Goal: Task Accomplishment & Management: Complete application form

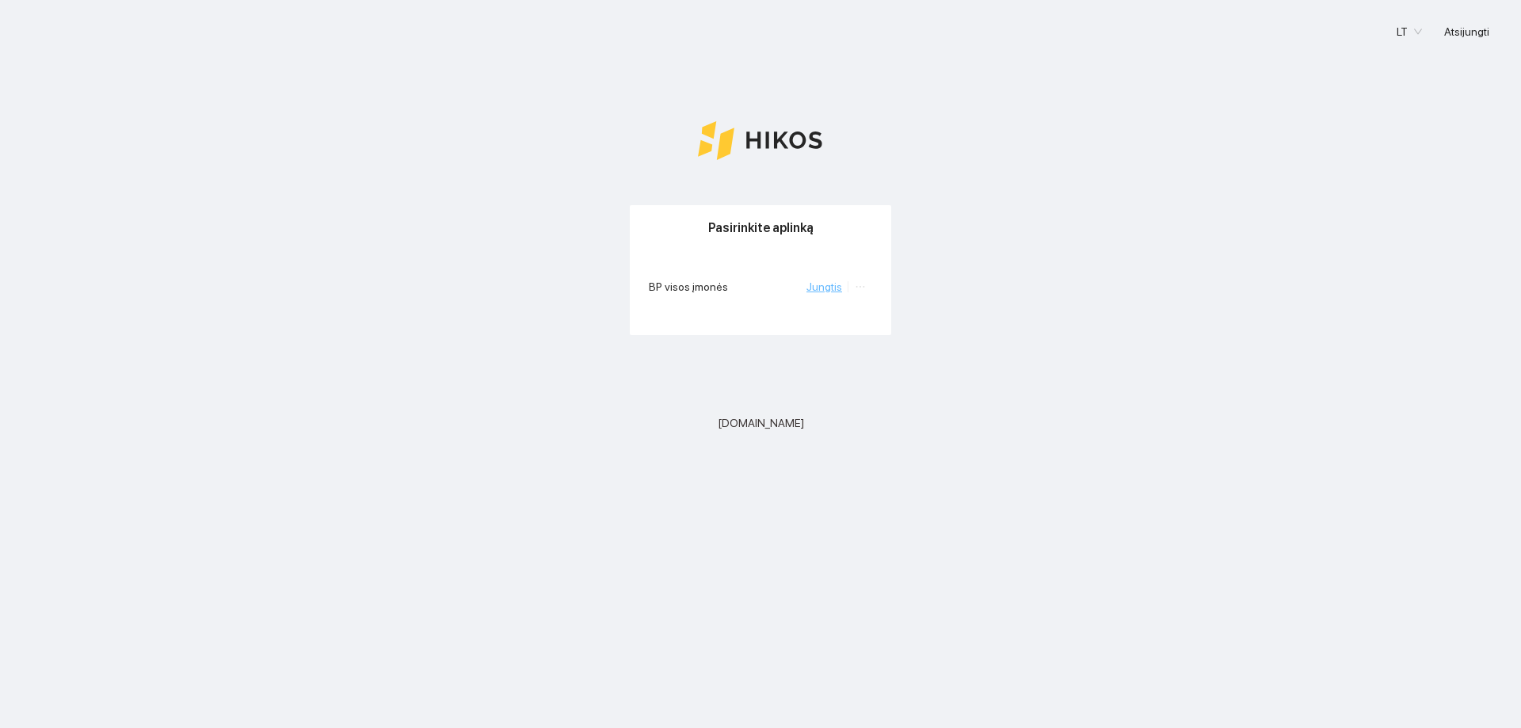
click at [827, 292] on link "Jungtis" at bounding box center [824, 286] width 36 height 13
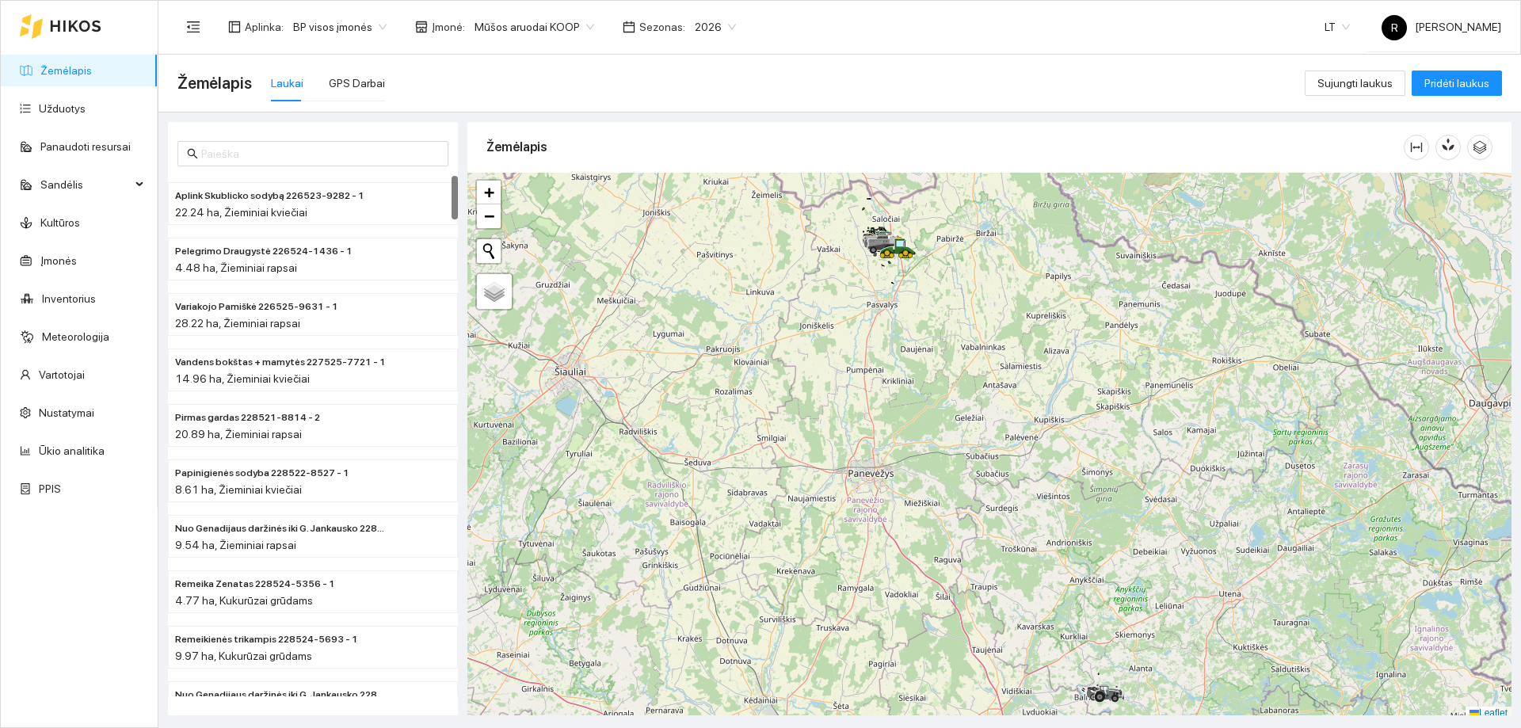
scroll to position [5, 0]
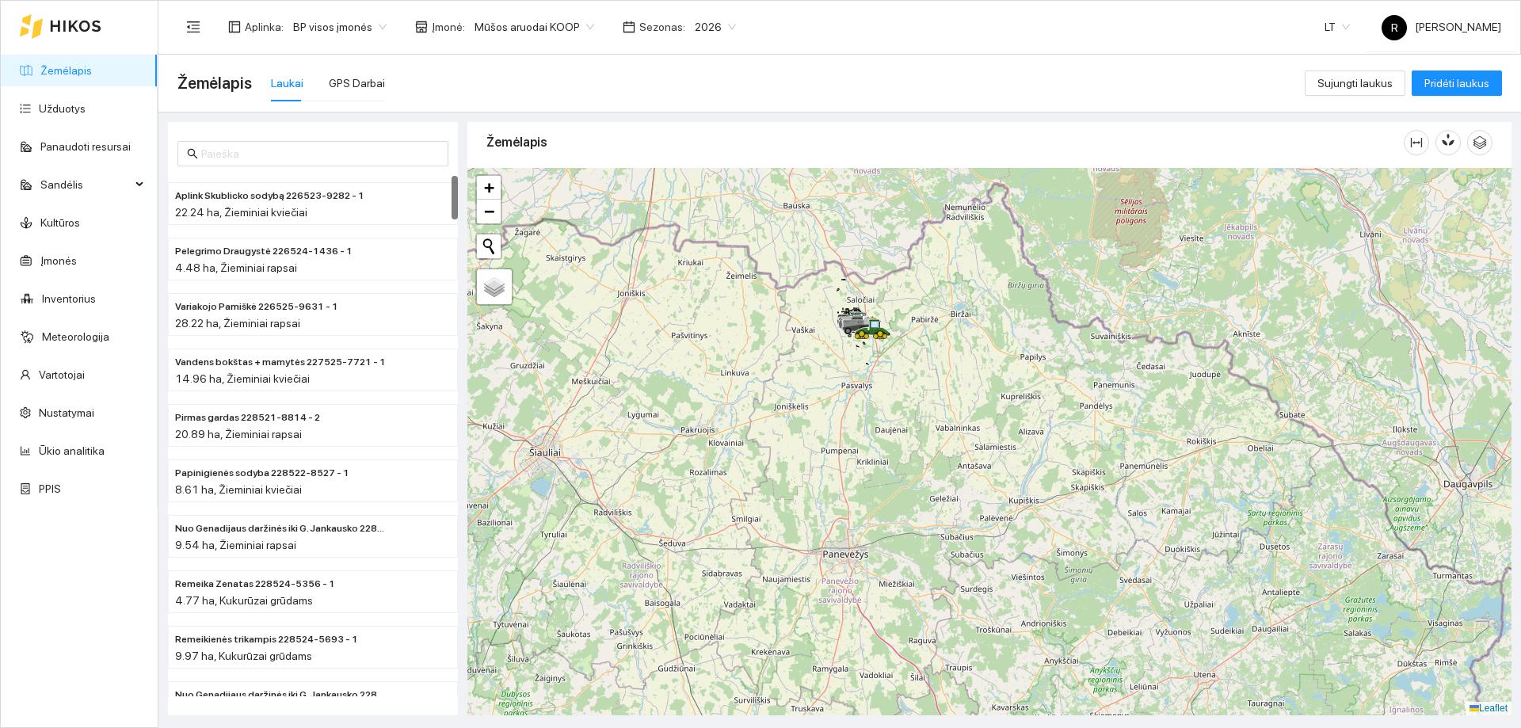
drag, startPoint x: 876, startPoint y: 316, endPoint x: 851, endPoint y: 403, distance: 90.7
click at [851, 403] on div at bounding box center [989, 441] width 1044 height 547
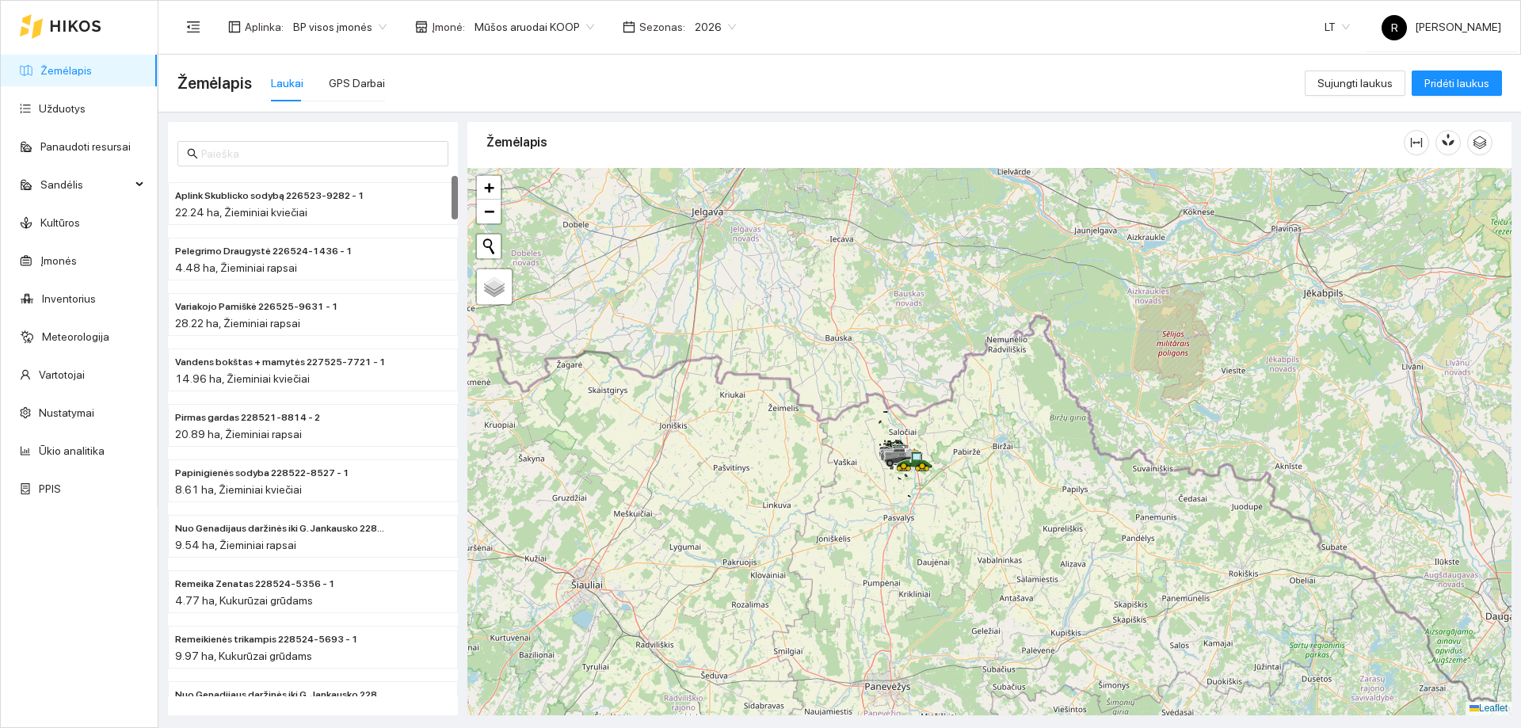
drag, startPoint x: 909, startPoint y: 345, endPoint x: 954, endPoint y: 482, distance: 144.0
click at [954, 482] on div at bounding box center [989, 441] width 1044 height 547
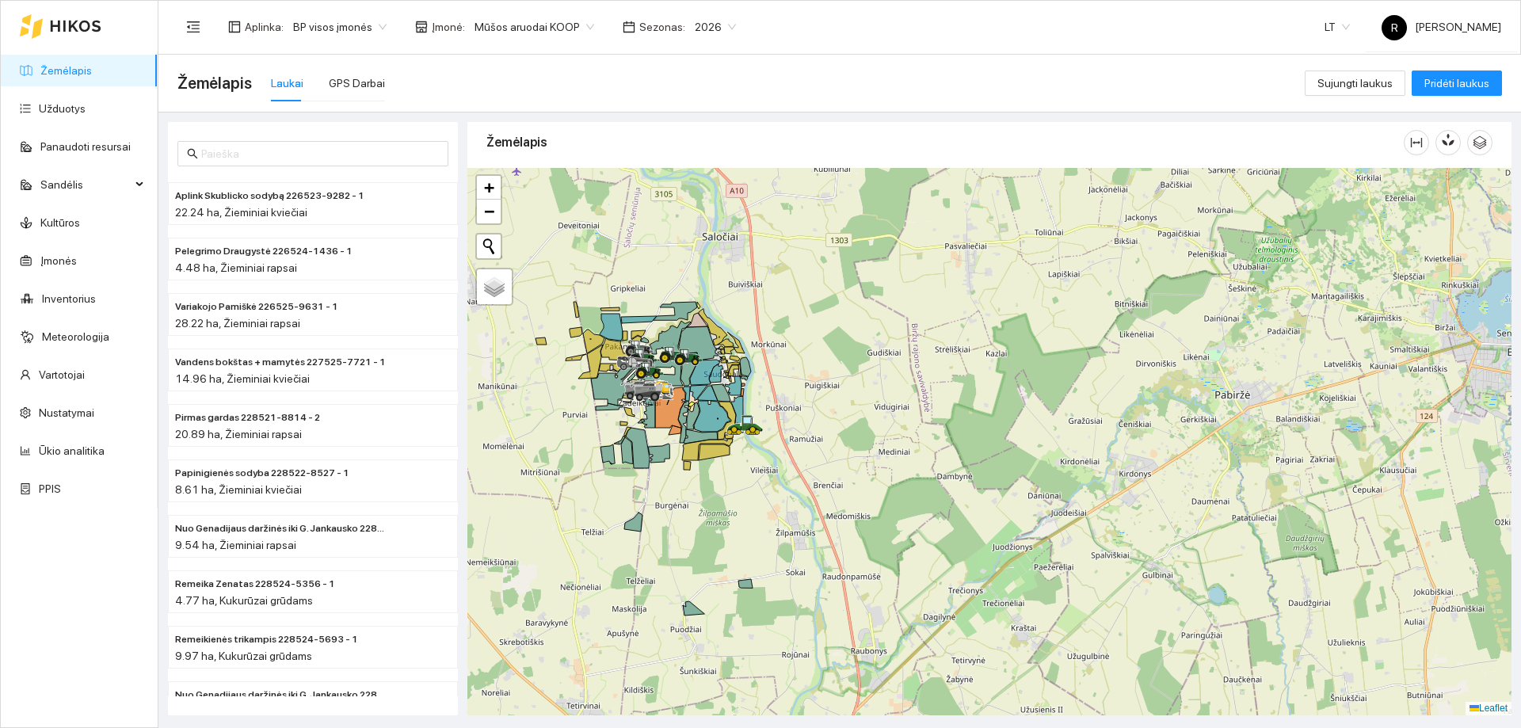
drag, startPoint x: 704, startPoint y: 337, endPoint x: 829, endPoint y: 446, distance: 166.2
click at [804, 451] on div at bounding box center [989, 441] width 1044 height 547
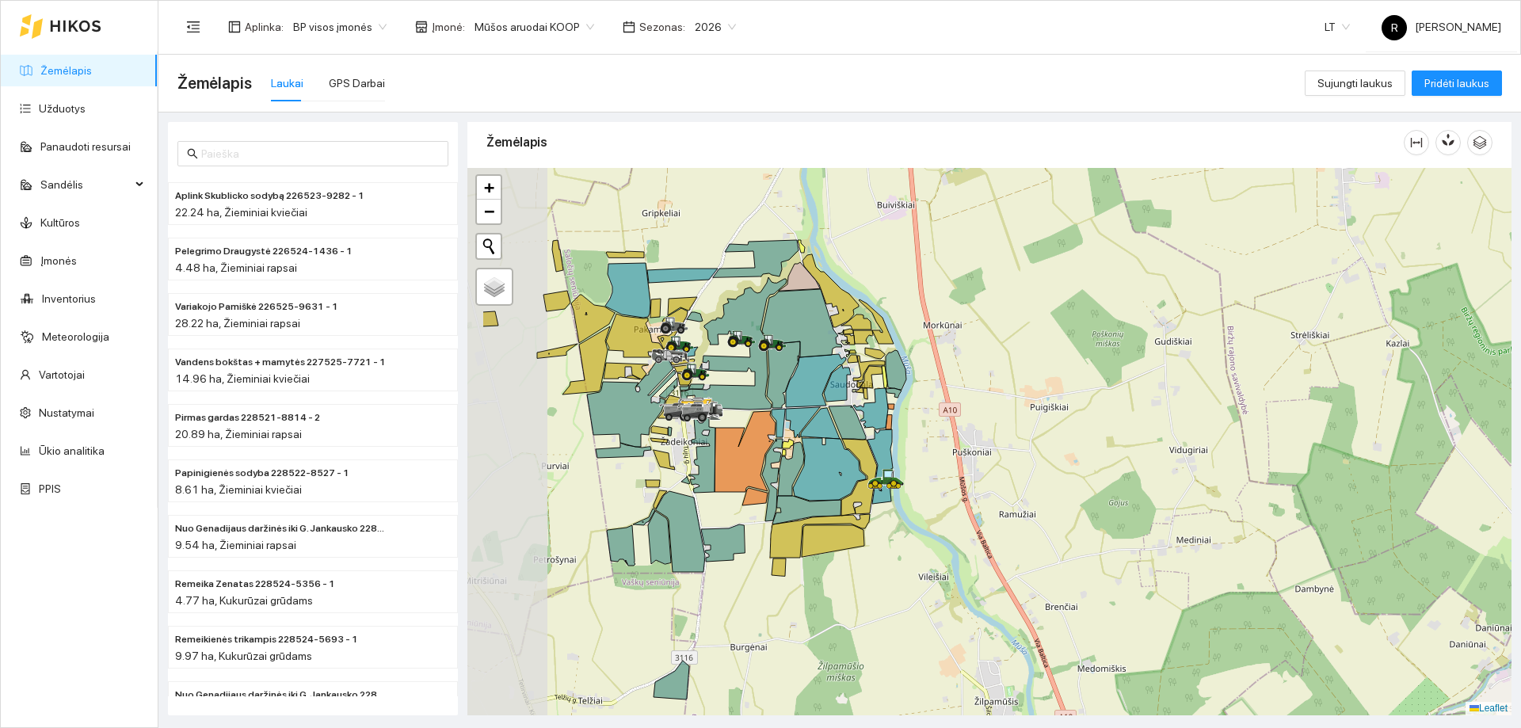
drag, startPoint x: 745, startPoint y: 446, endPoint x: 866, endPoint y: 425, distance: 122.3
click at [866, 425] on icon at bounding box center [870, 408] width 35 height 41
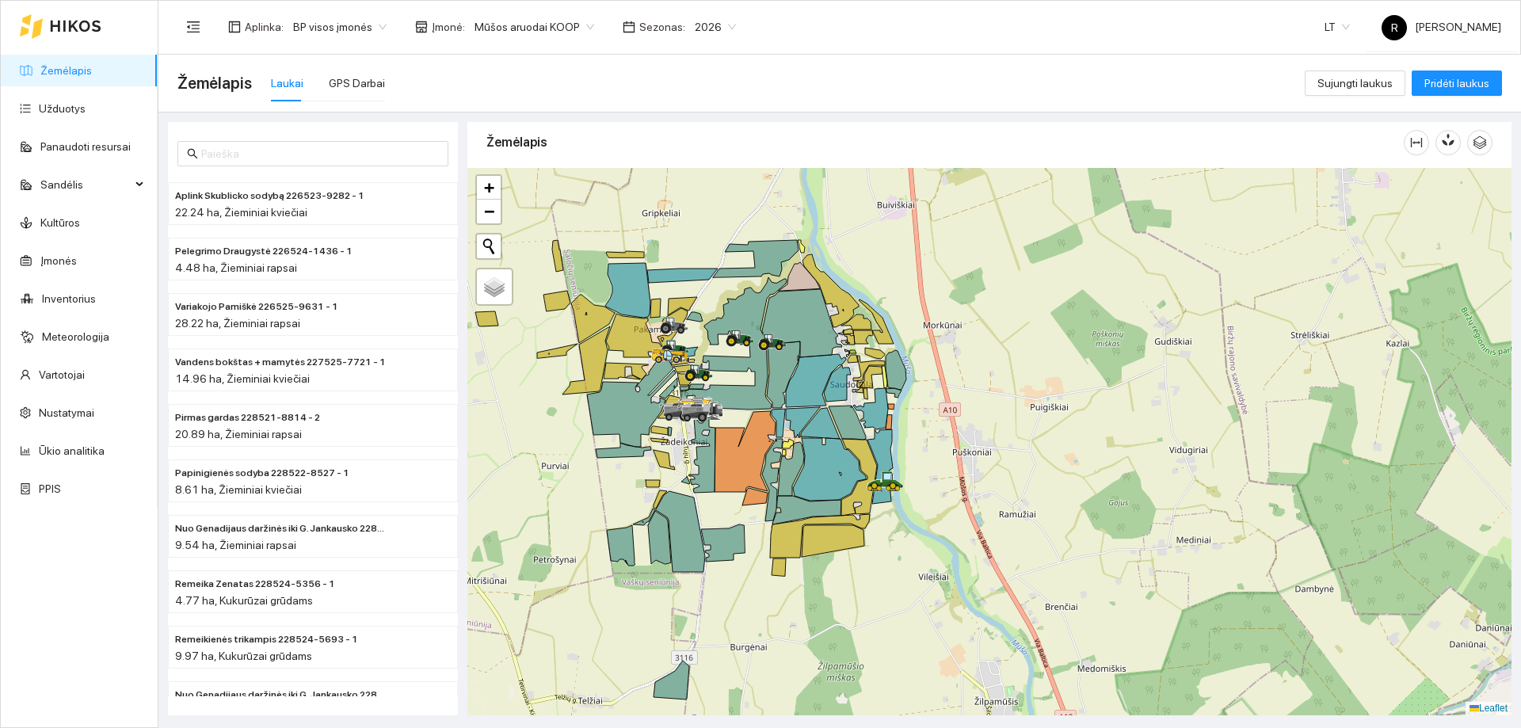
click at [661, 32] on span "Sezonas :" at bounding box center [662, 26] width 46 height 17
click at [78, 104] on link "Užduotys" at bounding box center [62, 108] width 47 height 13
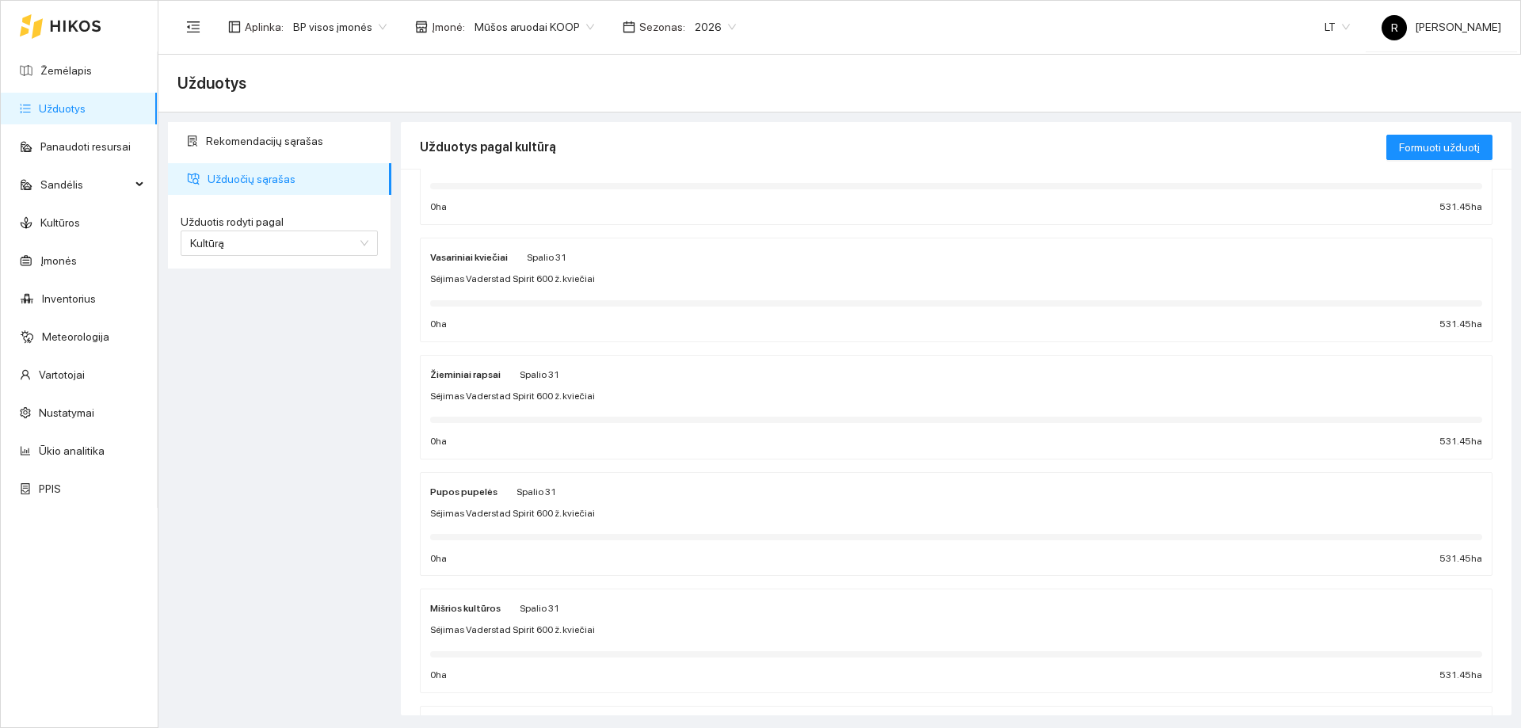
scroll to position [158, 0]
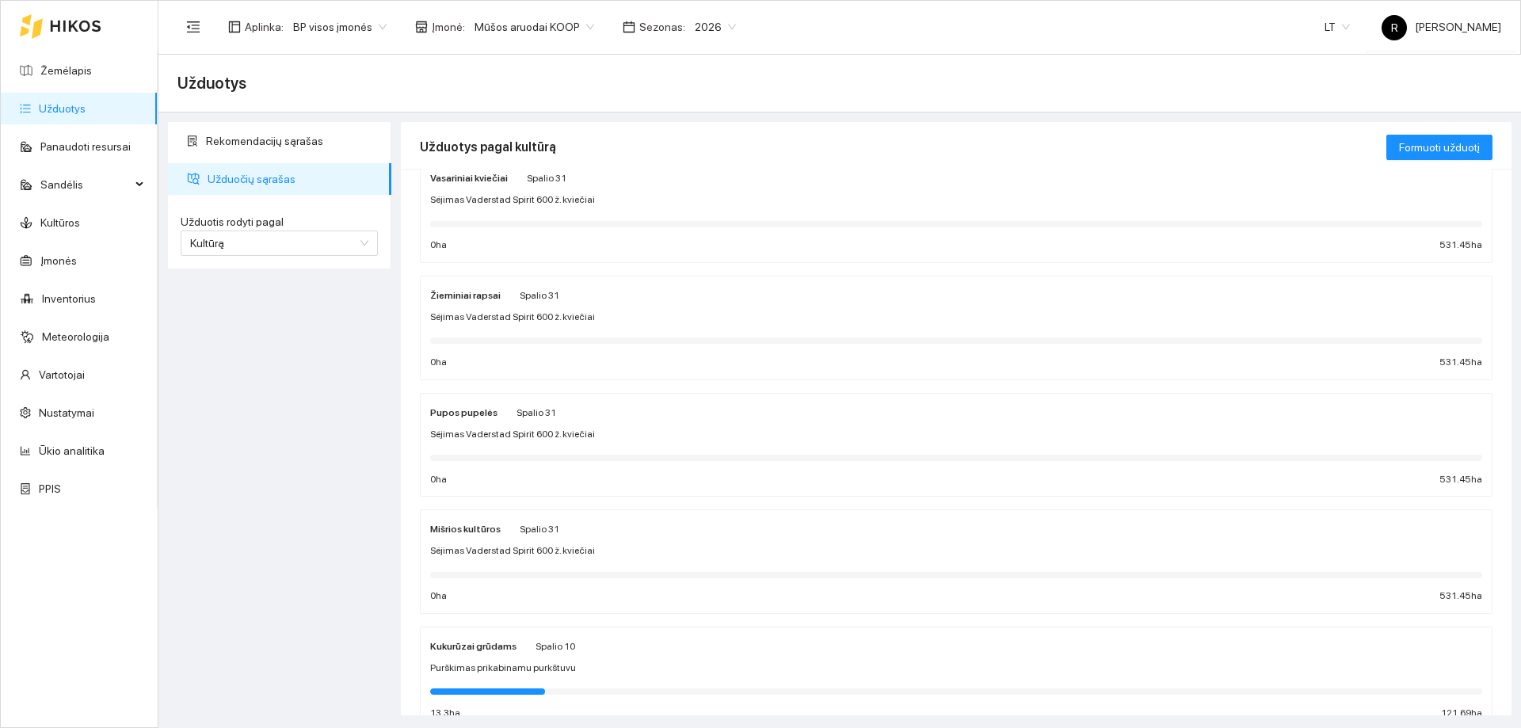
click at [497, 314] on span "Sėjimas Vaderstad Spirit 600 ž. kviečiai" at bounding box center [512, 317] width 165 height 15
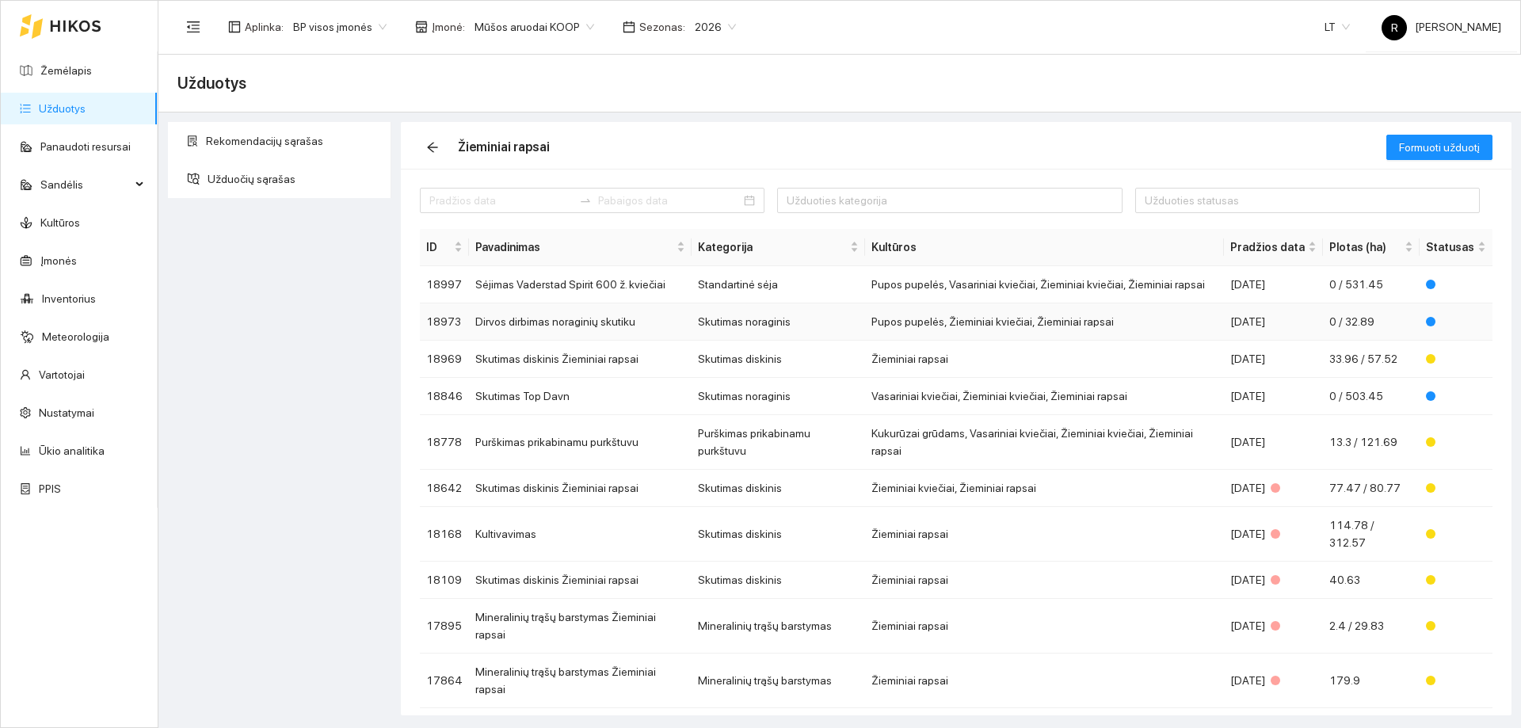
click at [728, 324] on td "Skutimas noraginis" at bounding box center [777, 321] width 173 height 37
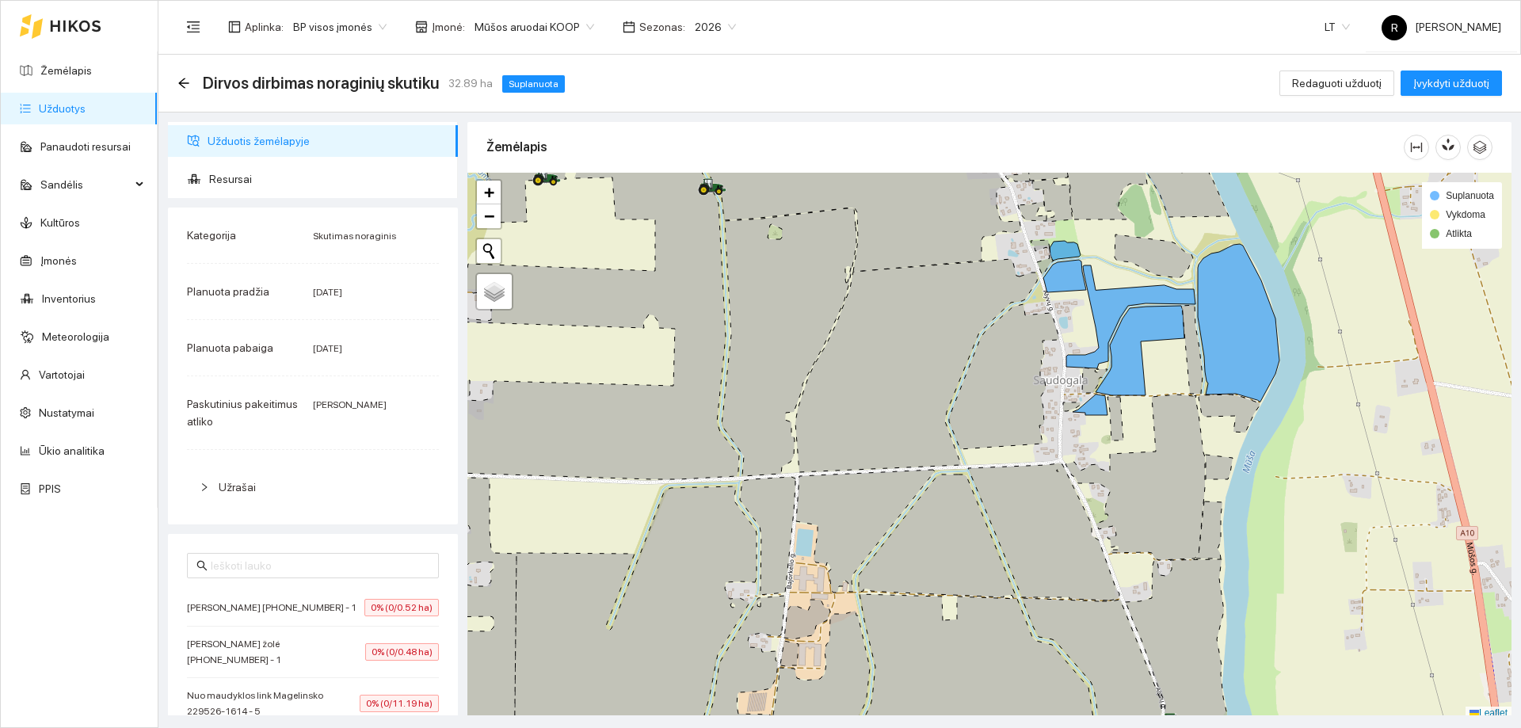
scroll to position [5, 0]
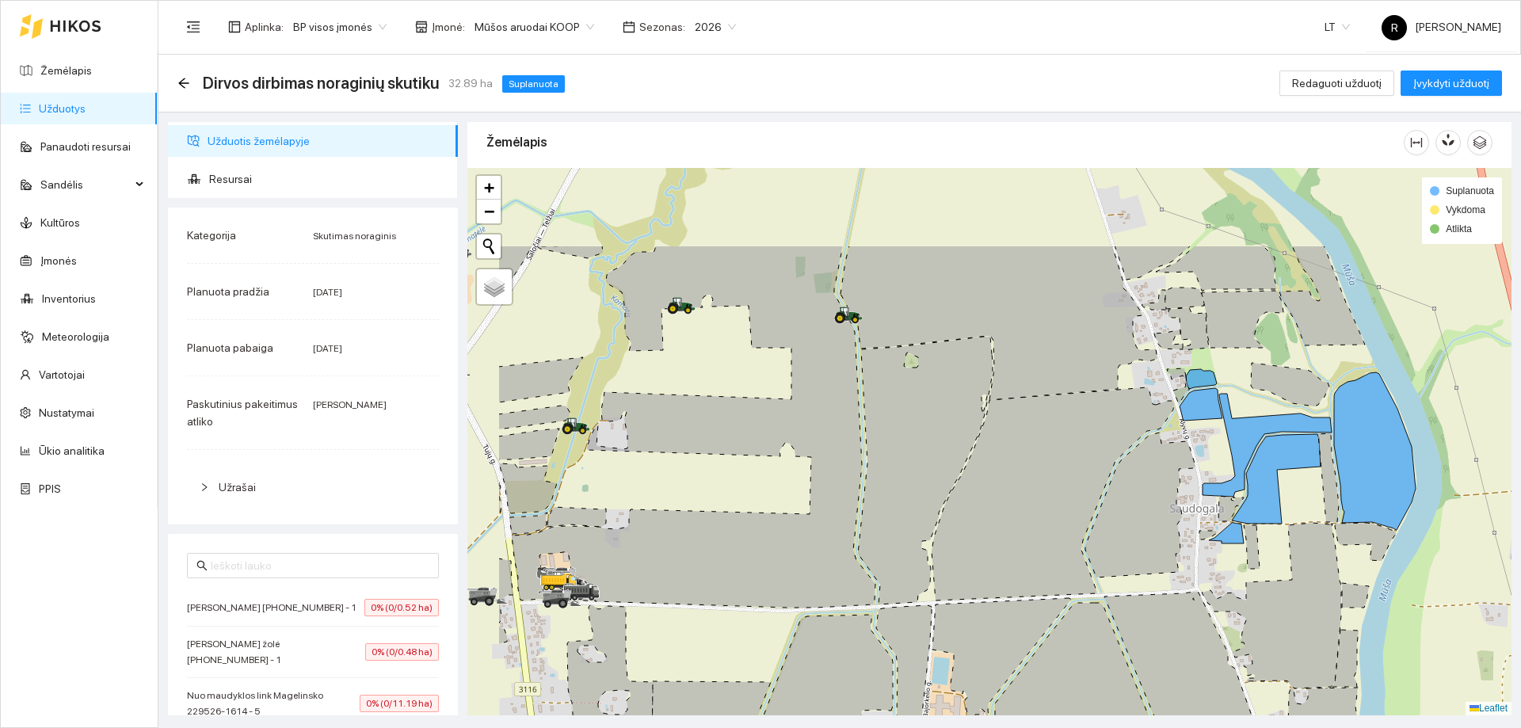
drag, startPoint x: 781, startPoint y: 409, endPoint x: 889, endPoint y: 429, distance: 109.7
click at [926, 533] on icon at bounding box center [925, 471] width 135 height 268
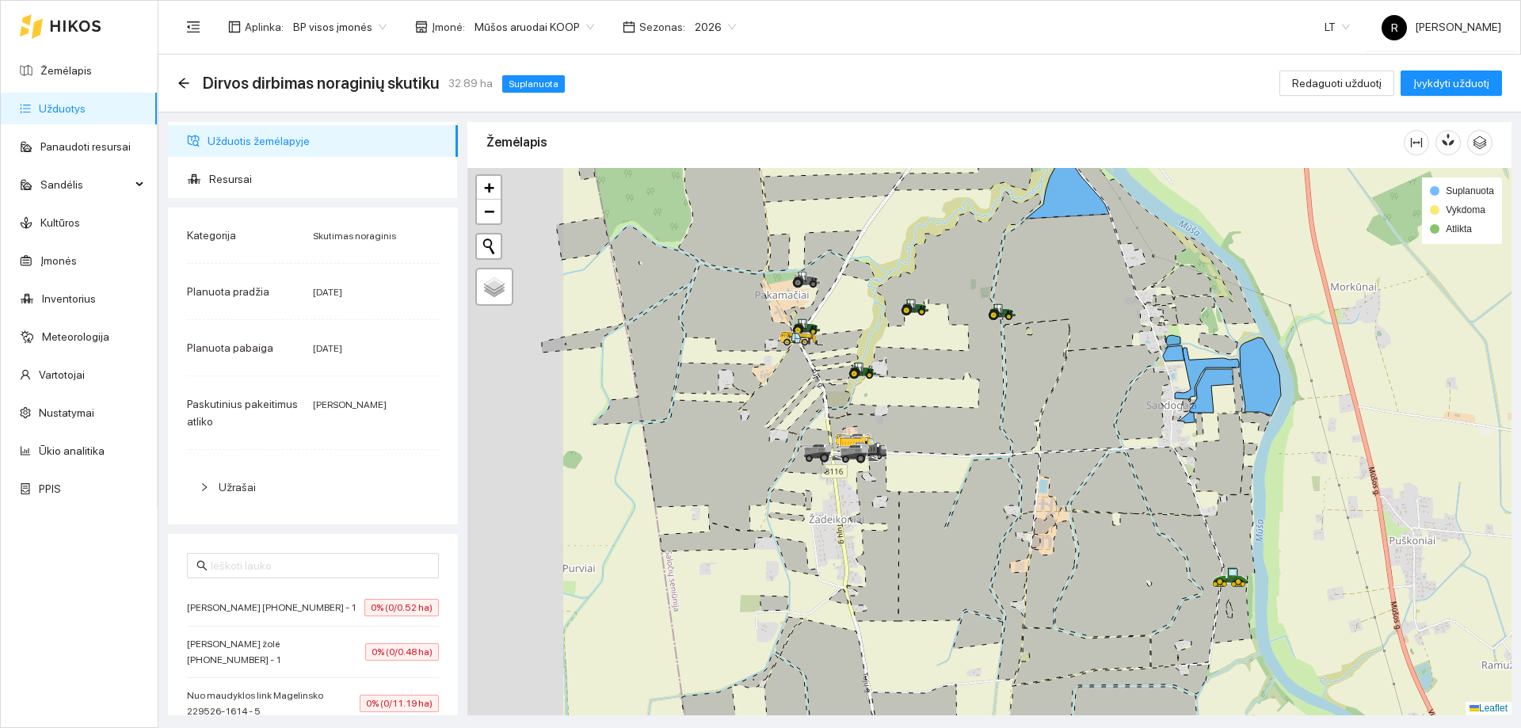
drag, startPoint x: 784, startPoint y: 338, endPoint x: 969, endPoint y: 325, distance: 185.8
click at [975, 325] on icon at bounding box center [934, 323] width 211 height 263
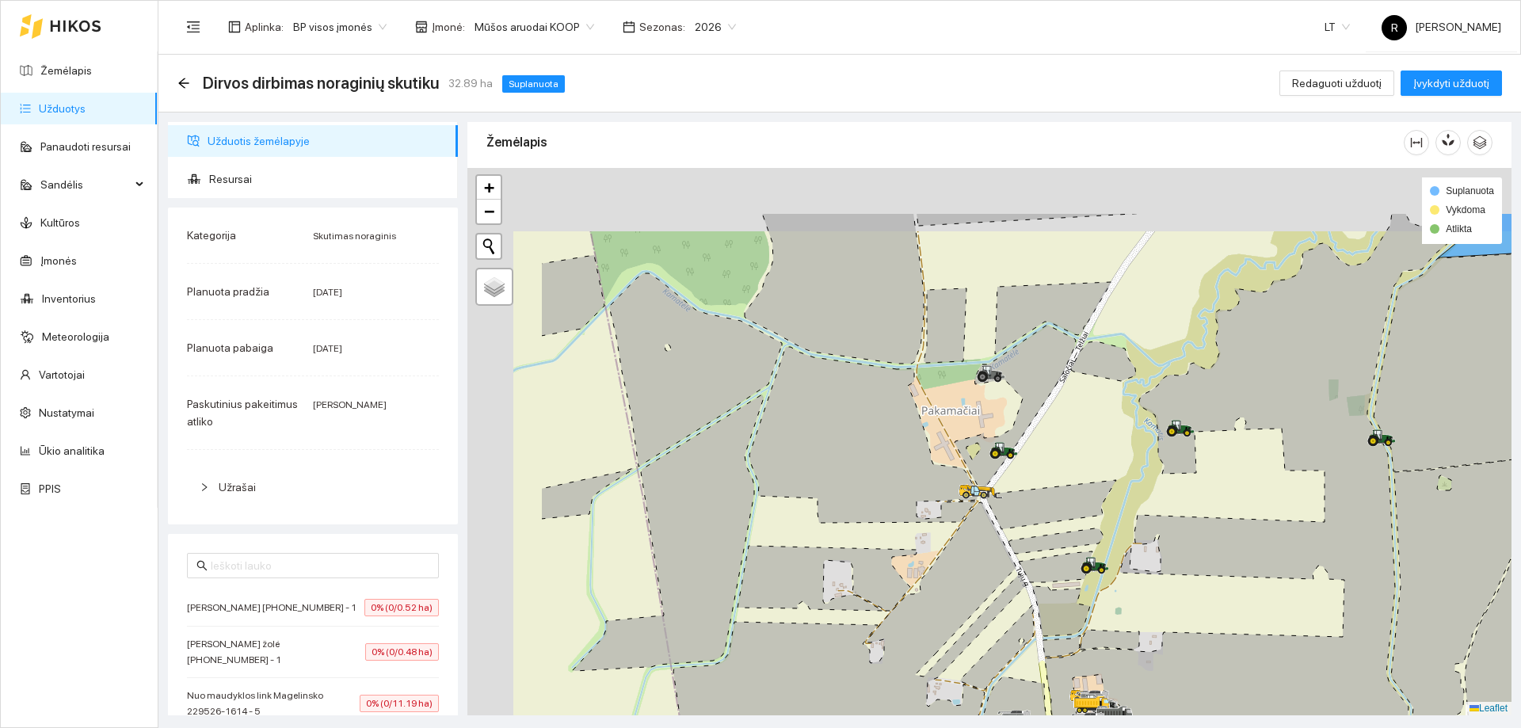
drag, startPoint x: 598, startPoint y: 298, endPoint x: 779, endPoint y: 394, distance: 204.8
click at [779, 394] on div at bounding box center [989, 441] width 1044 height 547
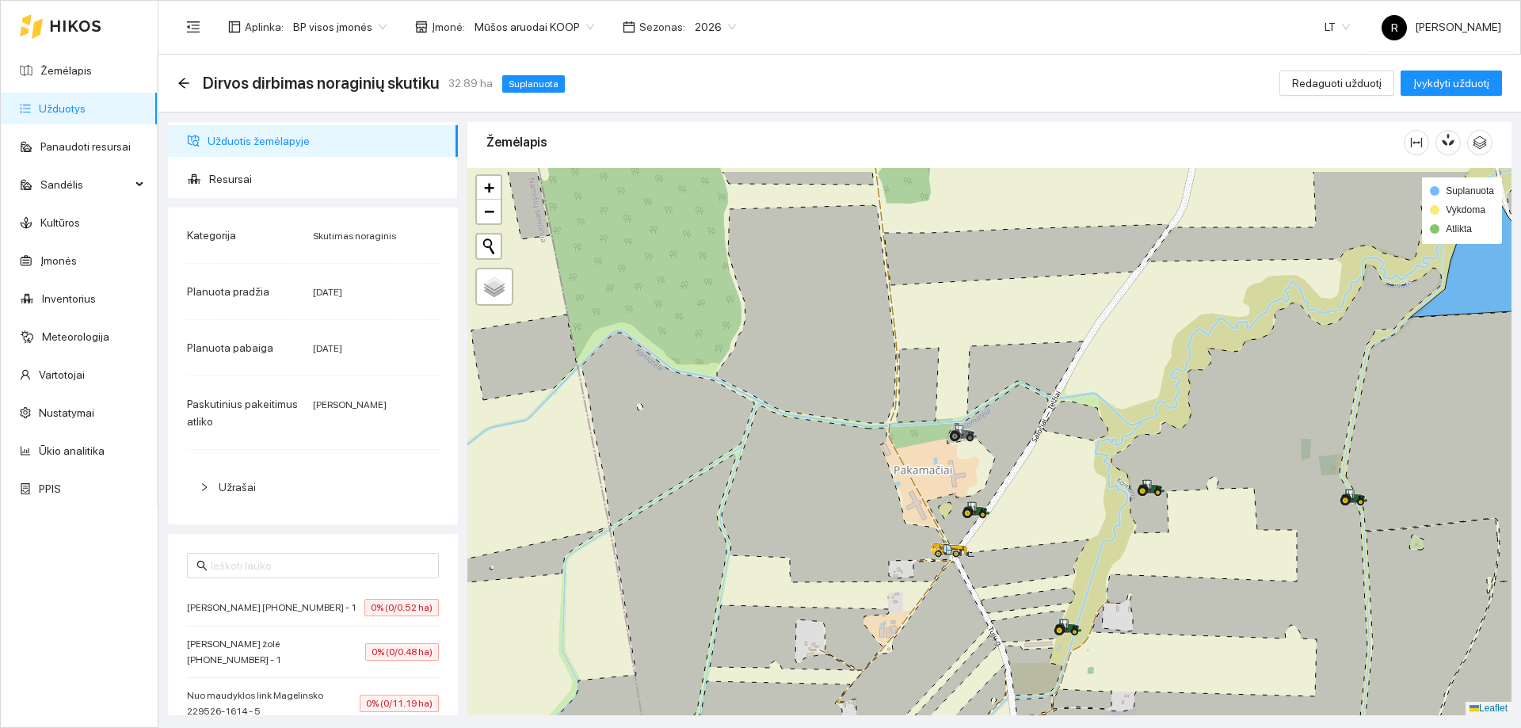
drag, startPoint x: 793, startPoint y: 376, endPoint x: 684, endPoint y: 421, distance: 118.3
click at [717, 421] on icon at bounding box center [806, 314] width 179 height 218
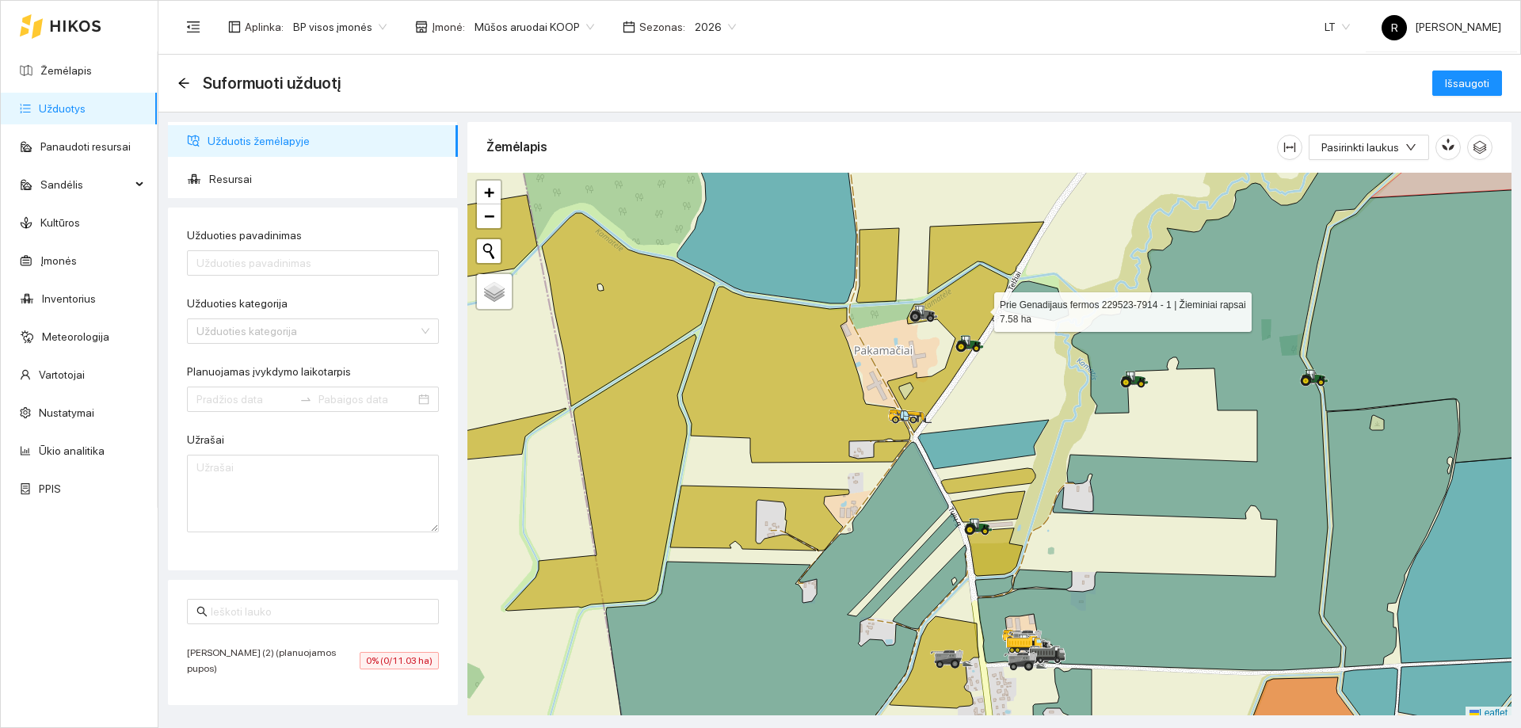
scroll to position [5, 0]
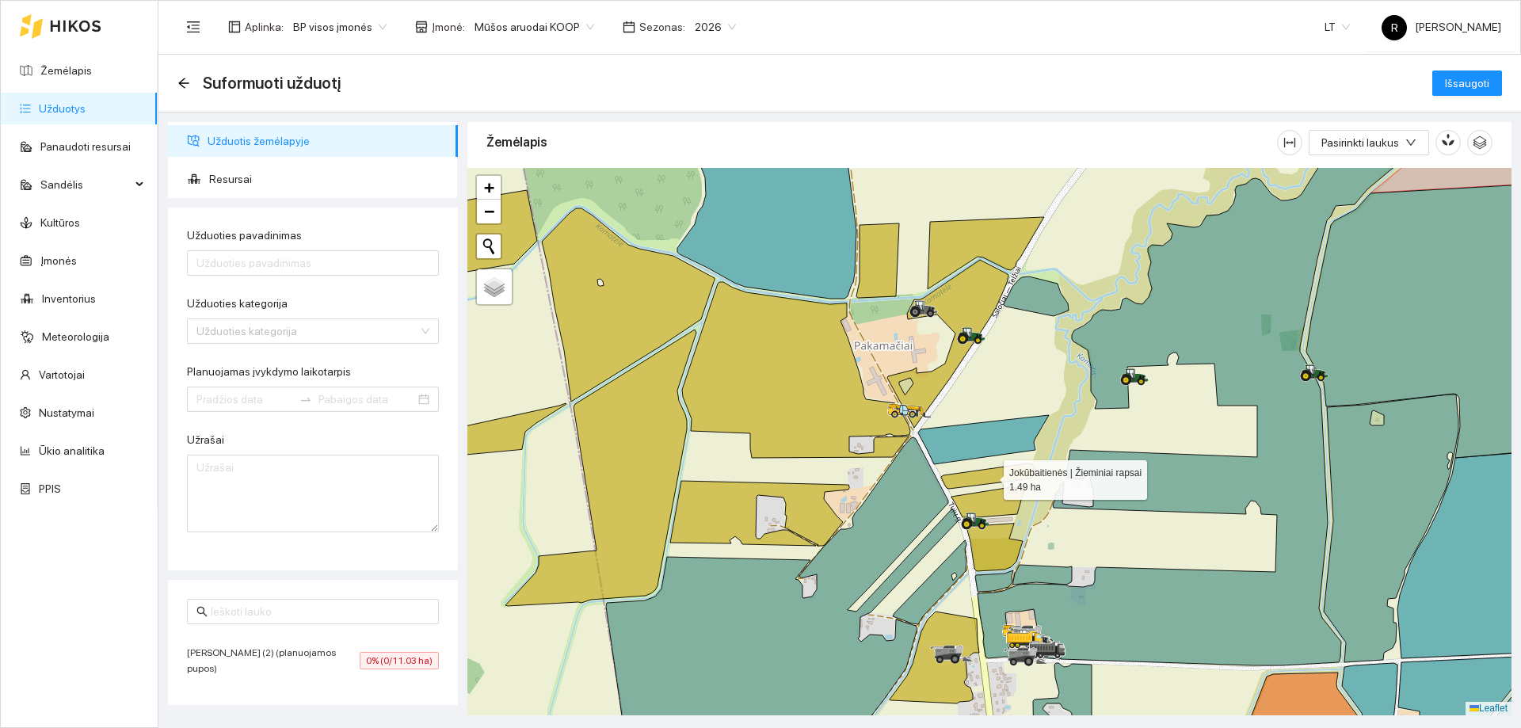
click at [1012, 472] on icon at bounding box center [988, 475] width 94 height 25
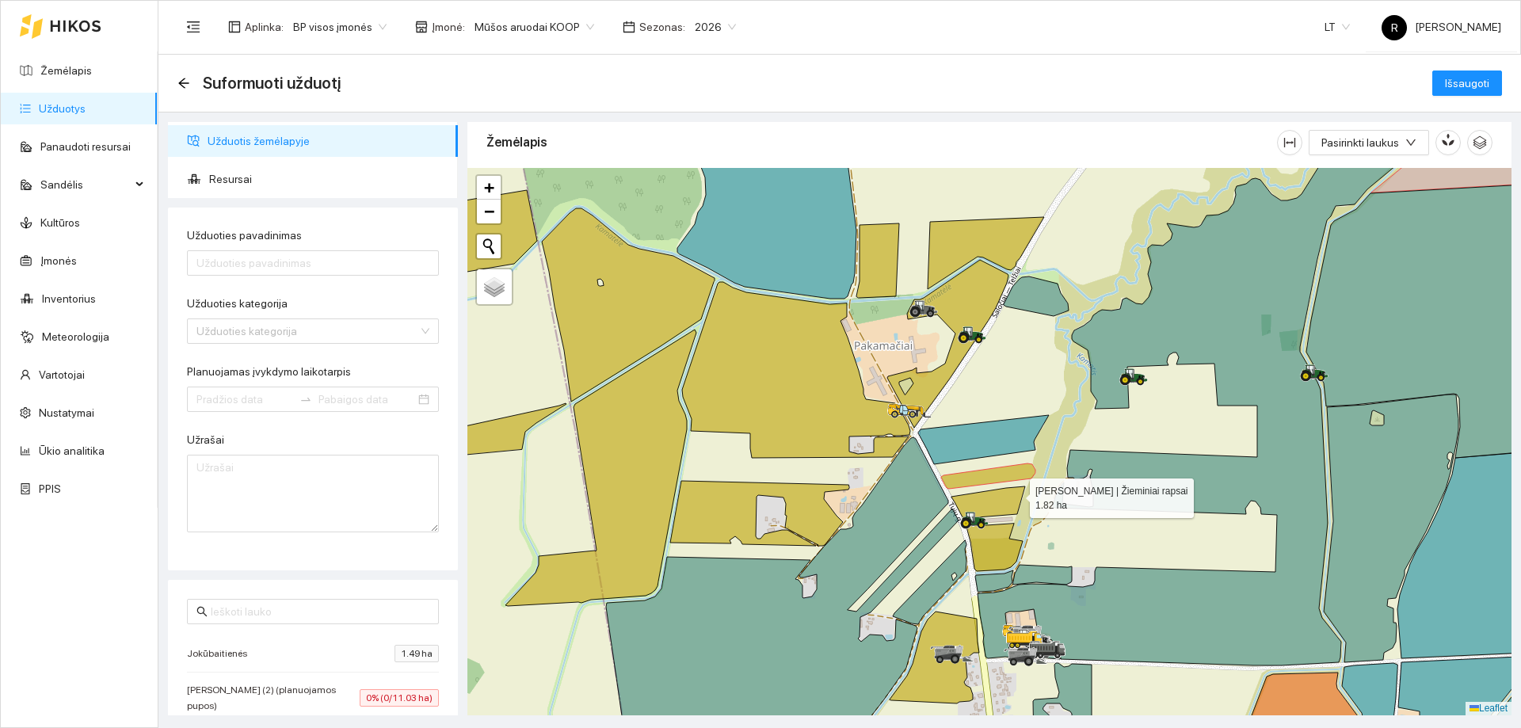
click at [1014, 494] on icon at bounding box center [988, 501] width 74 height 31
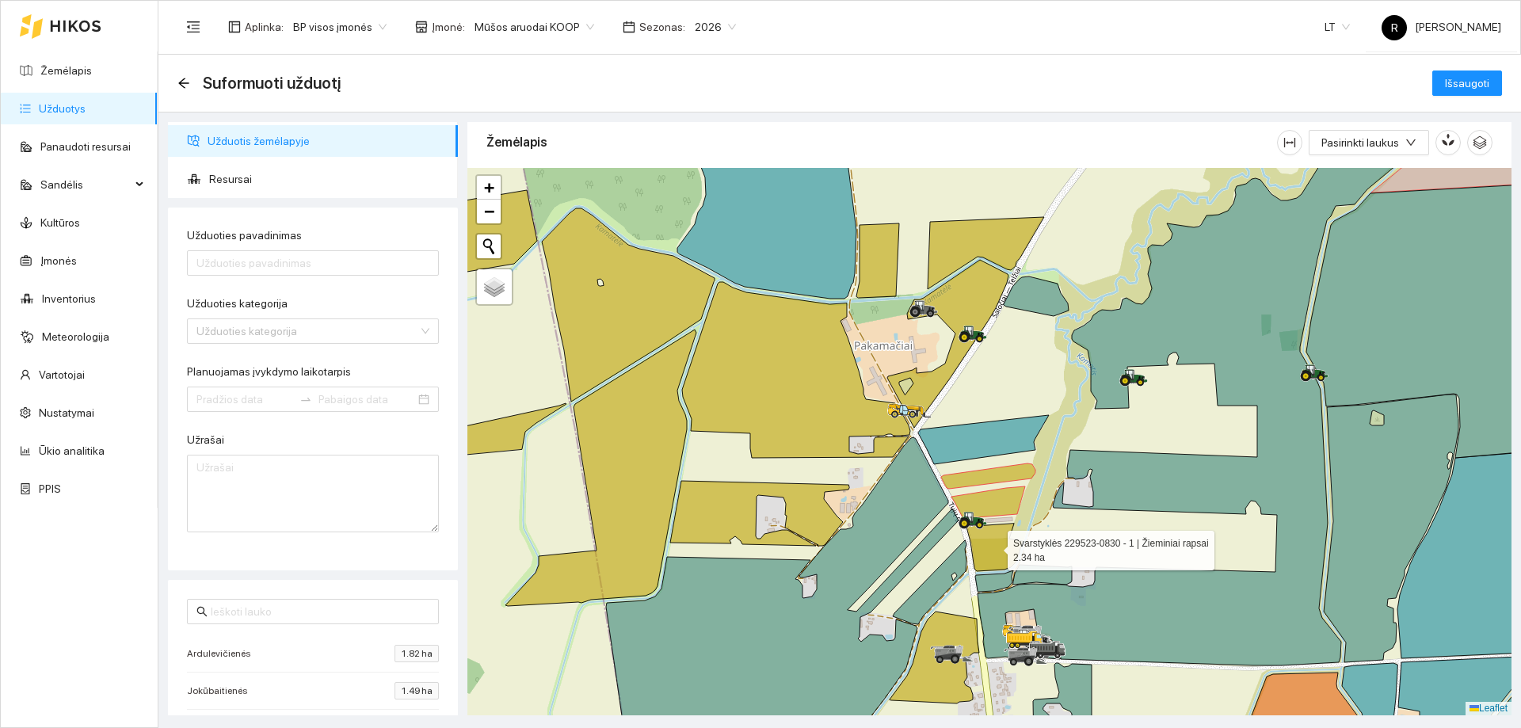
click at [1002, 551] on icon at bounding box center [994, 546] width 58 height 50
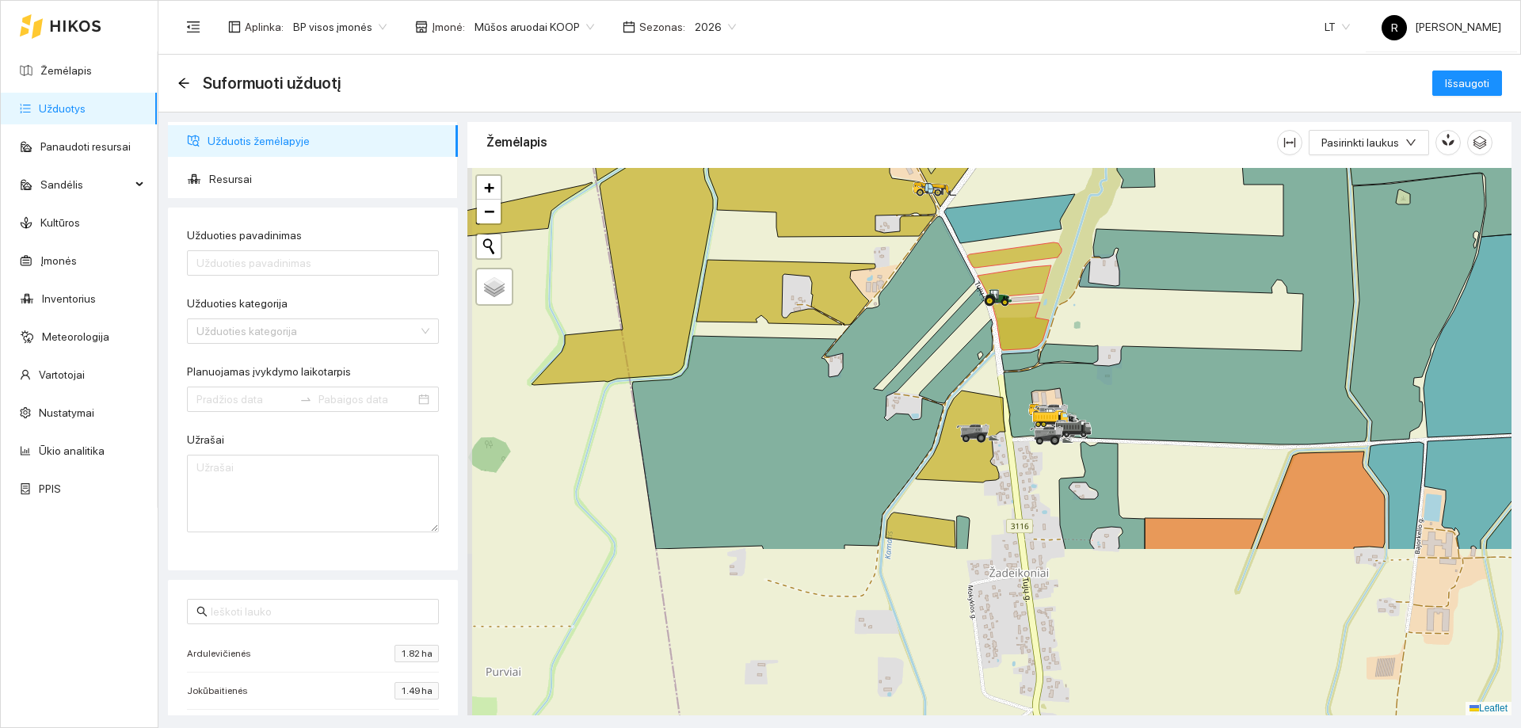
drag, startPoint x: 1072, startPoint y: 519, endPoint x: 1096, endPoint y: 285, distance: 234.9
click at [1096, 285] on div at bounding box center [989, 441] width 1044 height 547
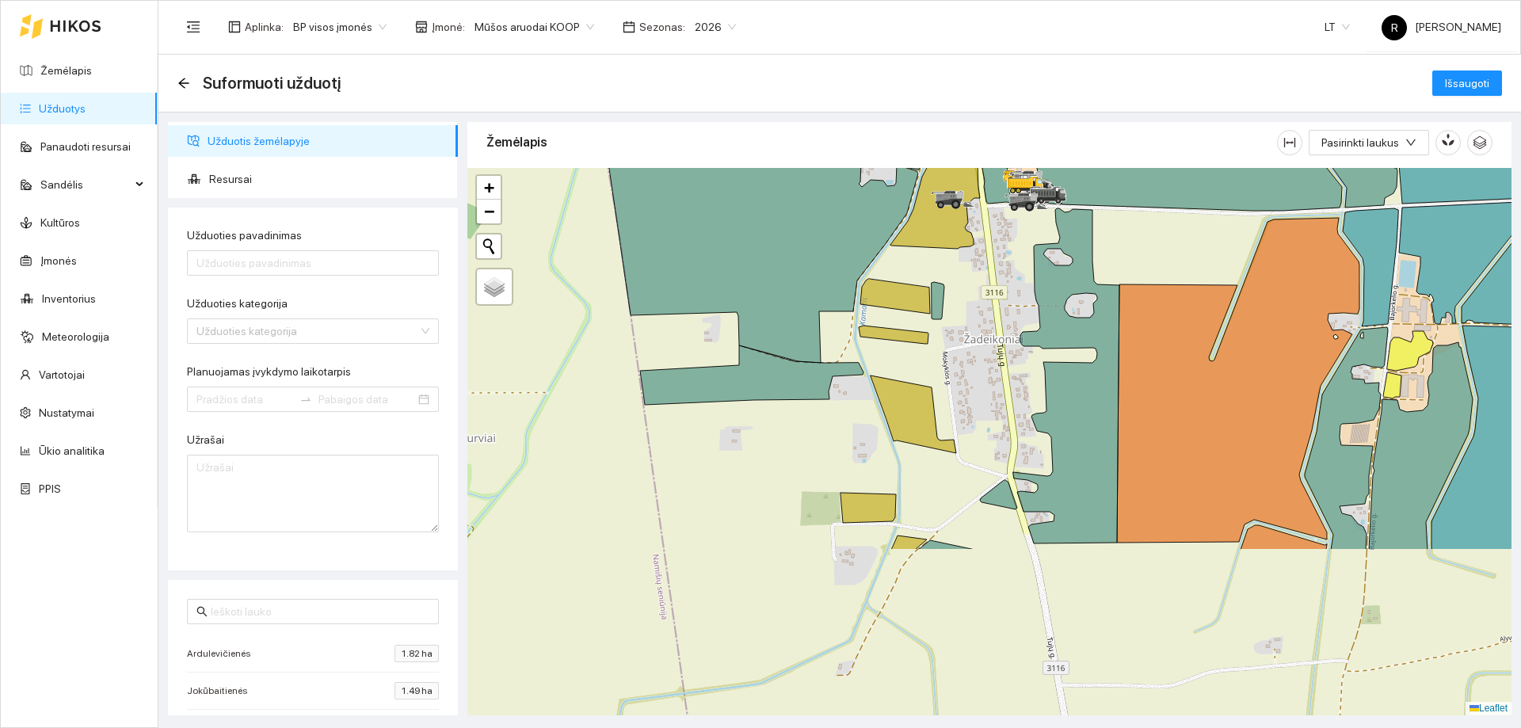
drag, startPoint x: 1057, startPoint y: 585, endPoint x: 1034, endPoint y: 364, distance: 222.2
click at [1034, 364] on div at bounding box center [989, 441] width 1044 height 547
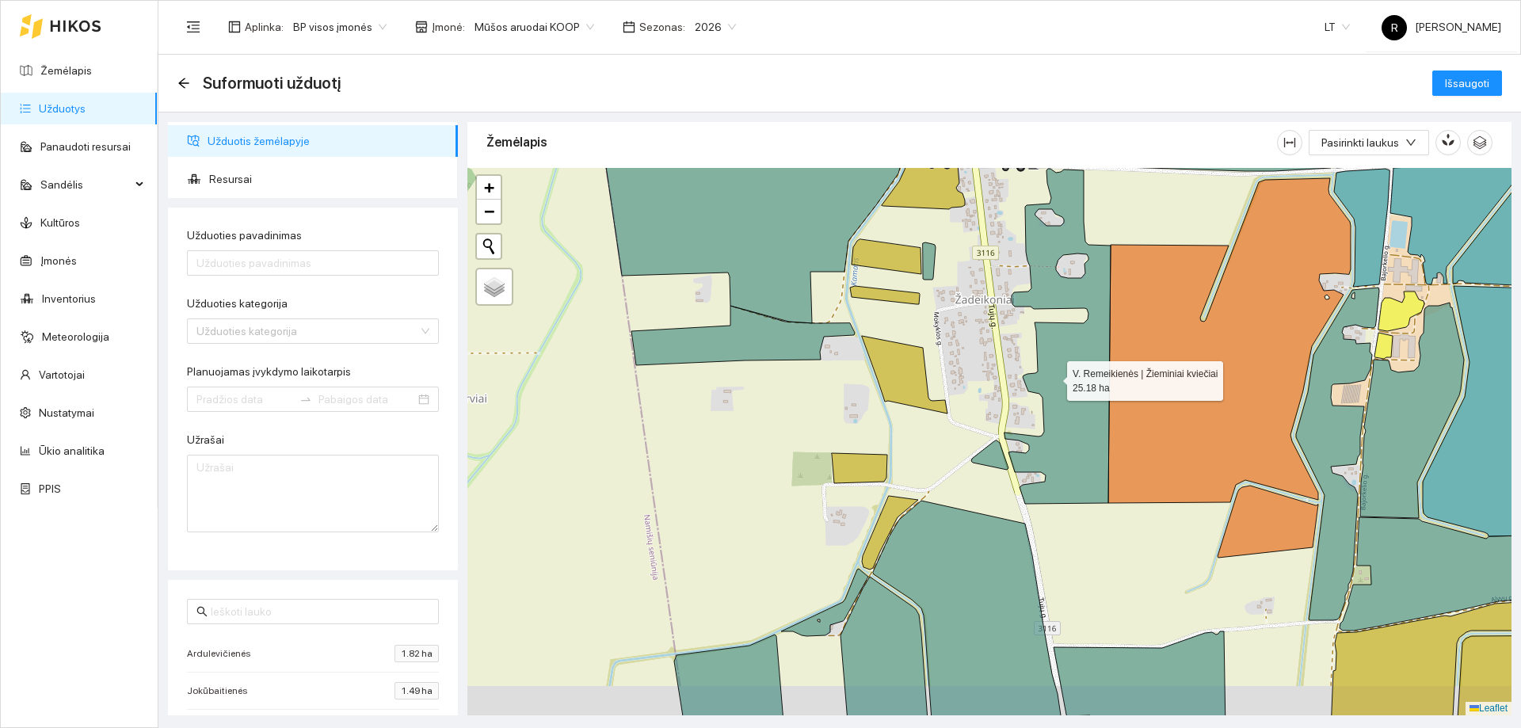
drag, startPoint x: 1069, startPoint y: 453, endPoint x: 1020, endPoint y: 297, distance: 163.6
click at [1020, 297] on icon at bounding box center [1057, 336] width 106 height 335
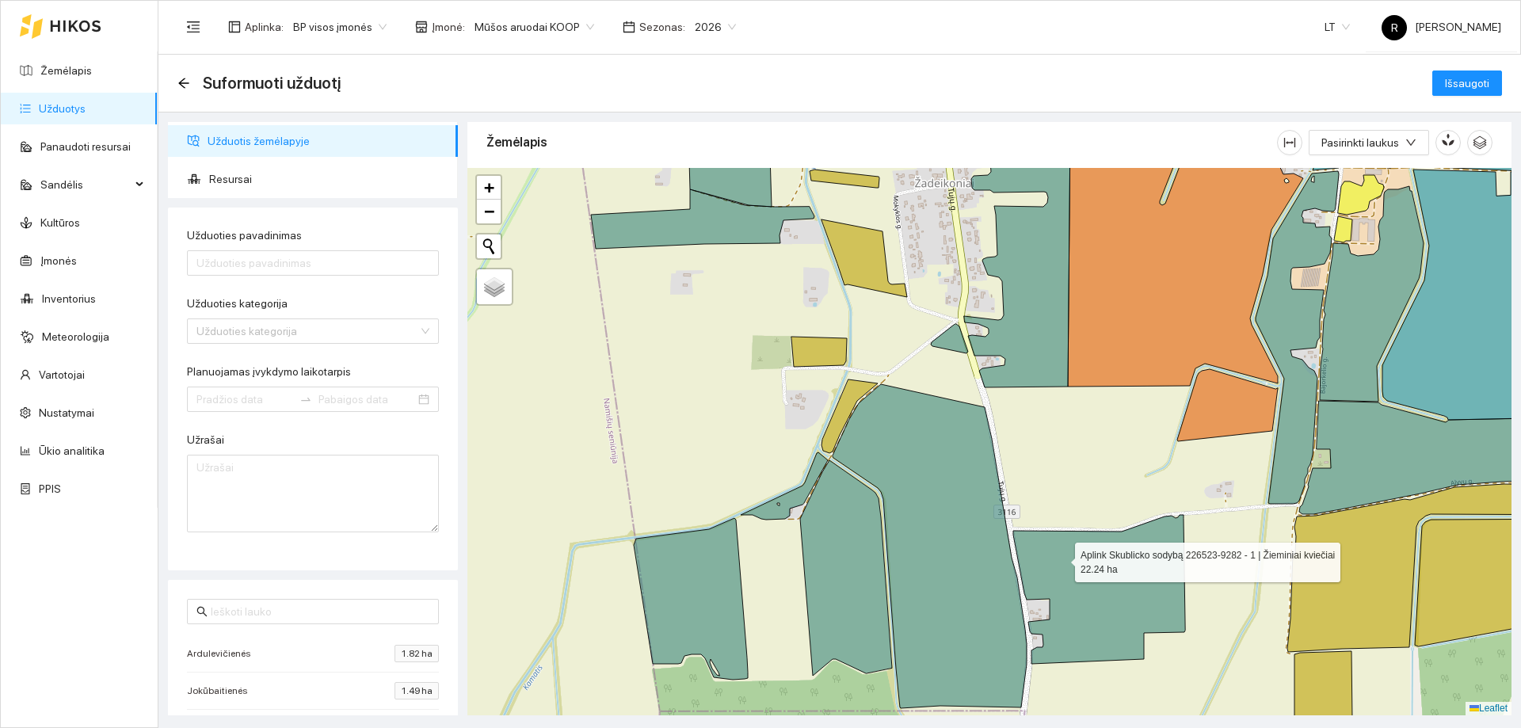
click at [1061, 558] on icon at bounding box center [1099, 589] width 172 height 149
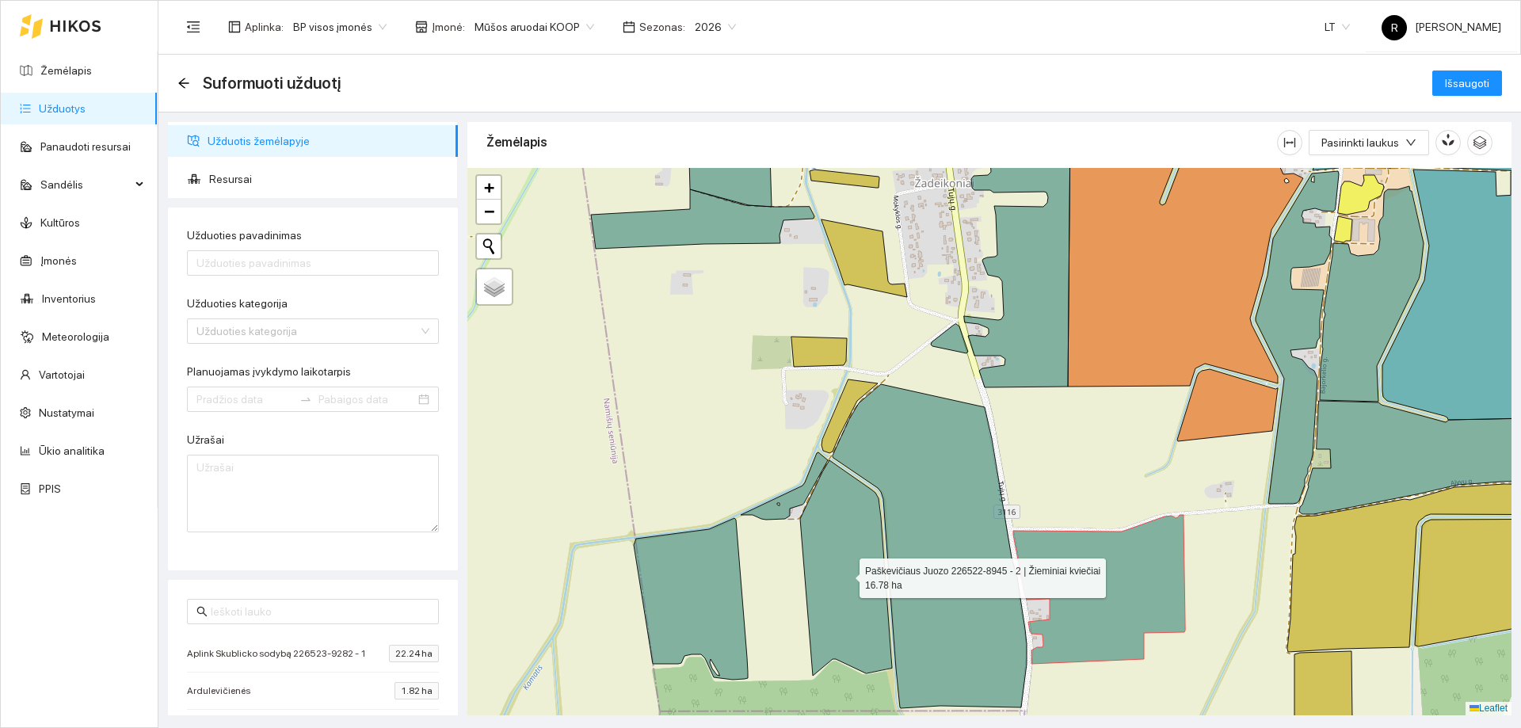
click at [842, 541] on icon at bounding box center [846, 567] width 92 height 215
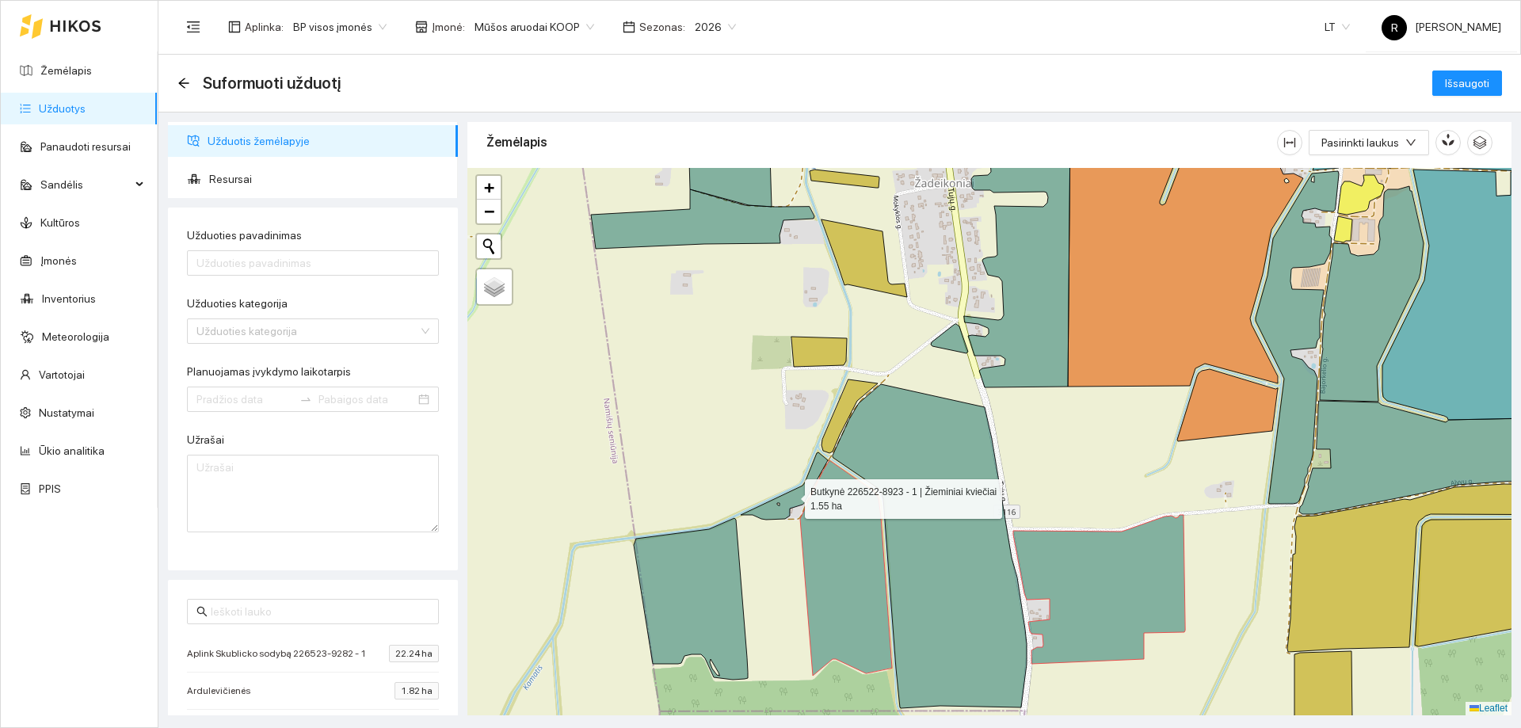
drag, startPoint x: 790, startPoint y: 505, endPoint x: 765, endPoint y: 526, distance: 33.2
click at [790, 505] on icon at bounding box center [784, 485] width 87 height 67
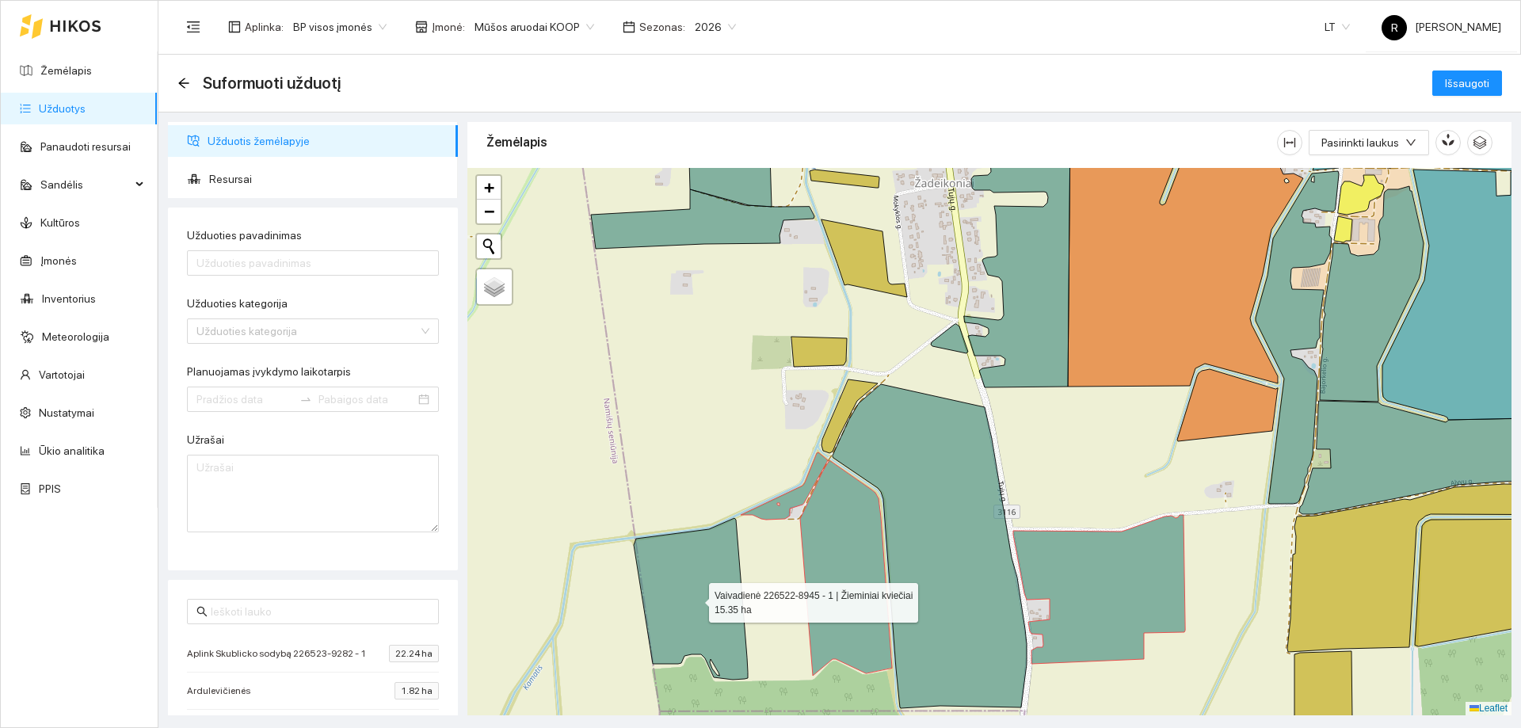
click at [675, 583] on icon at bounding box center [691, 599] width 114 height 162
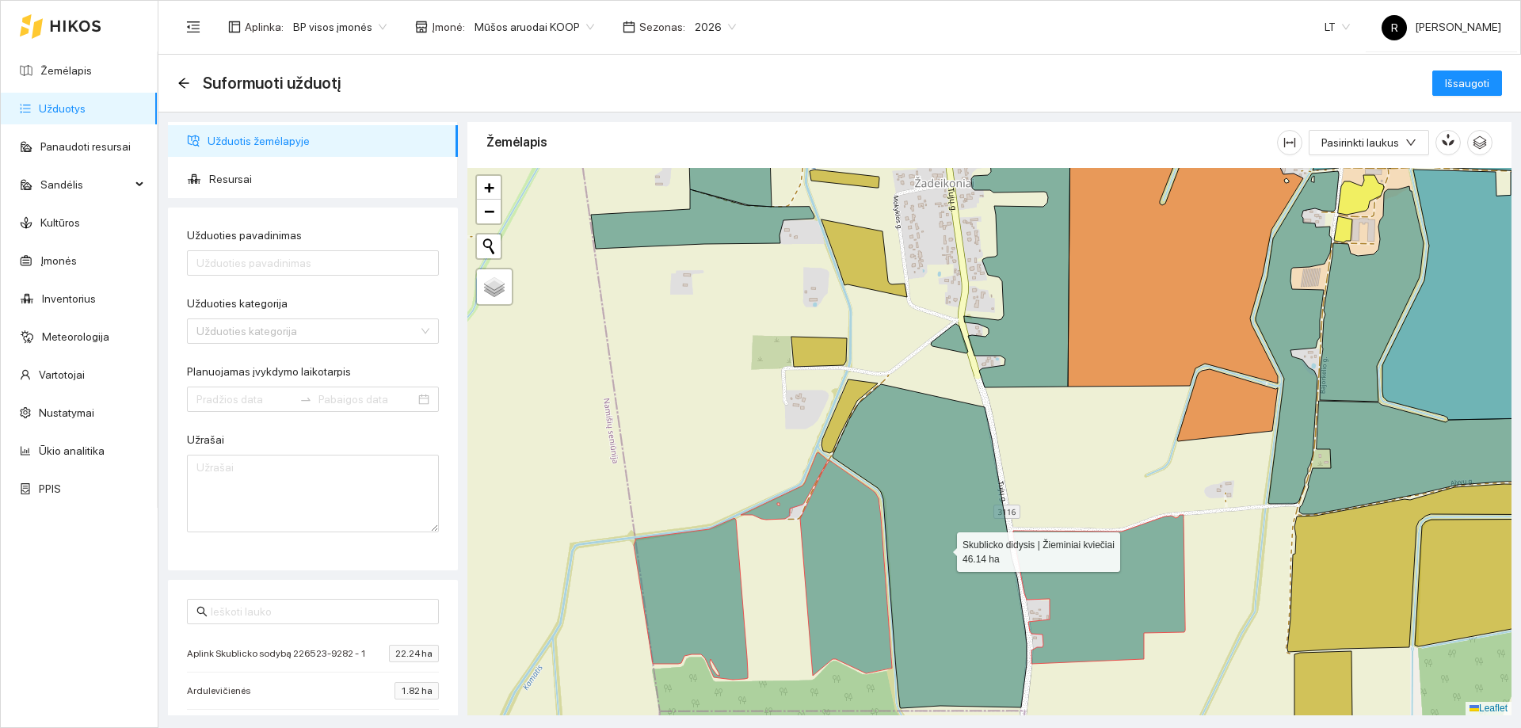
click at [939, 473] on icon at bounding box center [929, 546] width 194 height 324
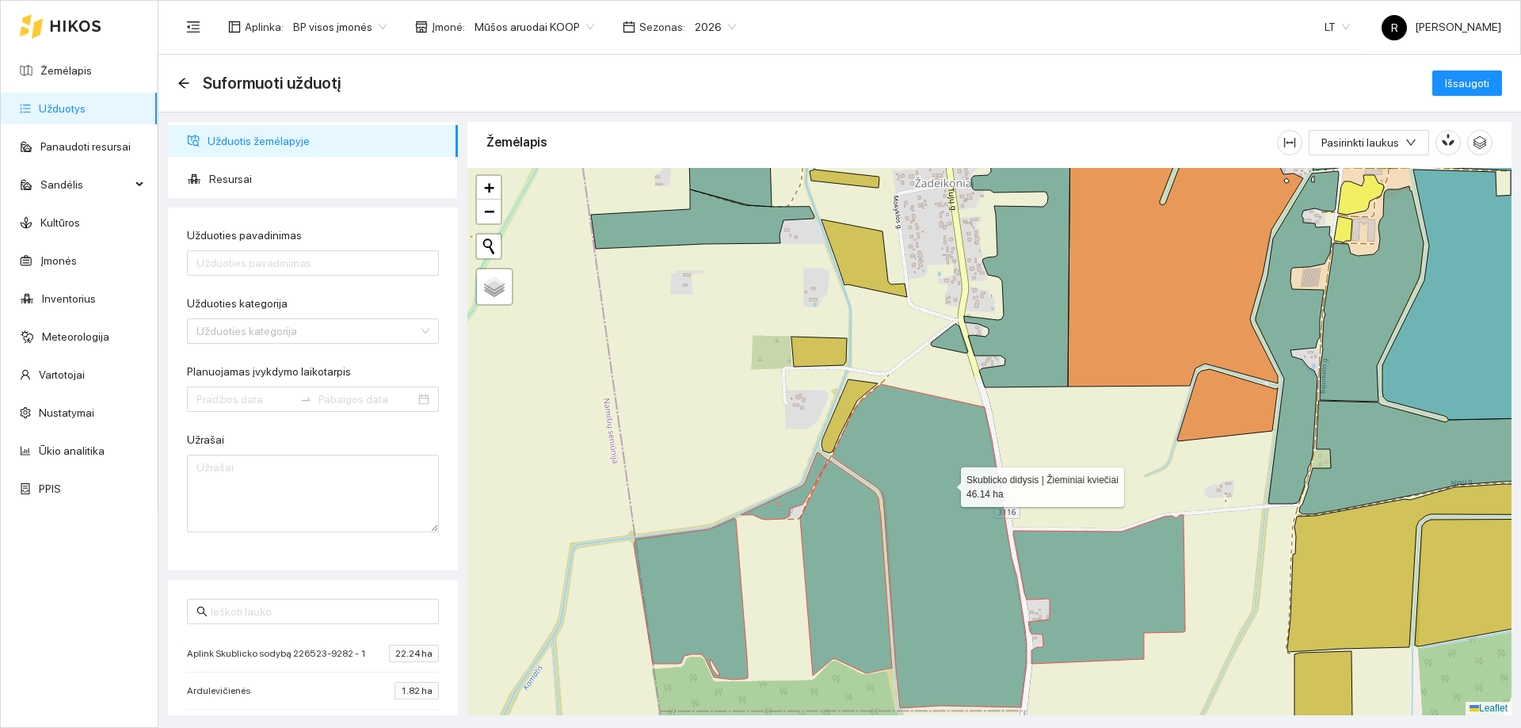
click at [946, 483] on icon at bounding box center [929, 546] width 194 height 324
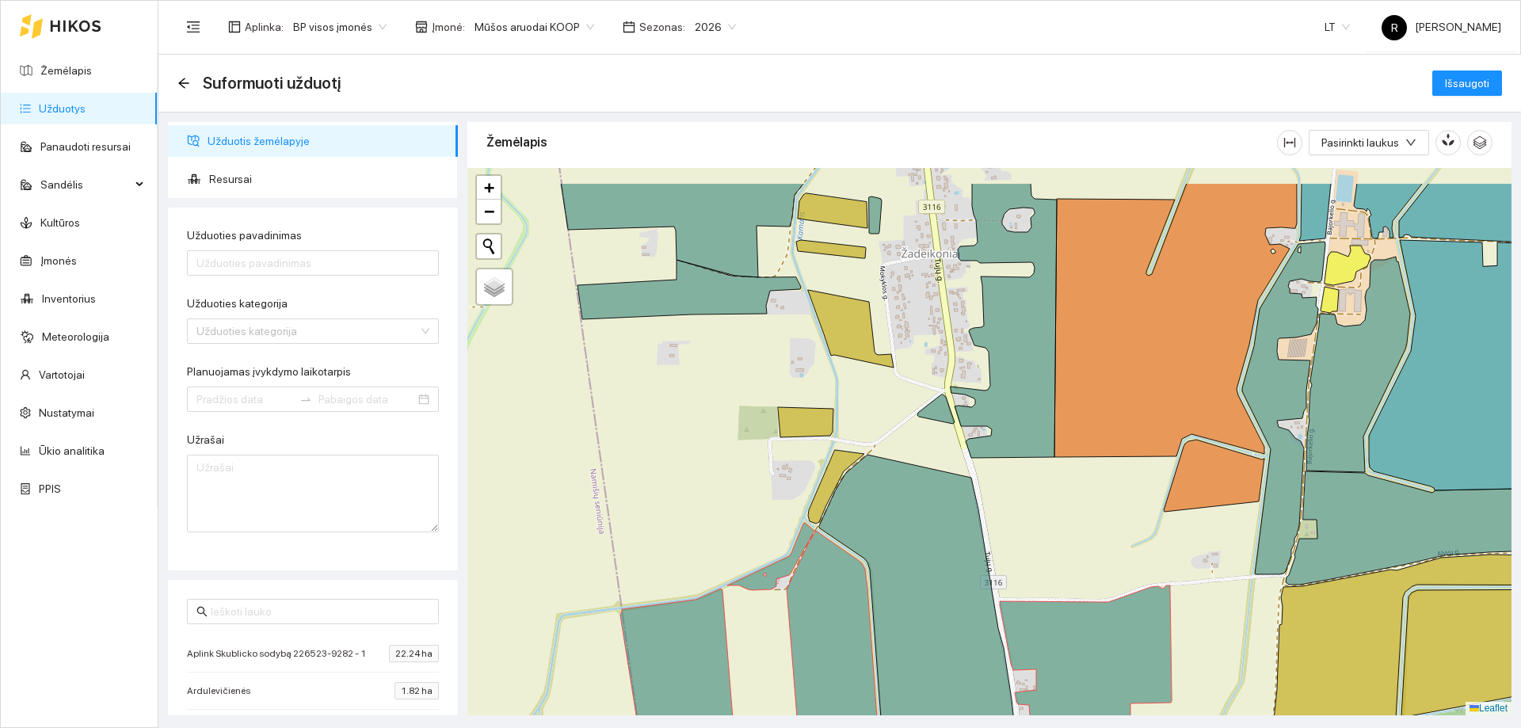
drag, startPoint x: 1100, startPoint y: 440, endPoint x: 1072, endPoint y: 568, distance: 130.5
click at [1072, 568] on div at bounding box center [989, 441] width 1044 height 547
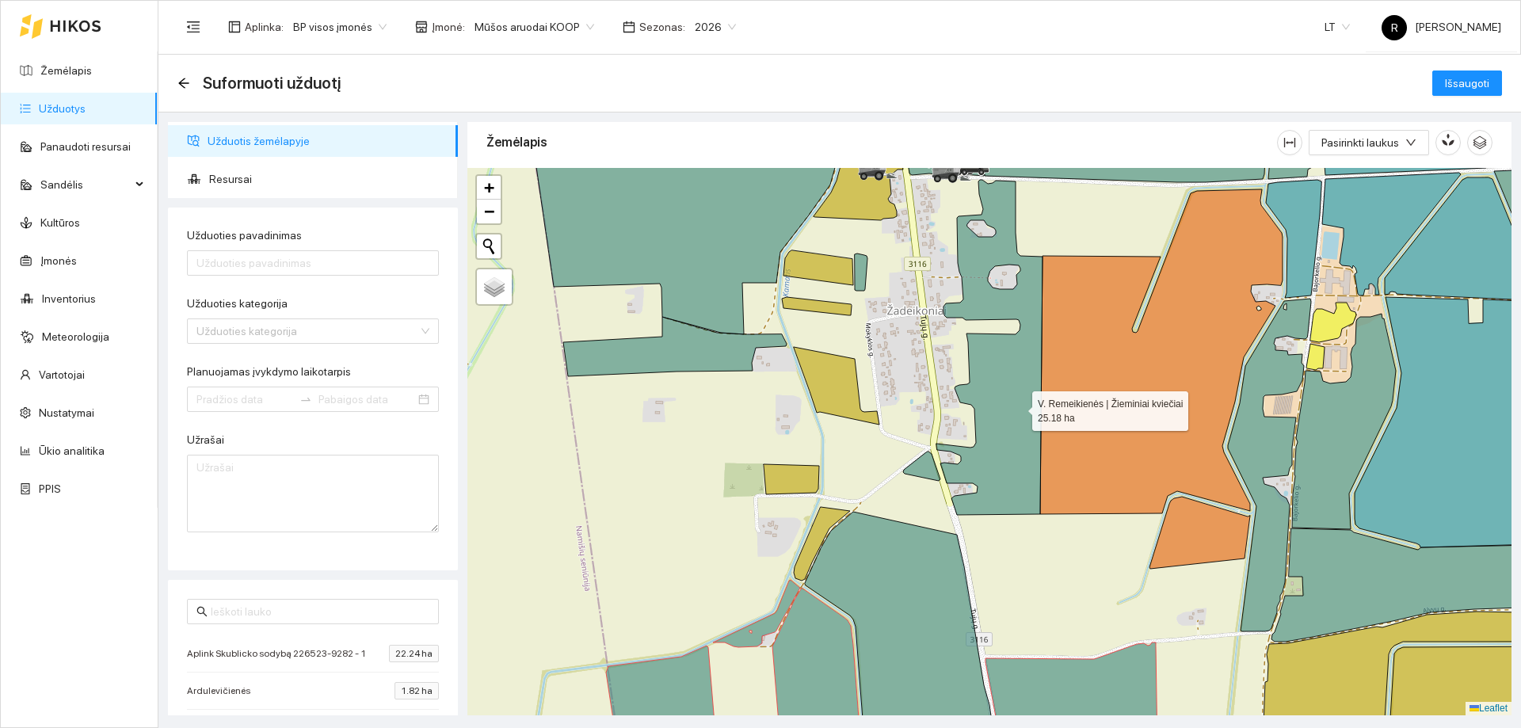
click at [1018, 407] on icon at bounding box center [989, 347] width 106 height 335
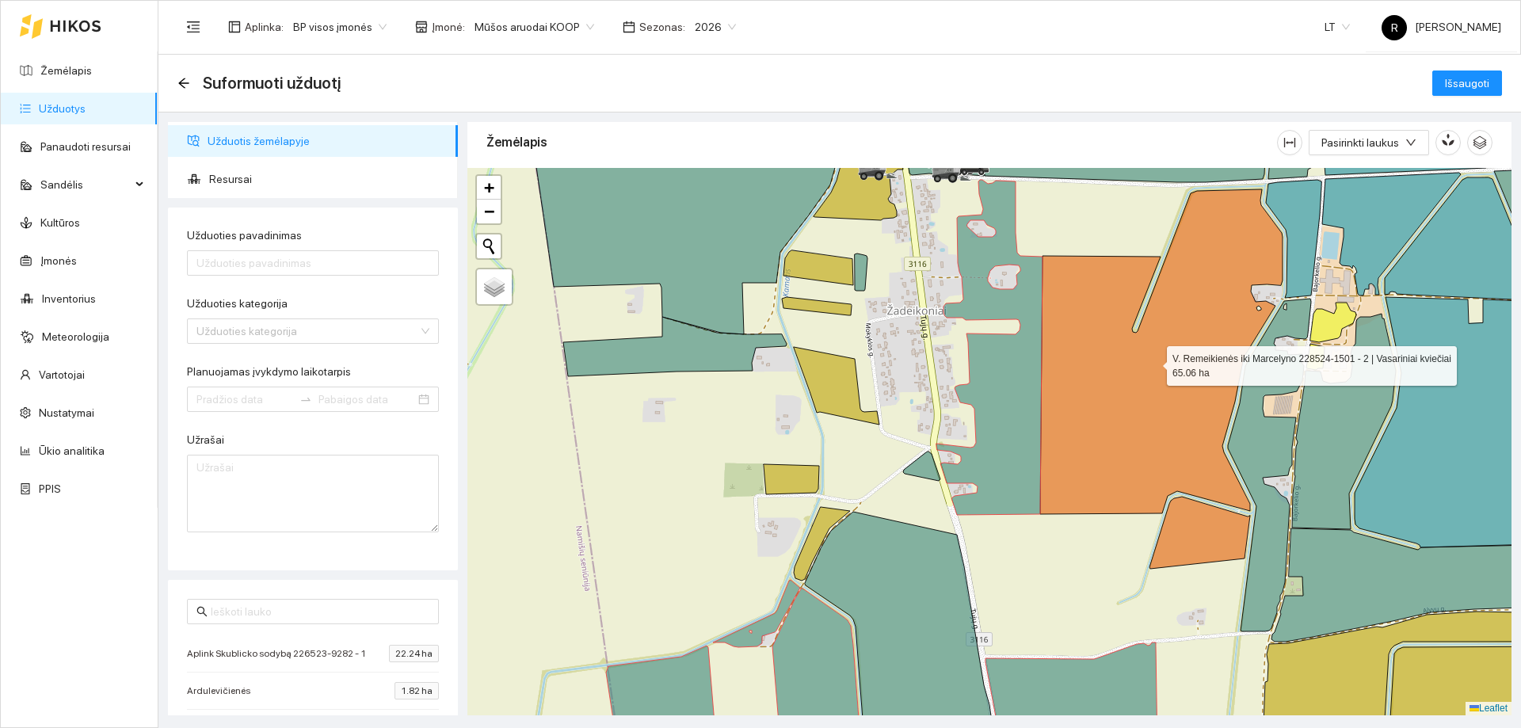
click at [1107, 404] on icon at bounding box center [1161, 351] width 242 height 325
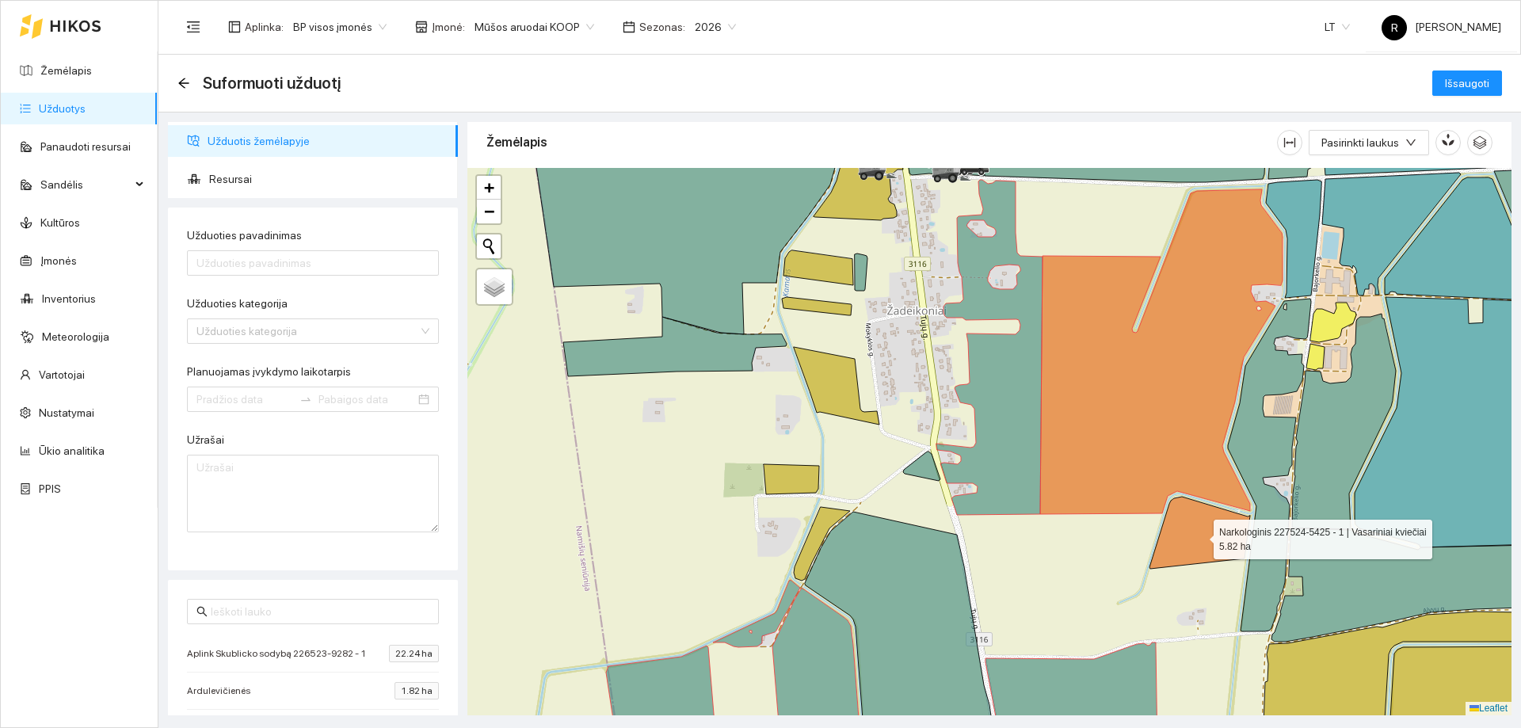
click at [1199, 530] on icon at bounding box center [1199, 533] width 101 height 72
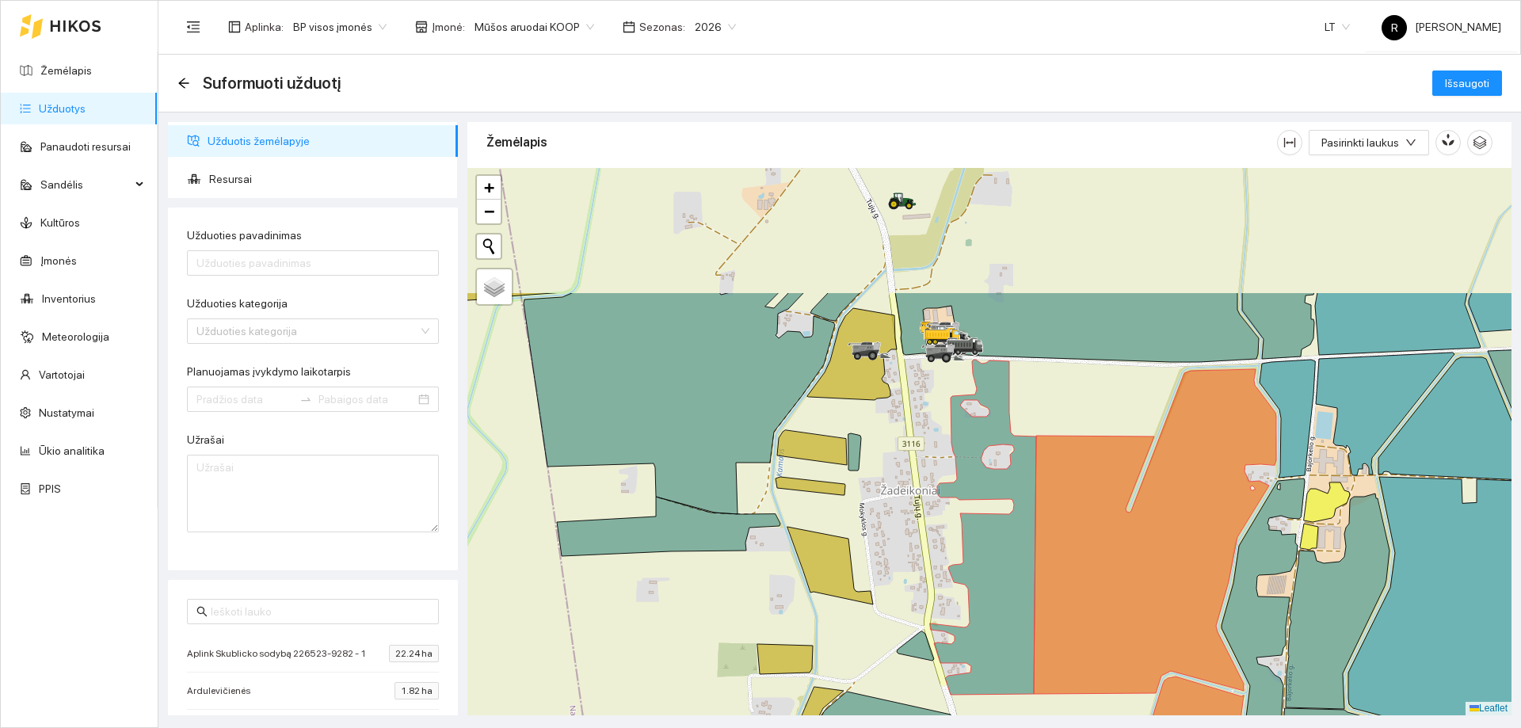
drag, startPoint x: 1075, startPoint y: 223, endPoint x: 1068, endPoint y: 413, distance: 191.0
click at [1068, 413] on div at bounding box center [989, 441] width 1044 height 547
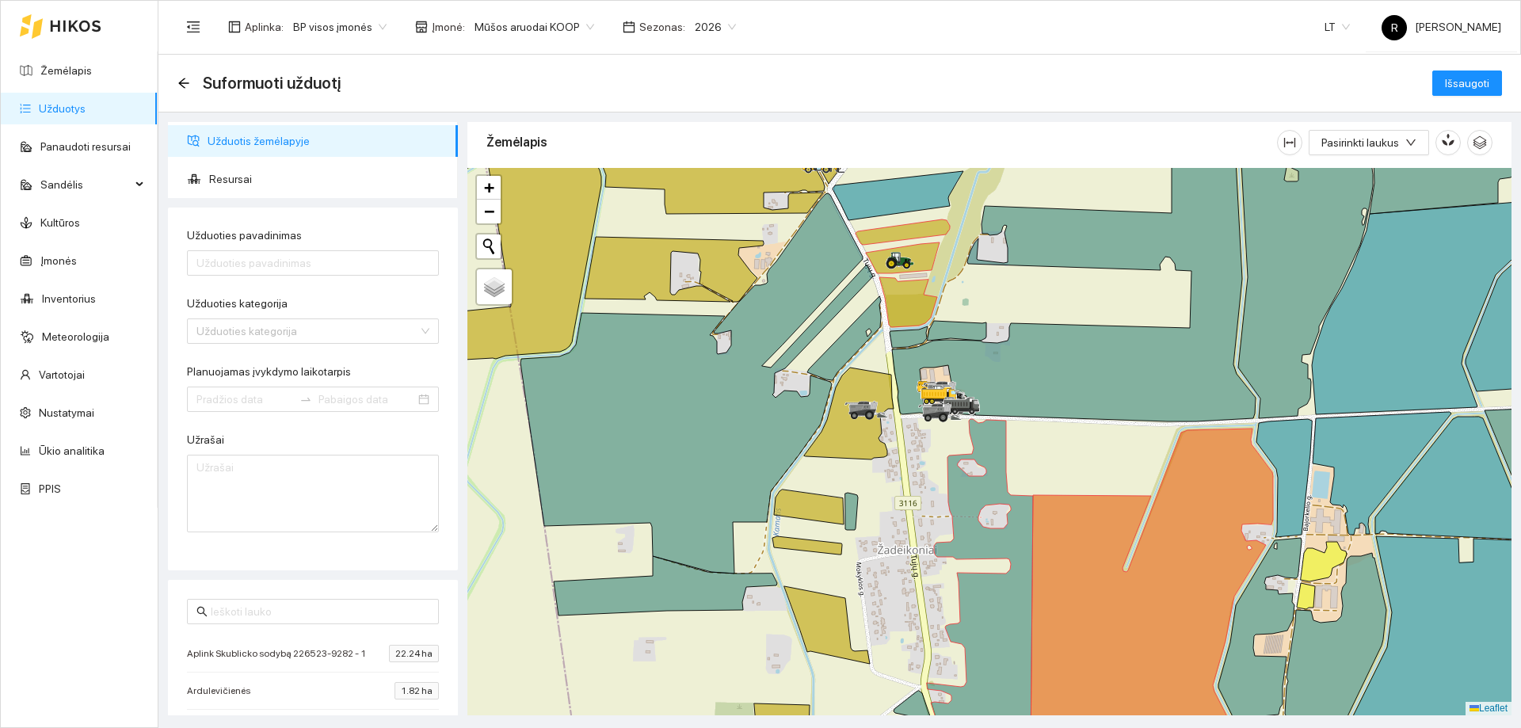
drag, startPoint x: 1078, startPoint y: 379, endPoint x: 1067, endPoint y: 463, distance: 84.7
click at [1067, 462] on div at bounding box center [989, 441] width 1044 height 547
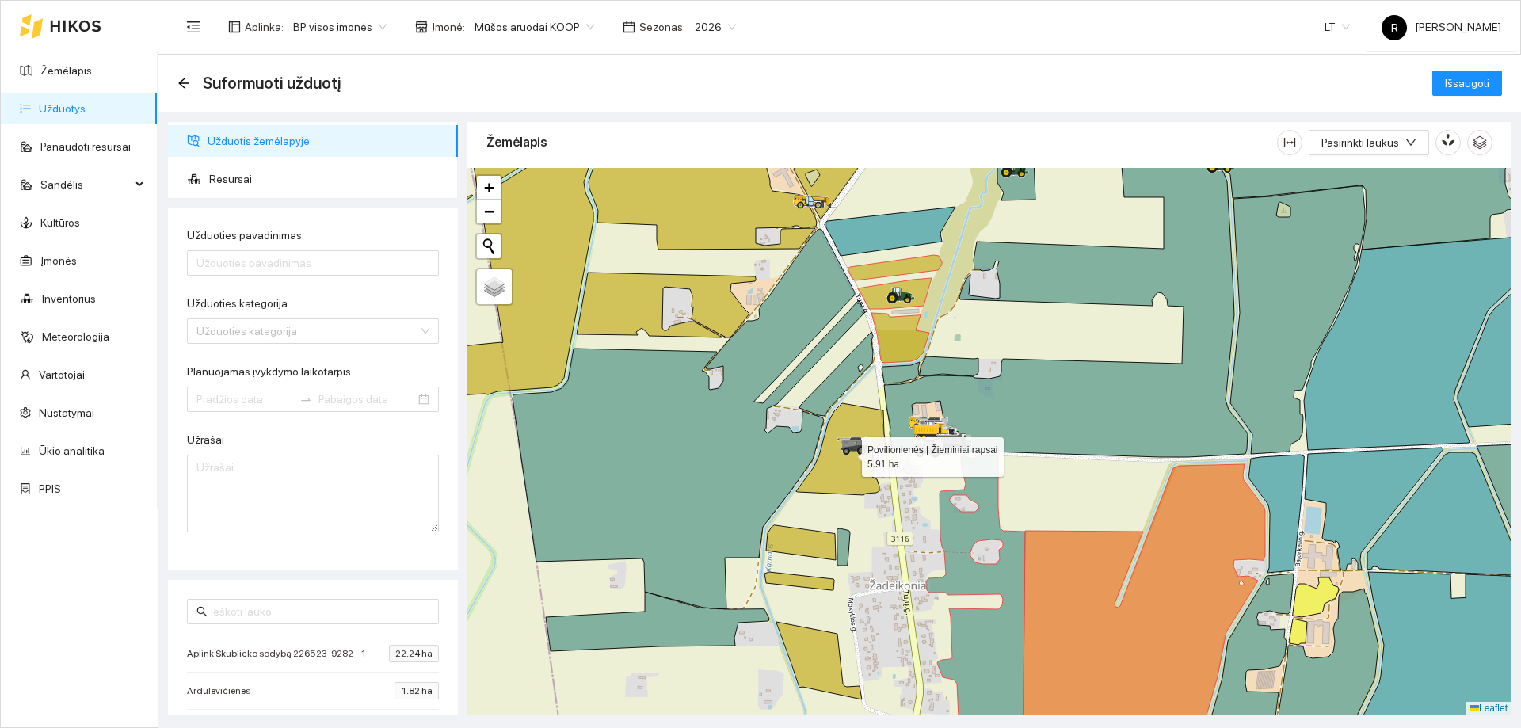
click at [831, 463] on icon at bounding box center [841, 449] width 90 height 92
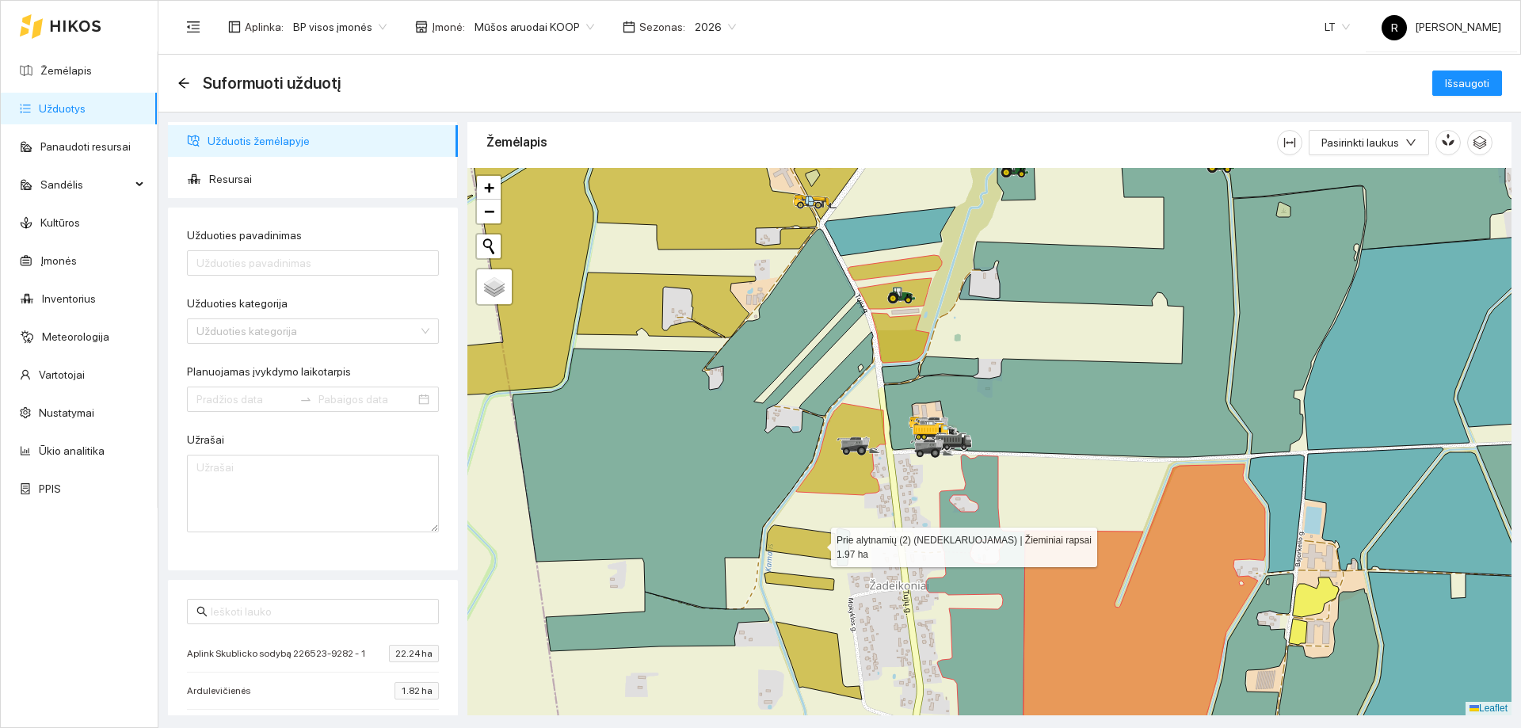
click at [817, 543] on icon at bounding box center [801, 542] width 70 height 35
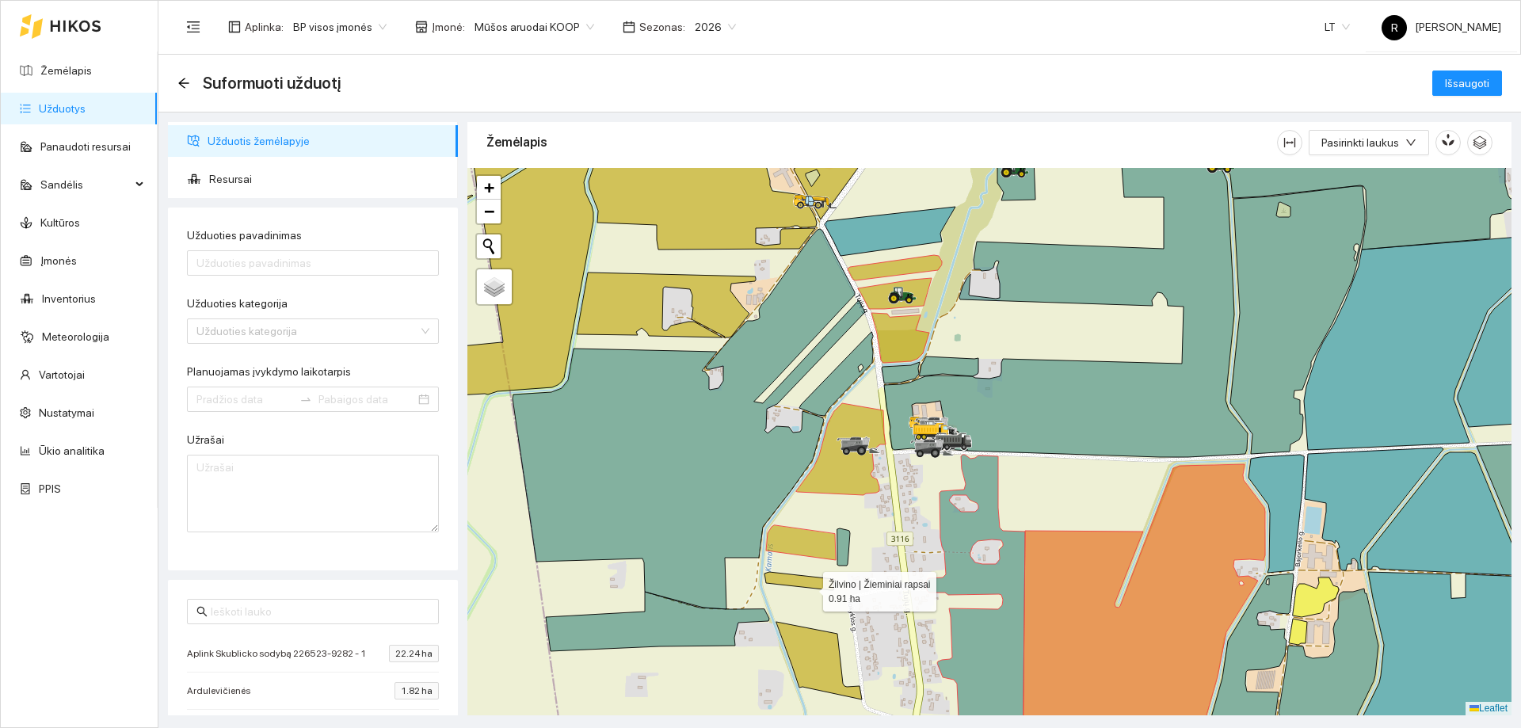
click at [809, 588] on icon at bounding box center [799, 581] width 70 height 18
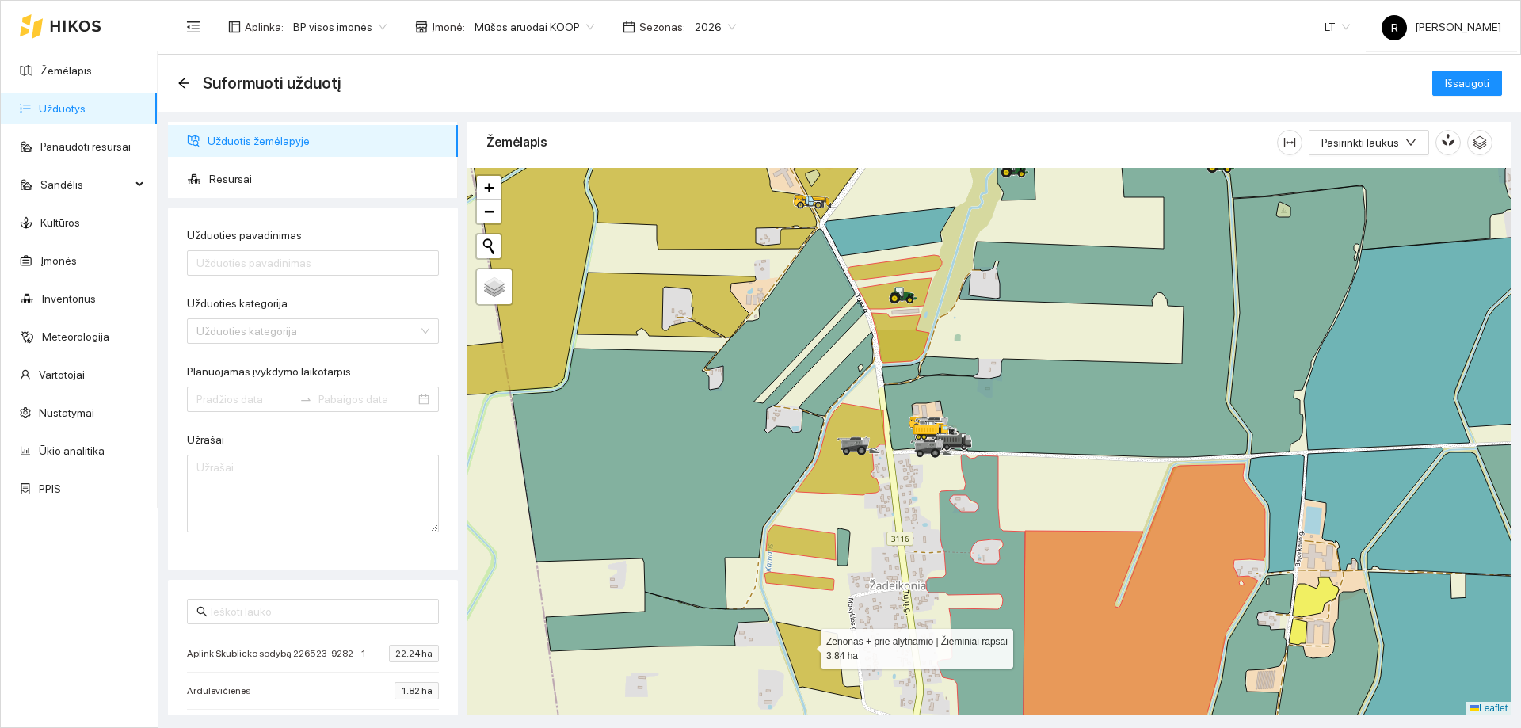
click at [807, 645] on icon at bounding box center [819, 661] width 86 height 78
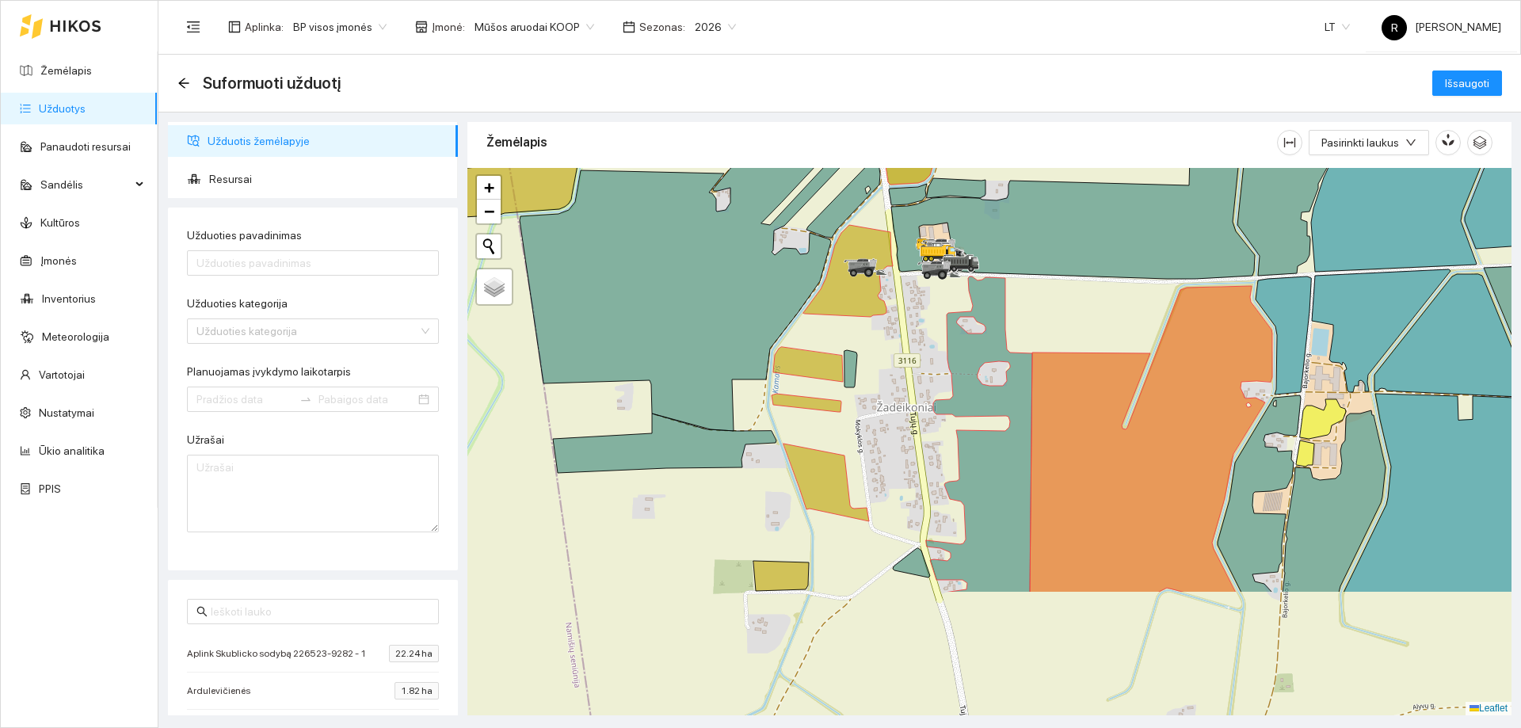
drag, startPoint x: 920, startPoint y: 565, endPoint x: 929, endPoint y: 370, distance: 195.0
click at [929, 370] on div at bounding box center [989, 441] width 1044 height 547
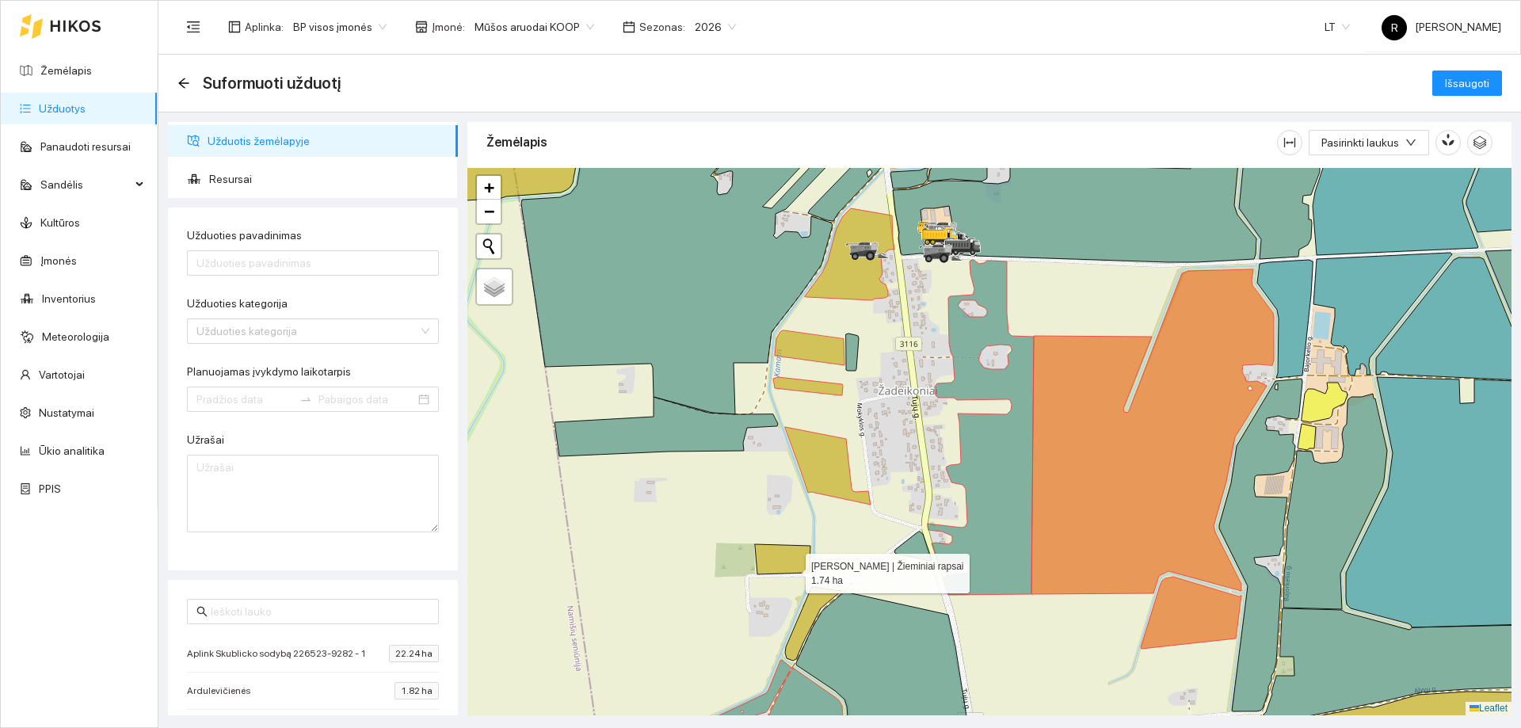
click at [792, 566] on icon at bounding box center [782, 559] width 55 height 30
click at [821, 592] on icon at bounding box center [813, 624] width 56 height 74
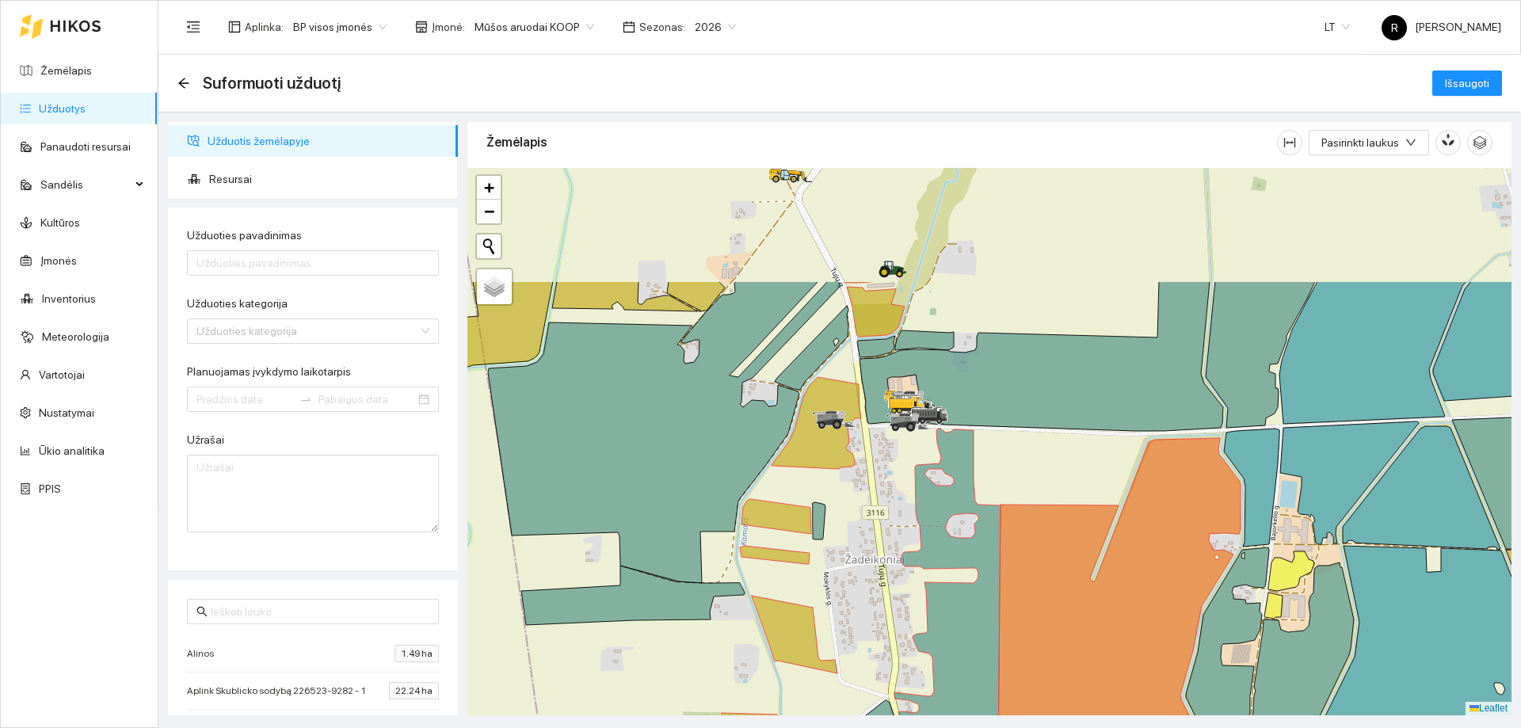
drag, startPoint x: 1046, startPoint y: 304, endPoint x: 1000, endPoint y: 527, distance: 227.4
click at [1000, 526] on div at bounding box center [989, 441] width 1044 height 547
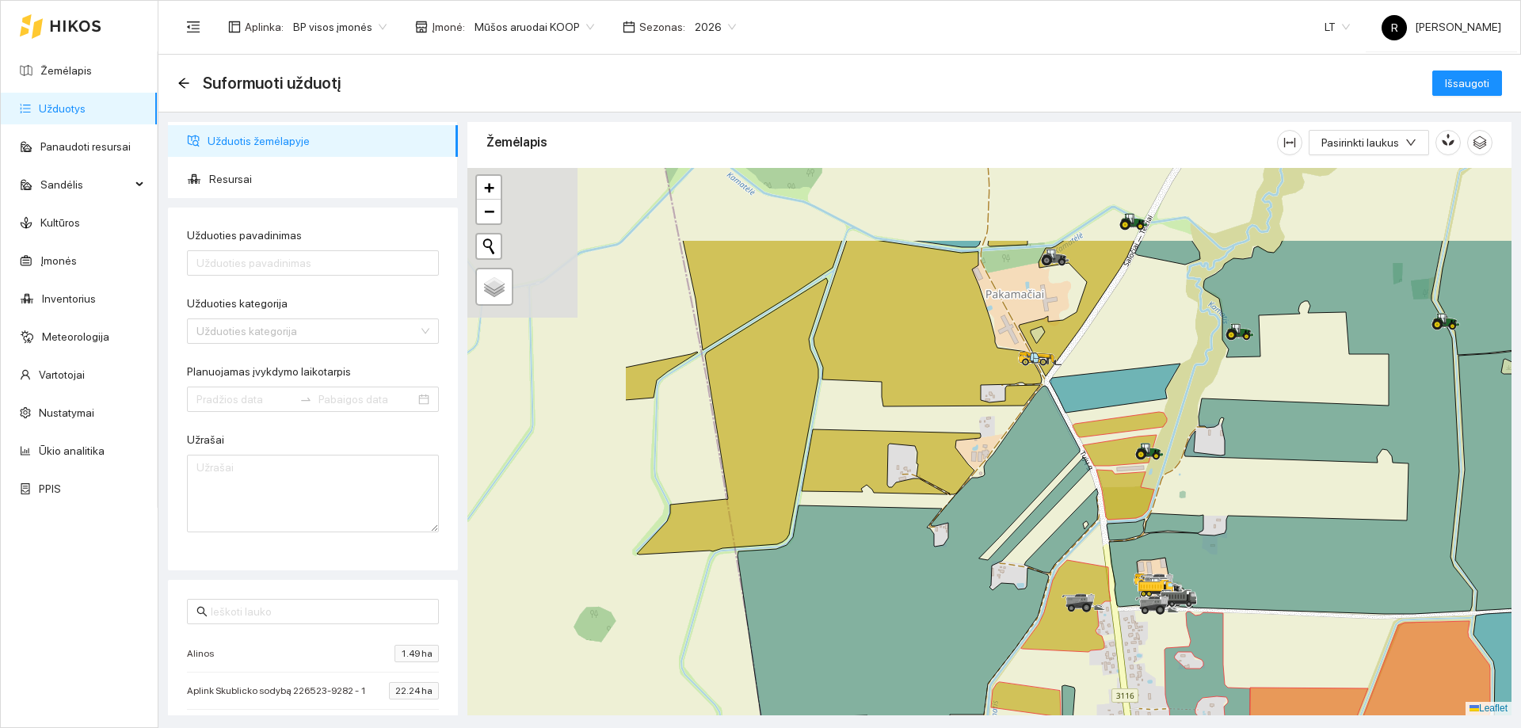
drag, startPoint x: 936, startPoint y: 341, endPoint x: 1200, endPoint y: 470, distance: 293.7
click at [1200, 470] on div at bounding box center [989, 441] width 1044 height 547
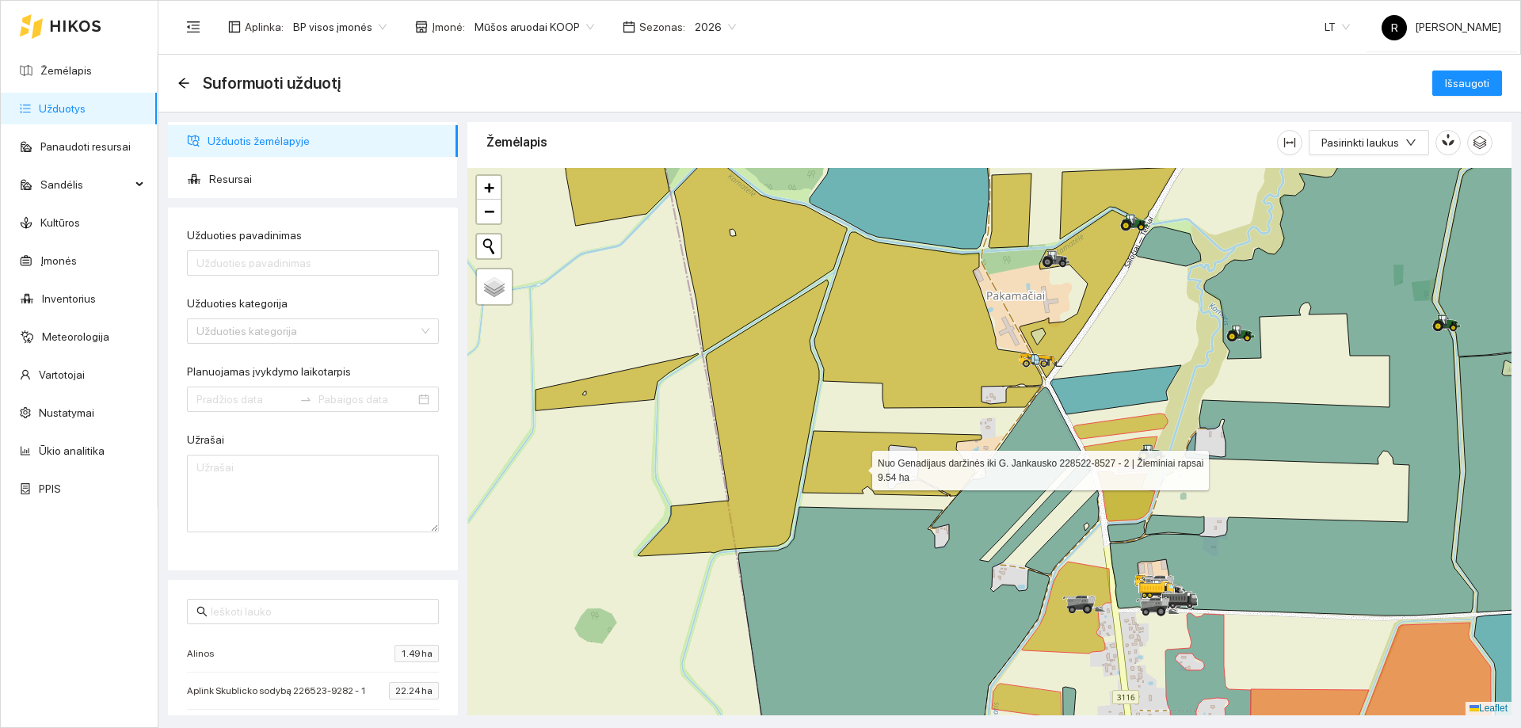
click at [858, 467] on icon at bounding box center [891, 463] width 179 height 65
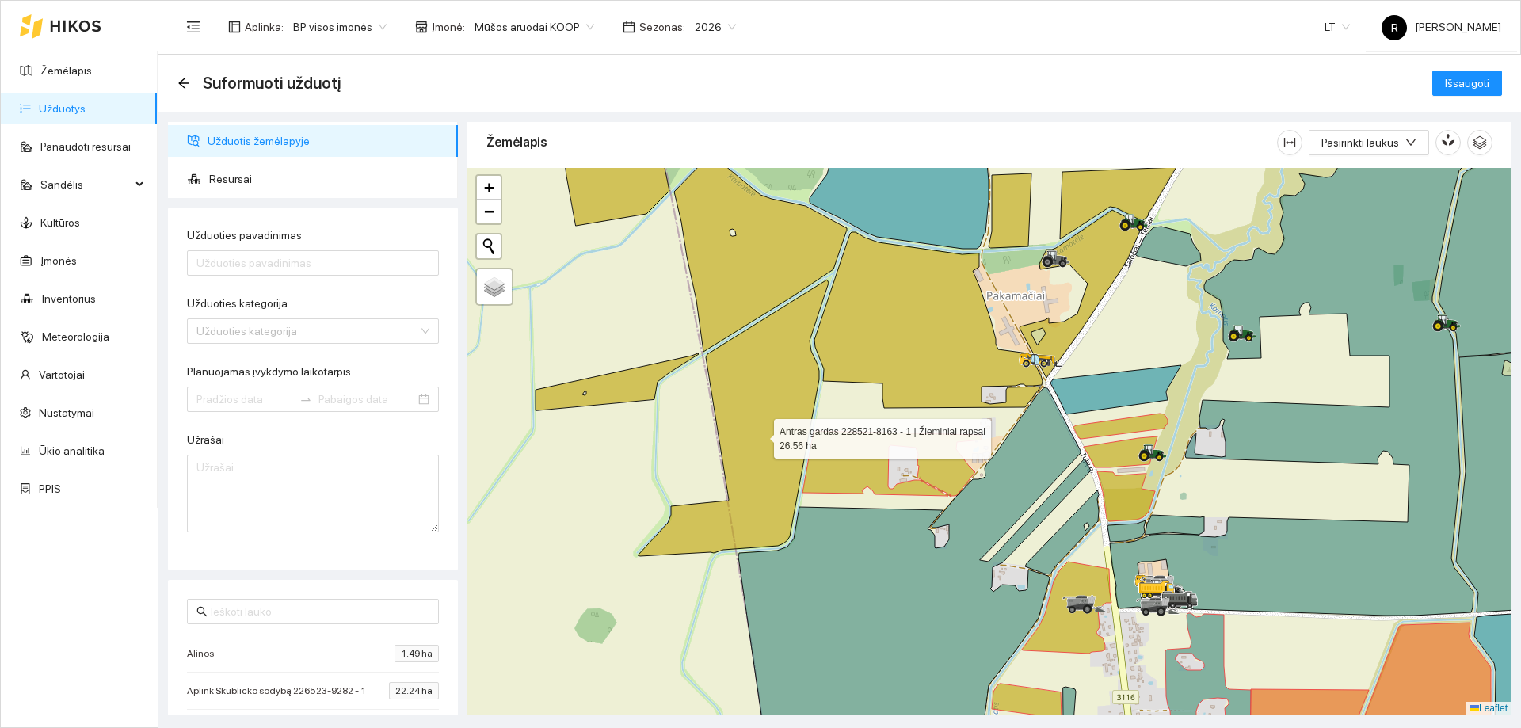
click at [760, 434] on icon at bounding box center [733, 418] width 191 height 276
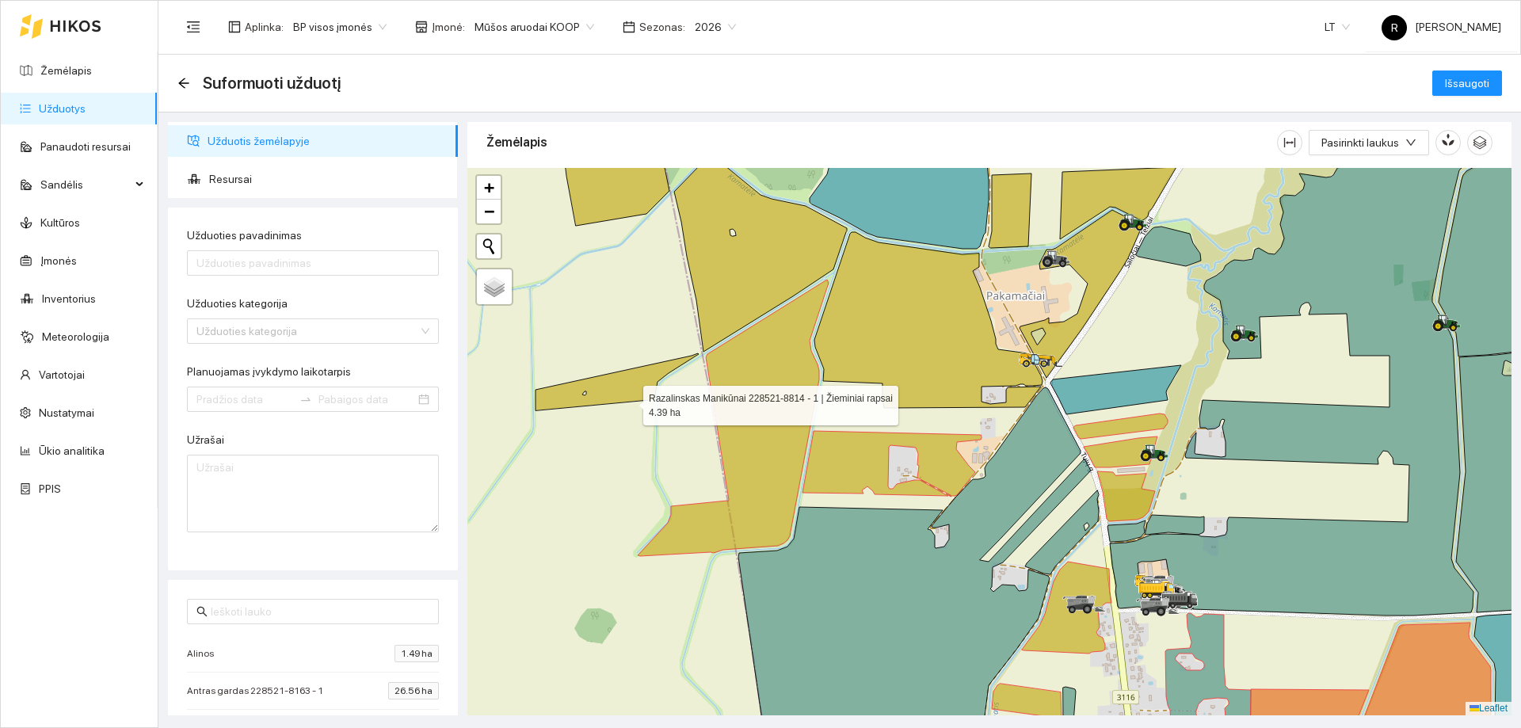
click at [629, 401] on icon at bounding box center [616, 381] width 163 height 57
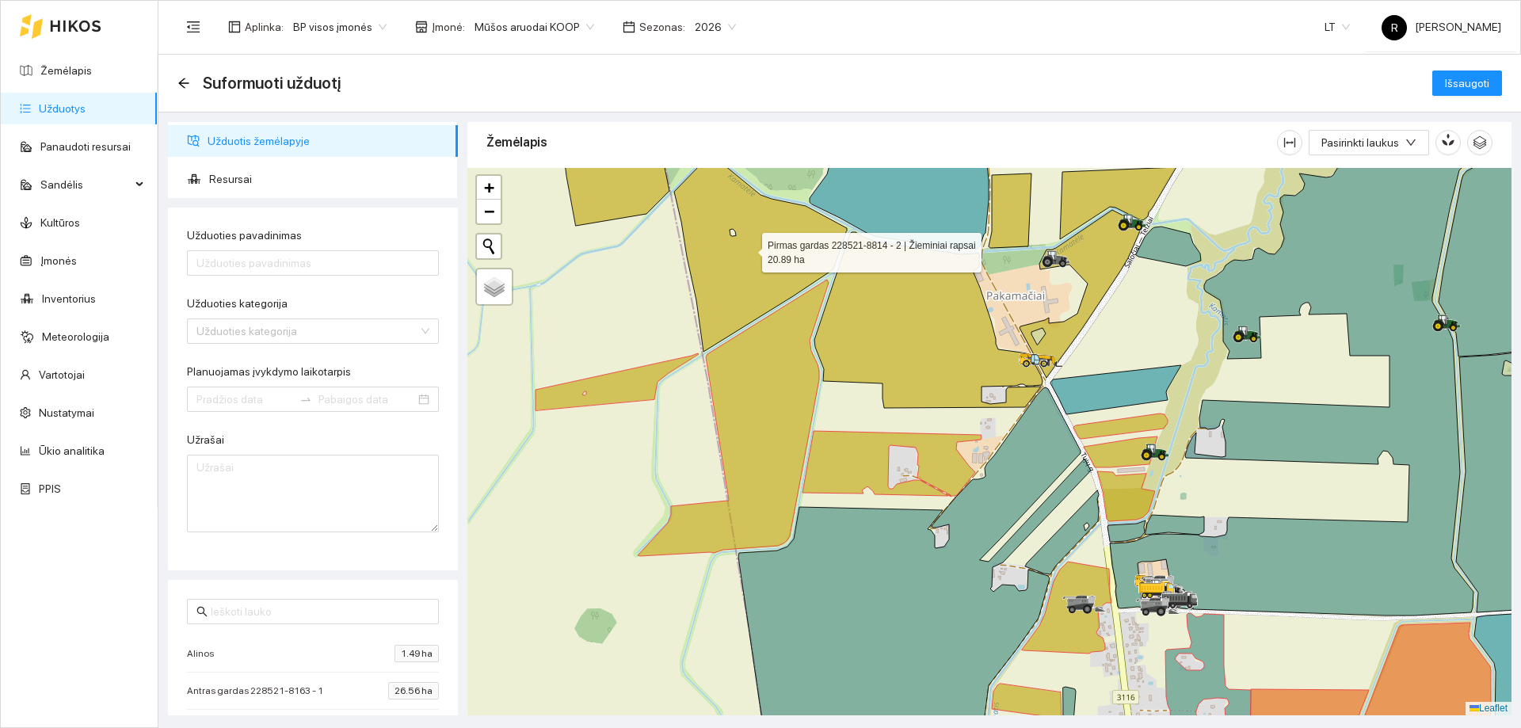
click at [734, 291] on icon at bounding box center [760, 254] width 173 height 193
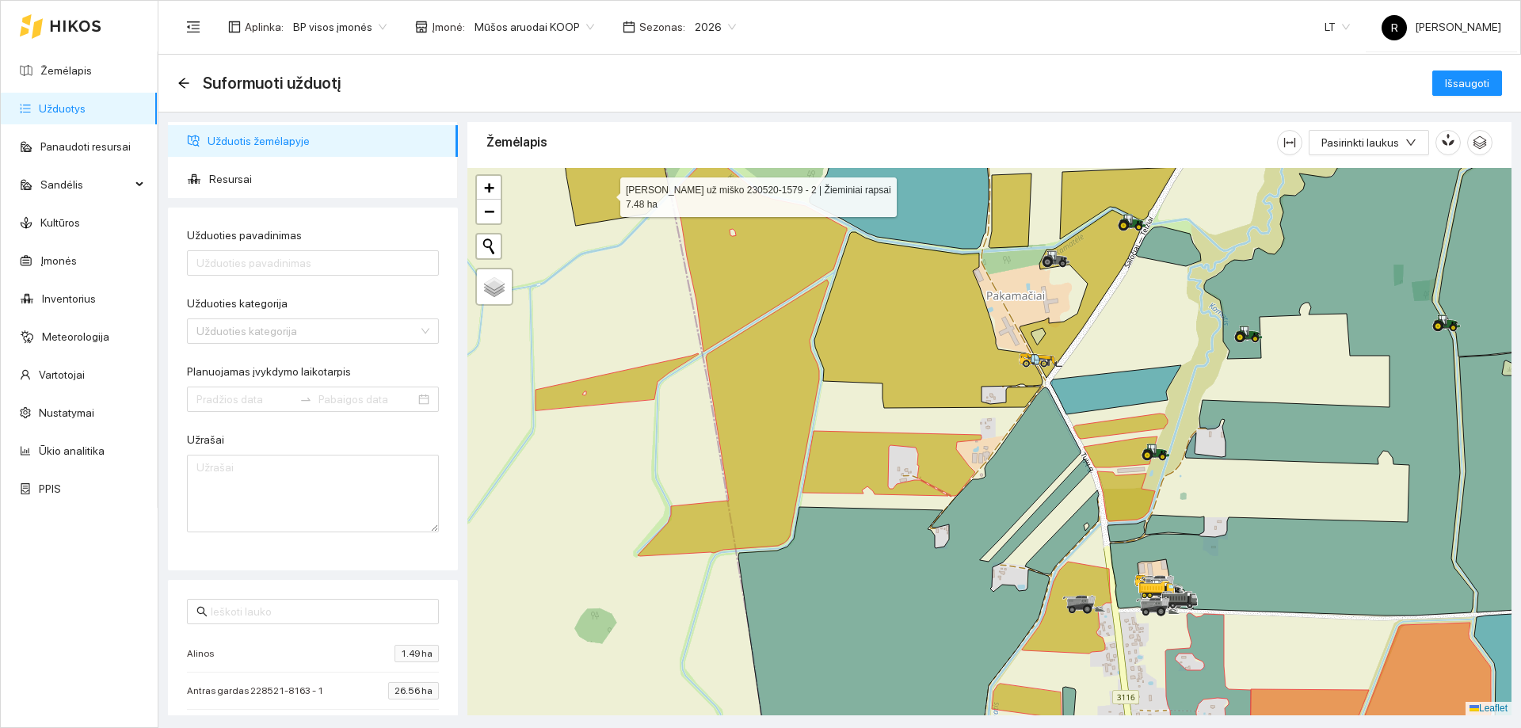
click at [606, 192] on icon at bounding box center [616, 183] width 105 height 86
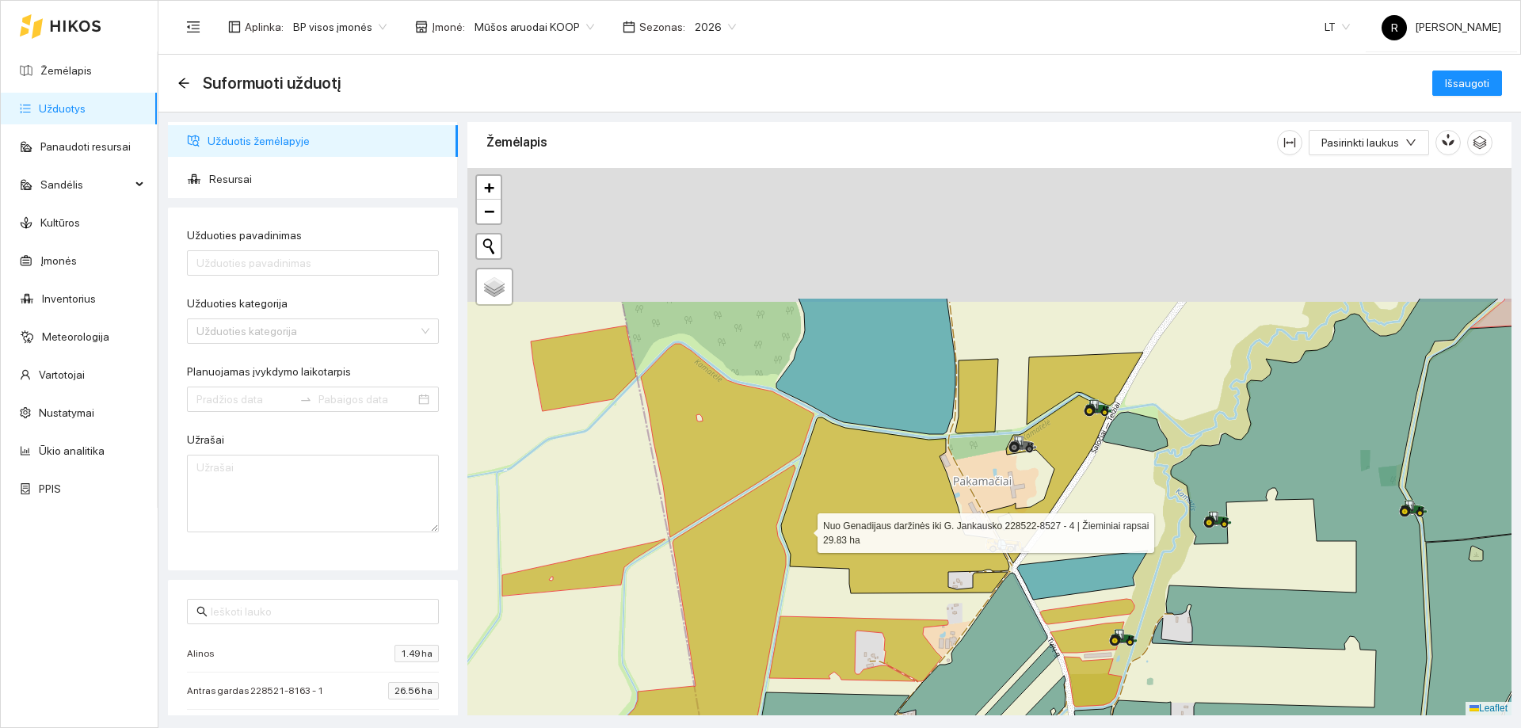
drag, startPoint x: 813, startPoint y: 390, endPoint x: 837, endPoint y: 583, distance: 193.9
click at [828, 584] on icon at bounding box center [895, 505] width 228 height 176
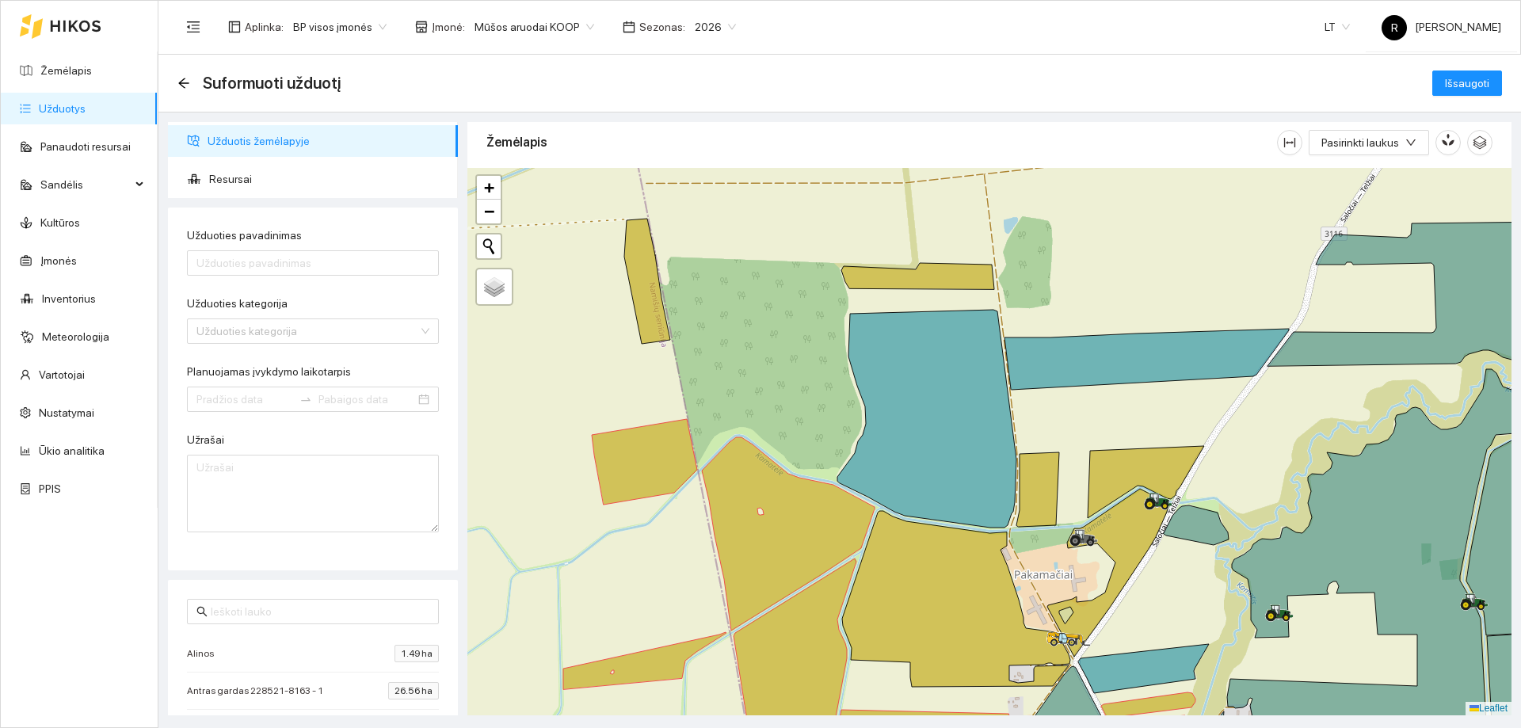
drag, startPoint x: 782, startPoint y: 459, endPoint x: 994, endPoint y: 520, distance: 221.1
click at [994, 520] on div at bounding box center [989, 441] width 1044 height 547
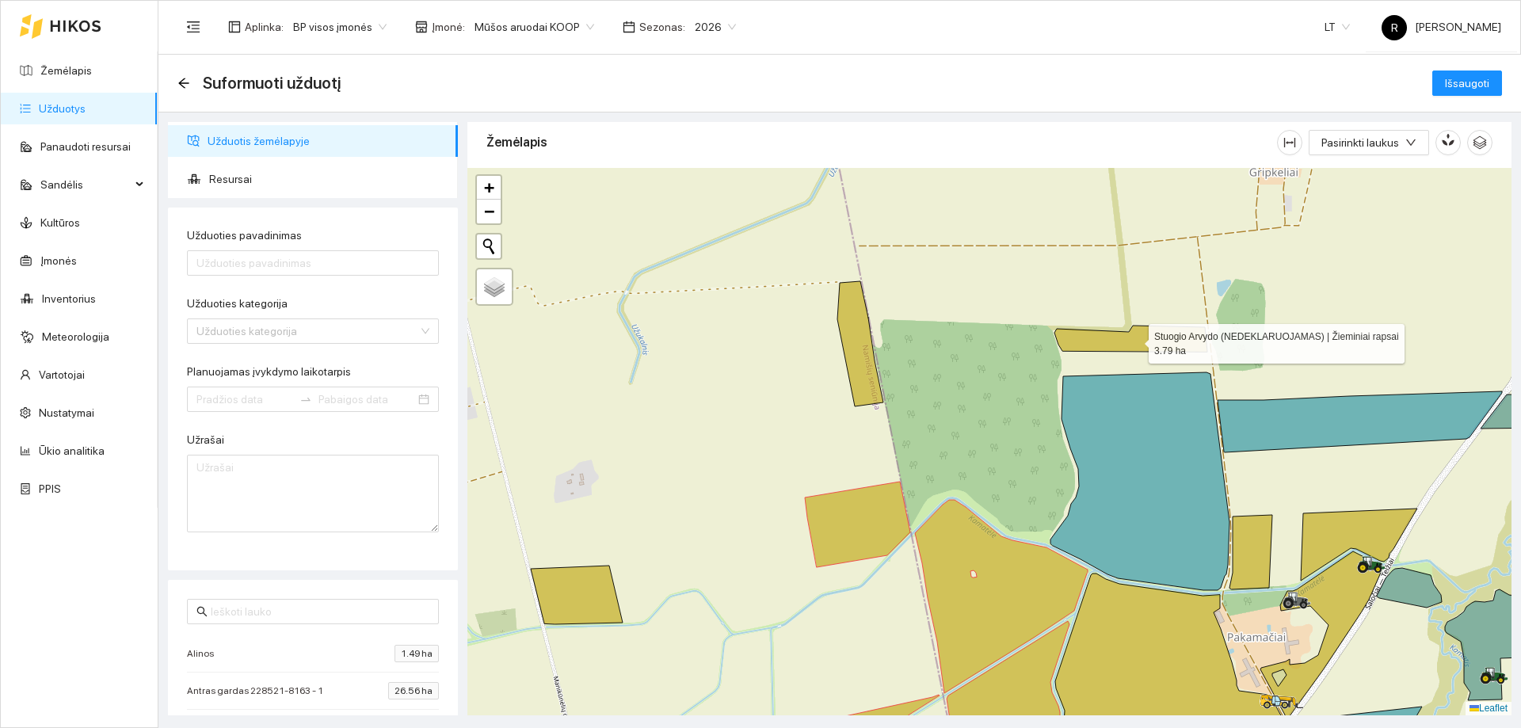
click at [1133, 334] on icon at bounding box center [1130, 339] width 153 height 26
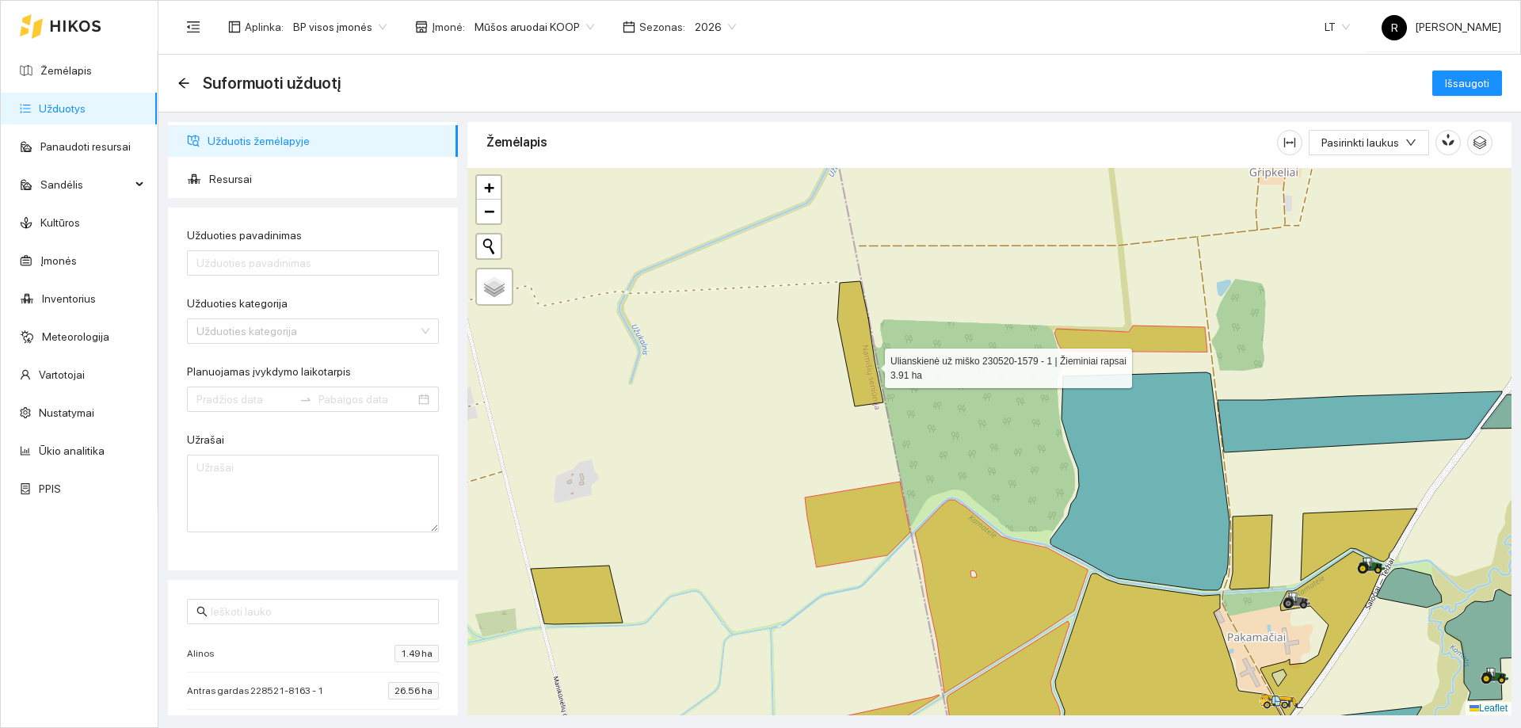
click at [870, 364] on icon at bounding box center [860, 343] width 46 height 125
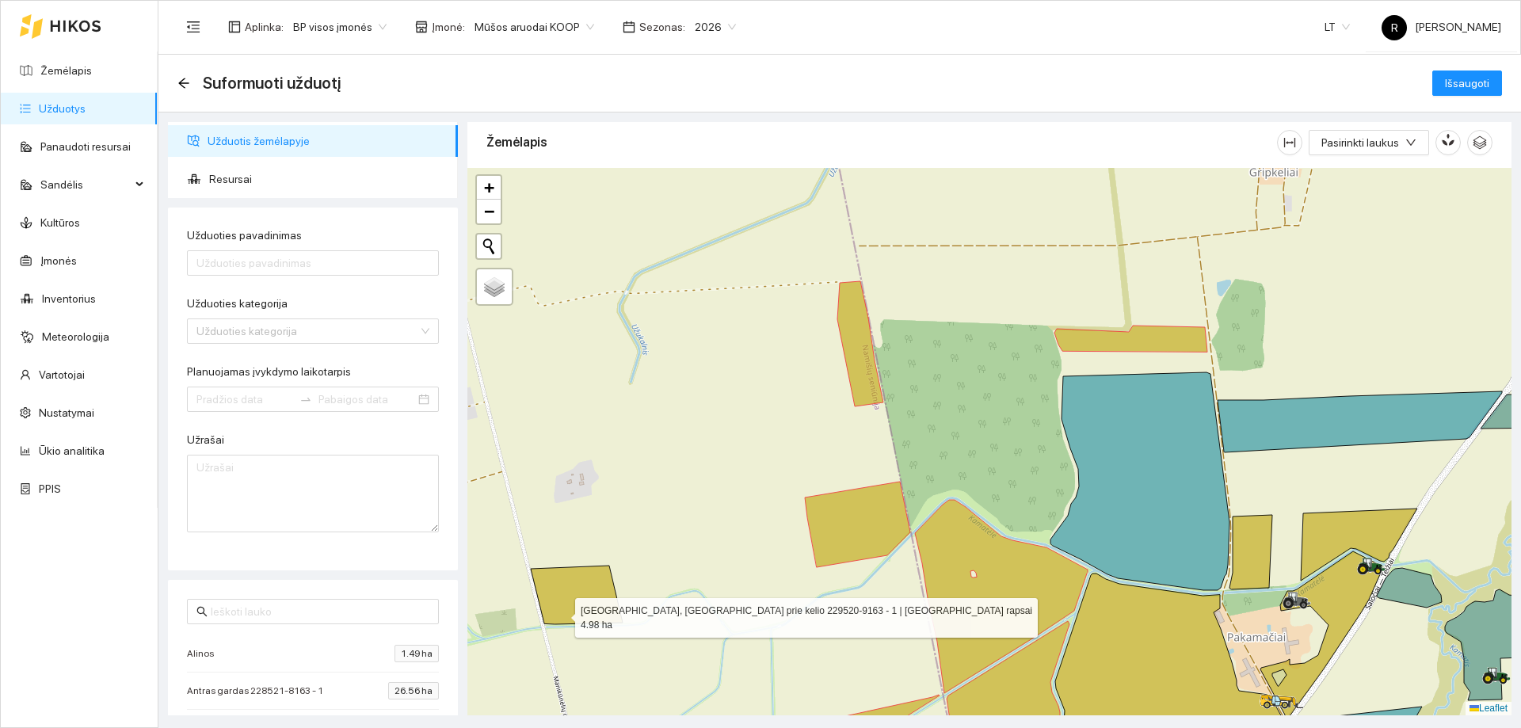
click at [562, 613] on icon at bounding box center [577, 595] width 92 height 59
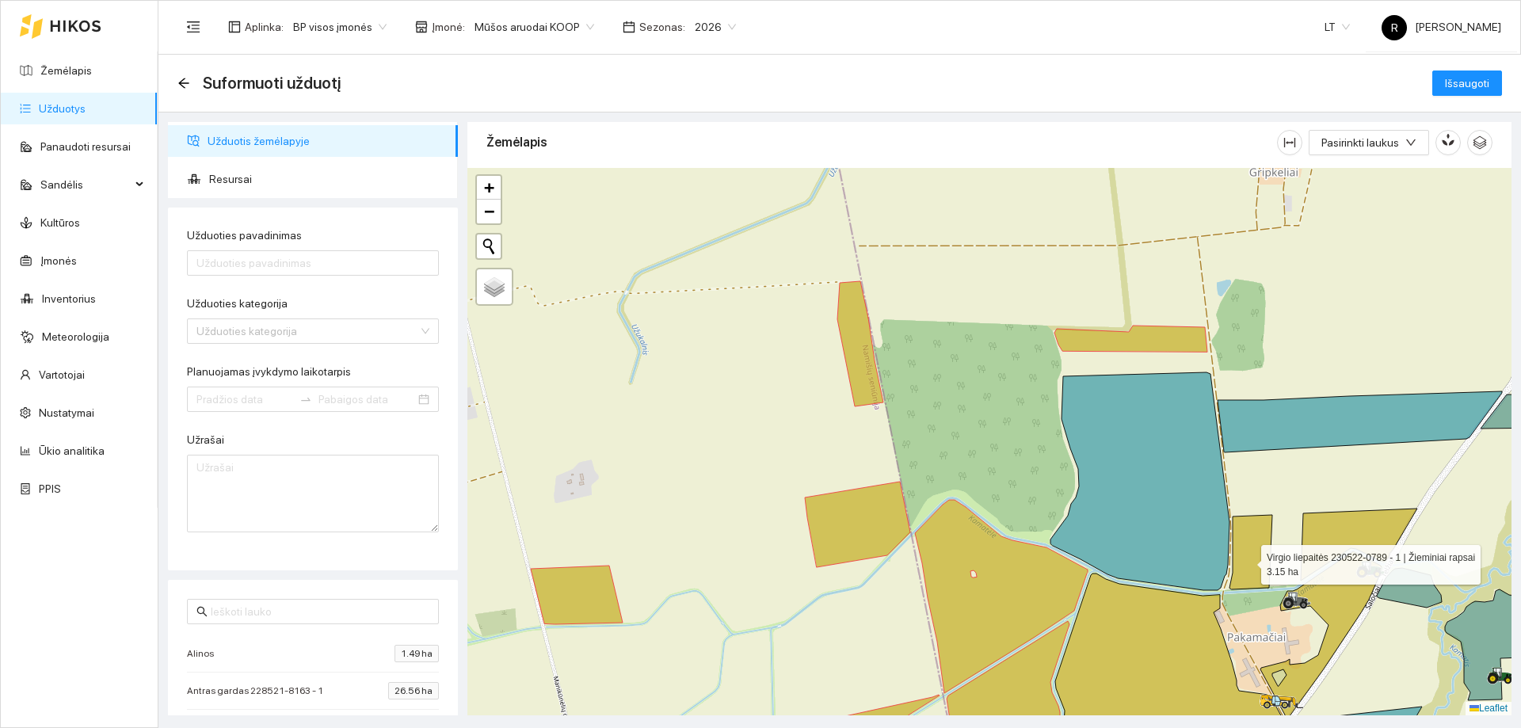
click at [1247, 560] on icon at bounding box center [1250, 552] width 43 height 74
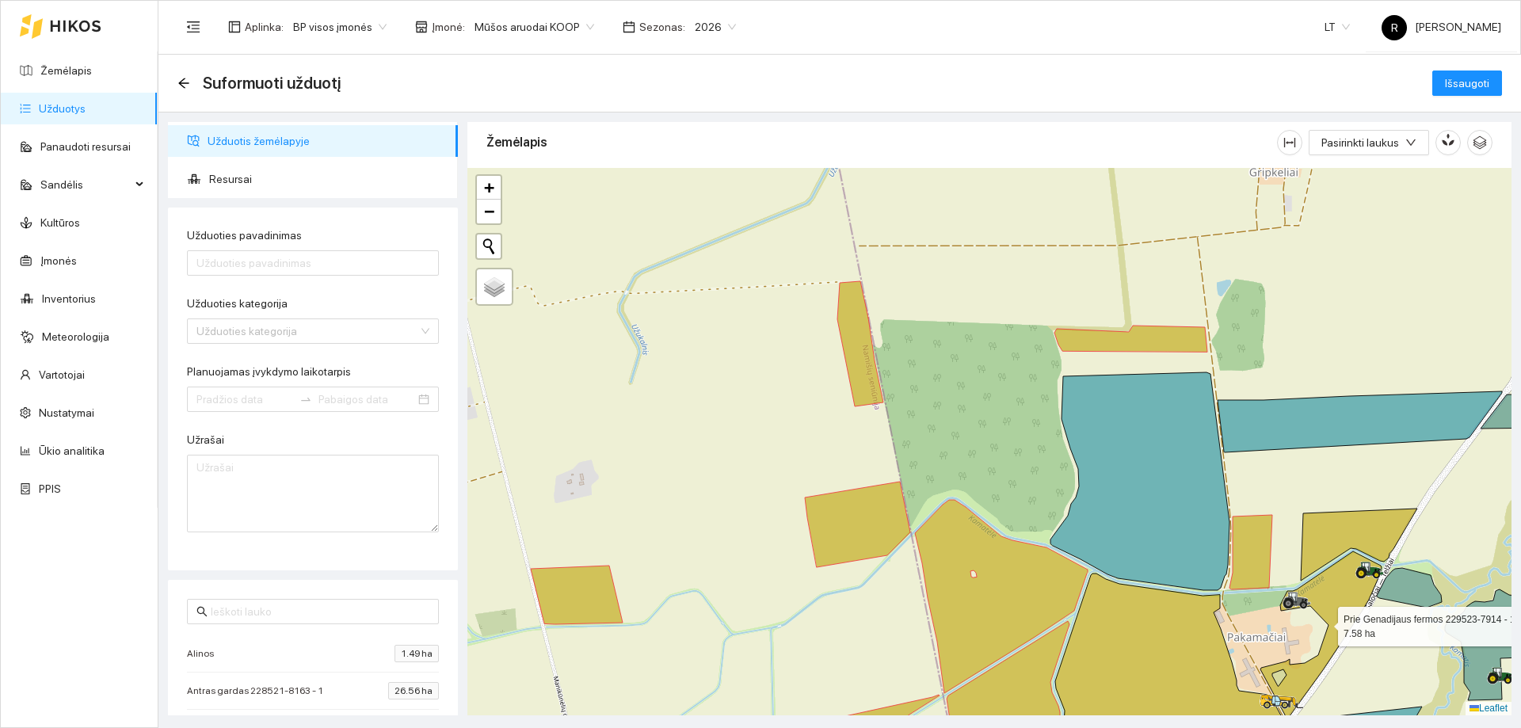
click at [1330, 614] on icon at bounding box center [1320, 635] width 121 height 168
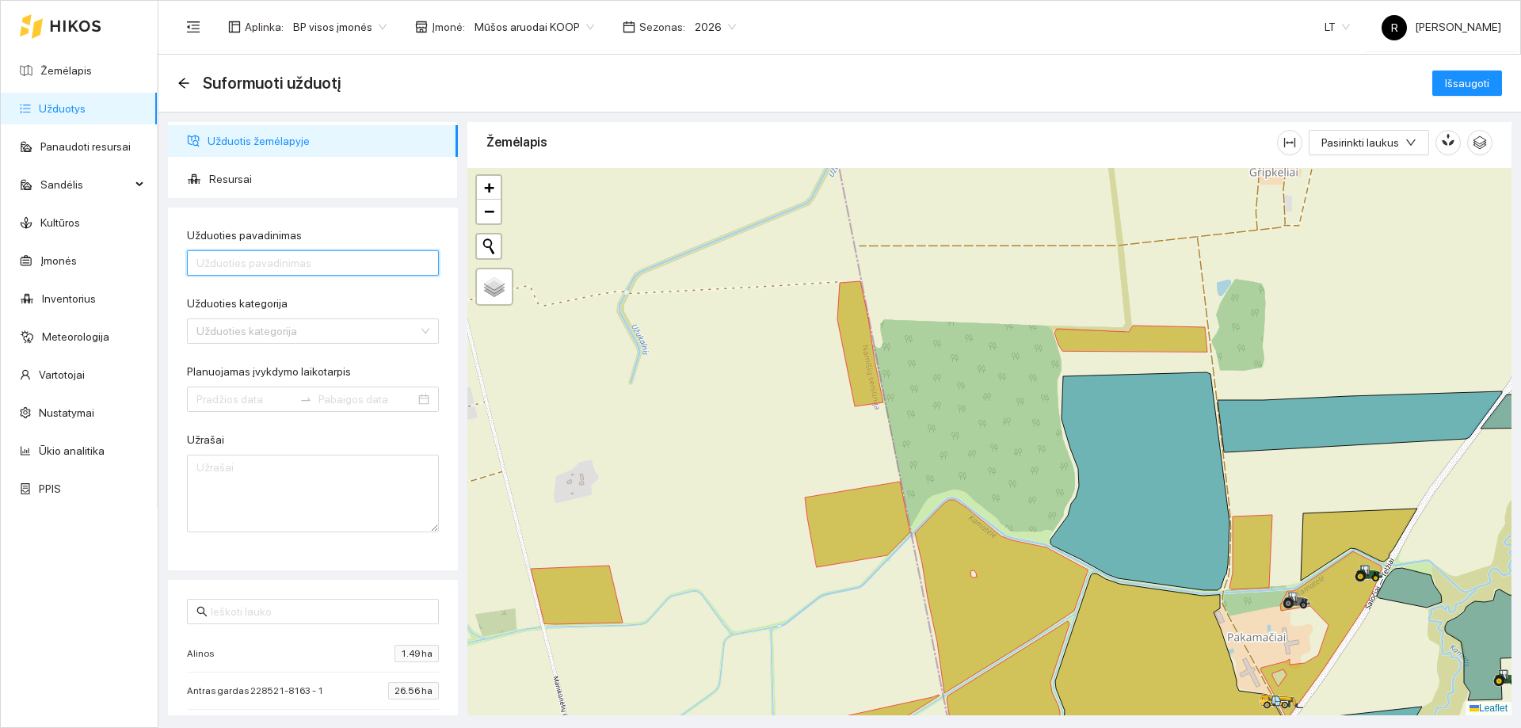
click at [276, 261] on input "Užduoties pavadinimas" at bounding box center [313, 262] width 252 height 25
type input "Kultivavimas"
click at [241, 329] on input "Užduoties kategorija" at bounding box center [307, 331] width 222 height 24
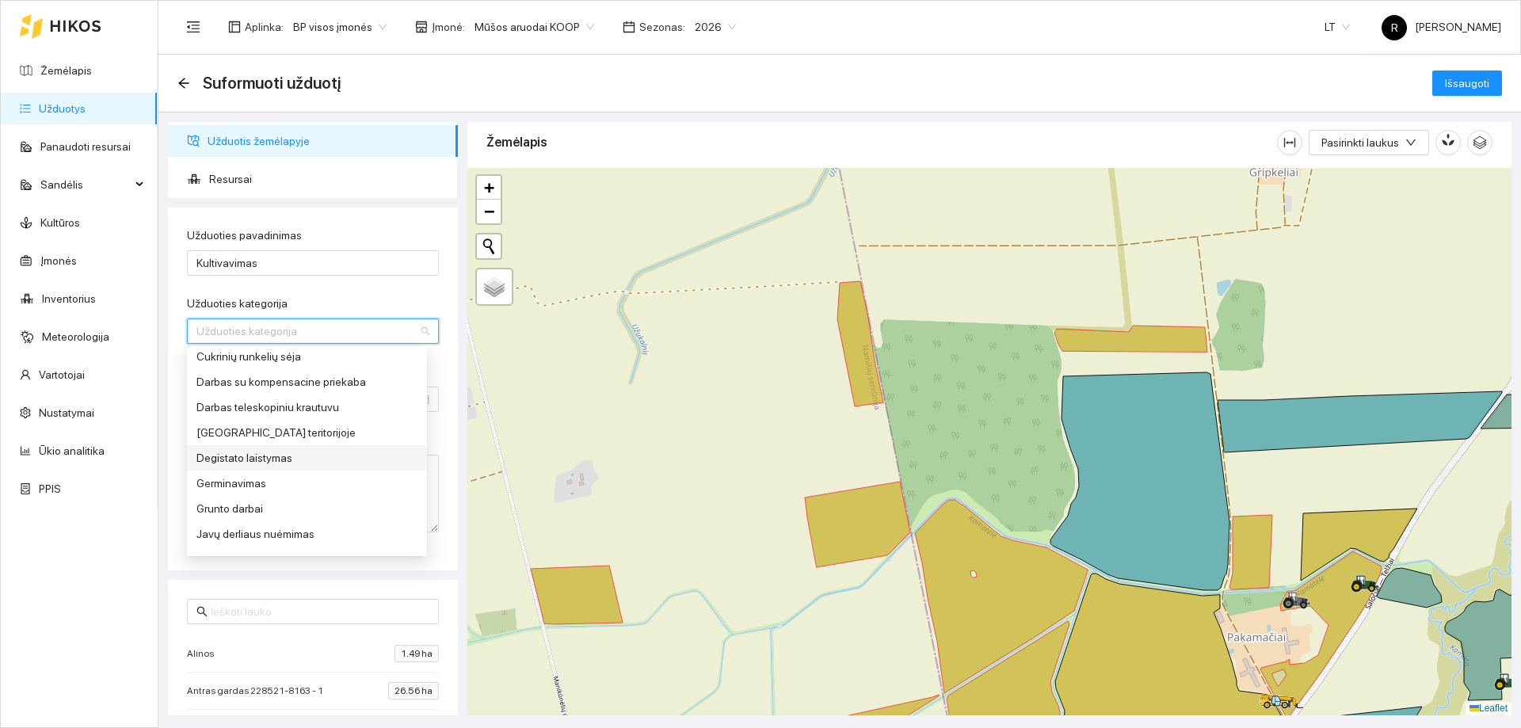
scroll to position [238, 0]
click at [232, 406] on div "Germinavimas" at bounding box center [306, 403] width 221 height 17
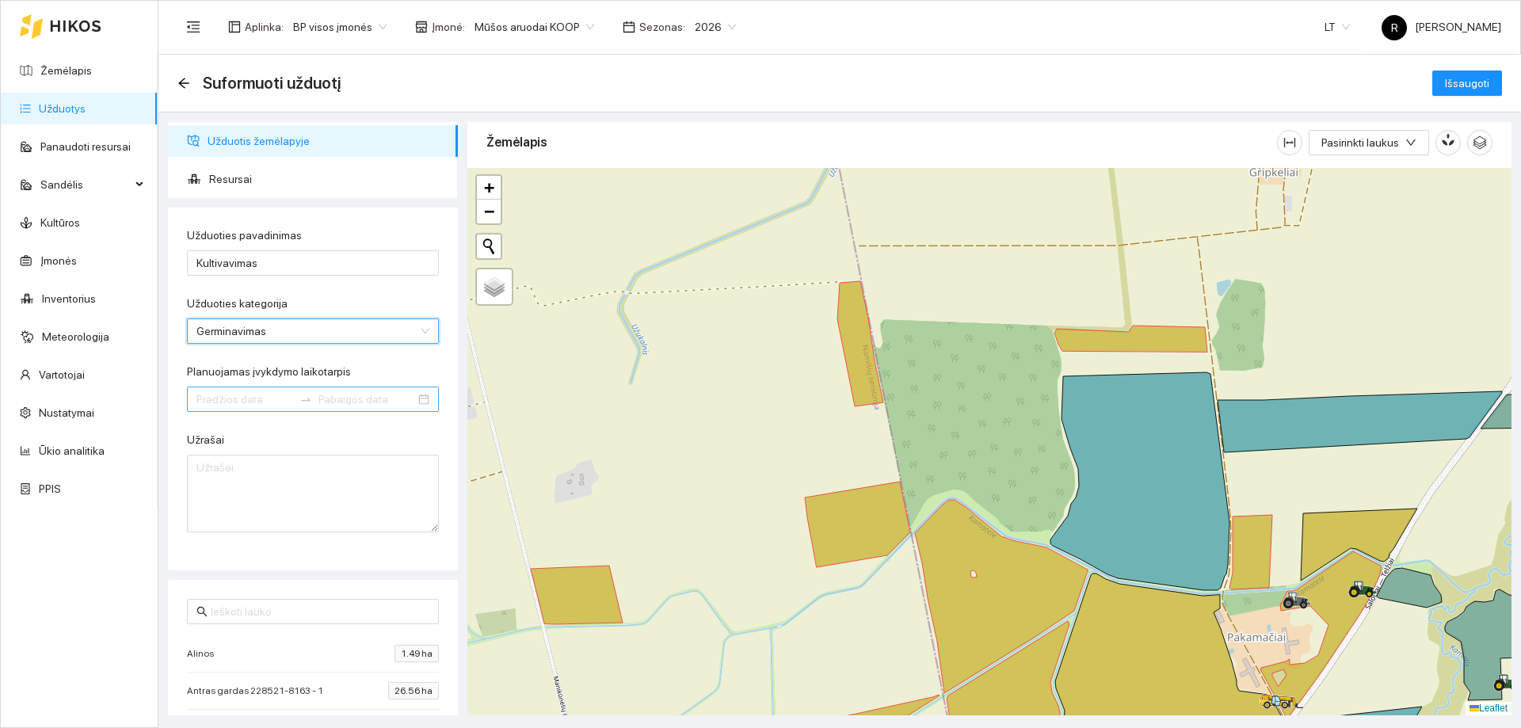
click at [260, 394] on input "Planuojamas įvykdymo laikotarpis" at bounding box center [244, 398] width 97 height 17
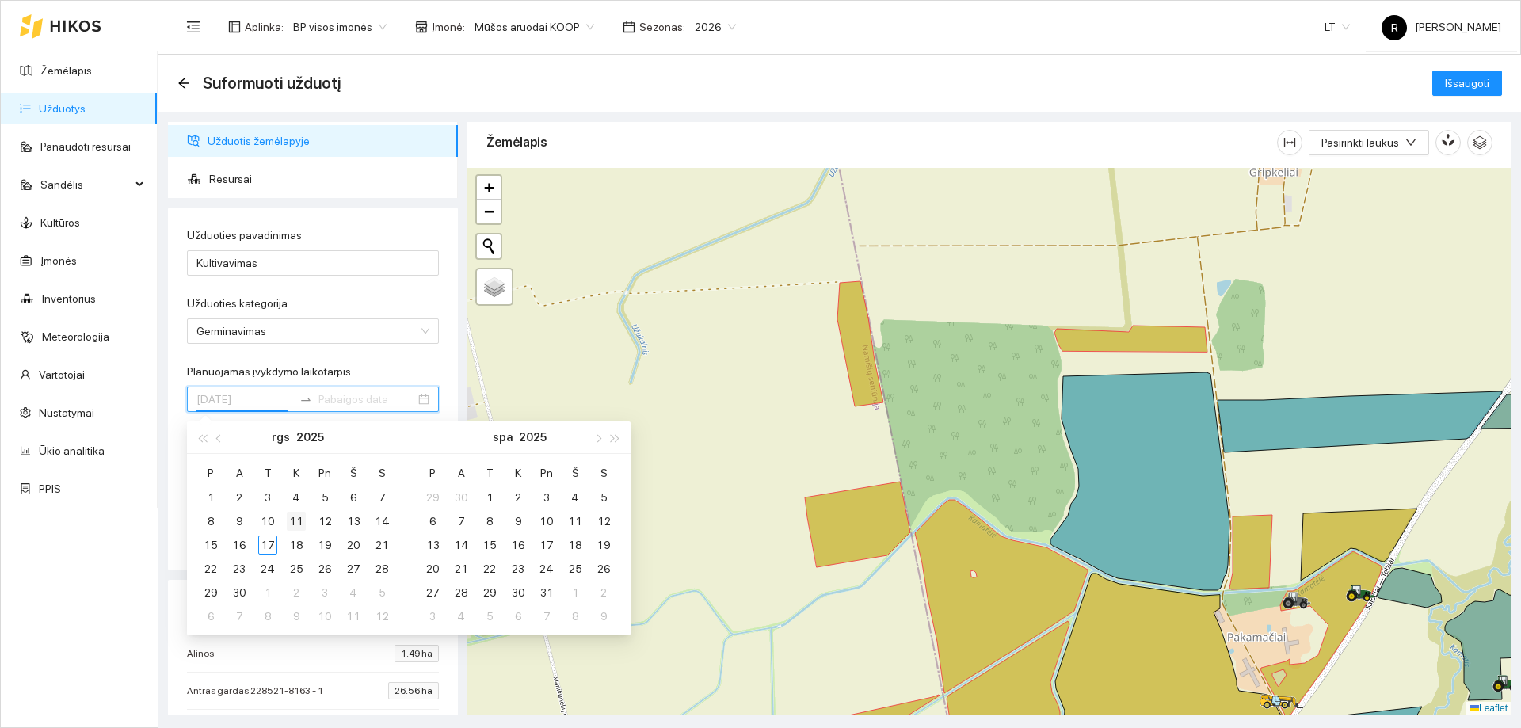
type input "[DATE]"
click at [291, 522] on div "11" at bounding box center [296, 521] width 19 height 19
type input "[DATE]"
click at [543, 593] on div "31" at bounding box center [546, 592] width 19 height 19
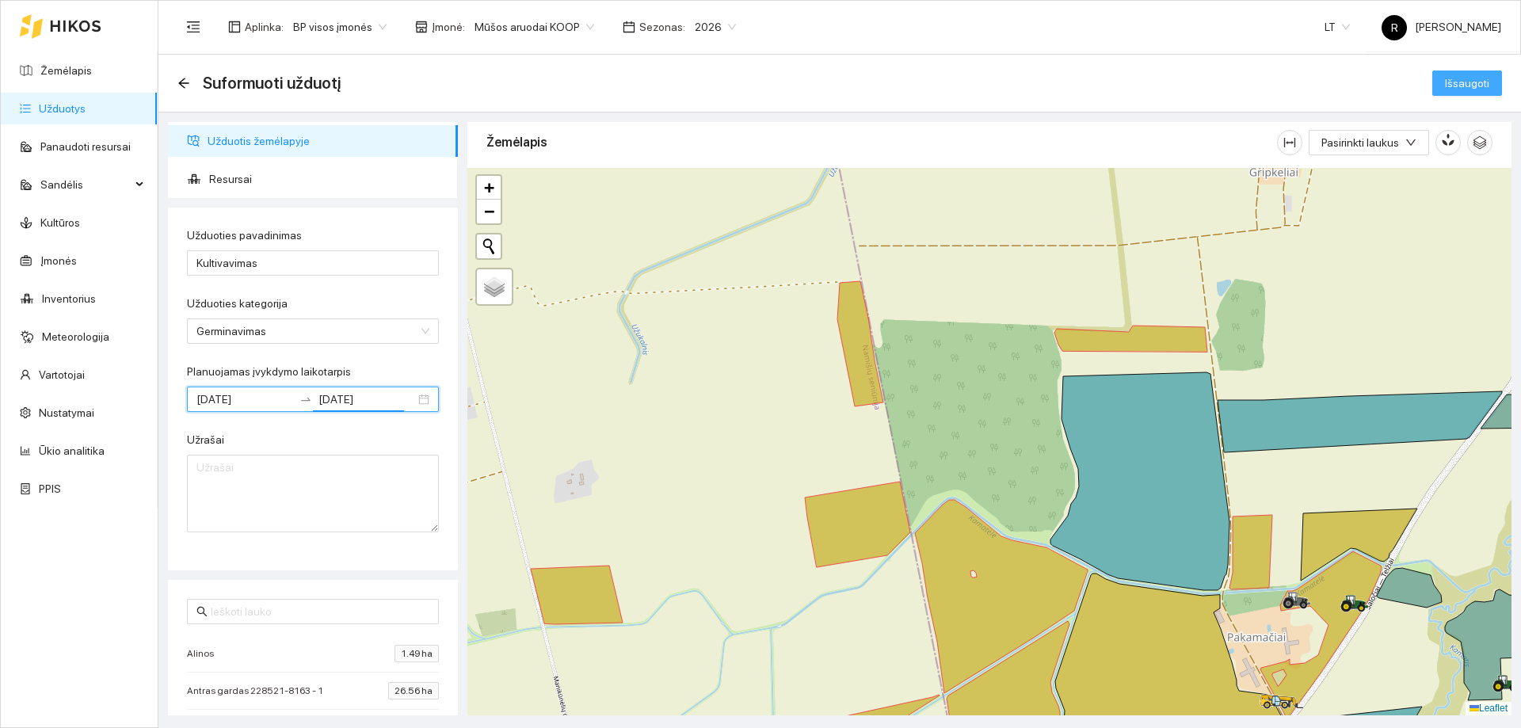
click at [1477, 83] on span "Išsaugoti" at bounding box center [1467, 82] width 44 height 17
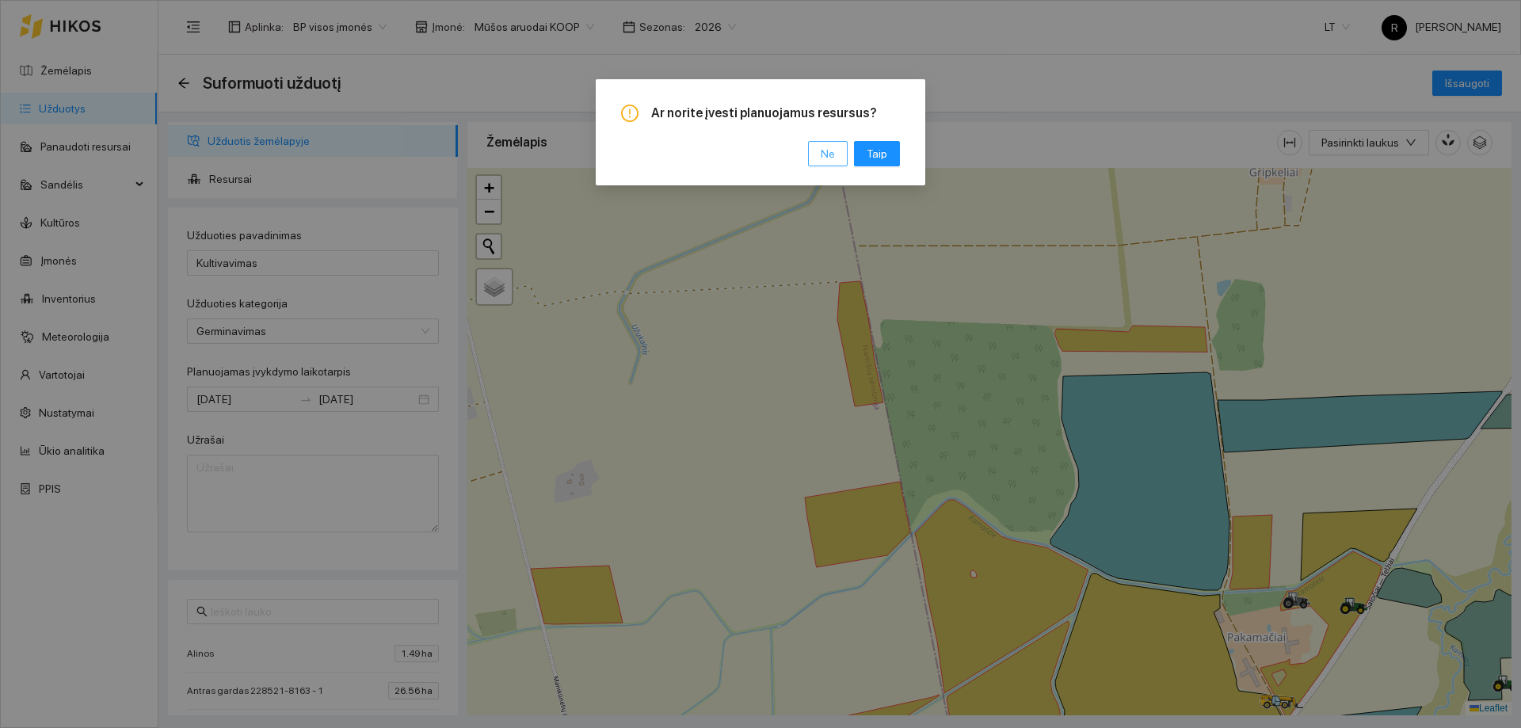
click at [830, 149] on span "Ne" at bounding box center [828, 153] width 14 height 17
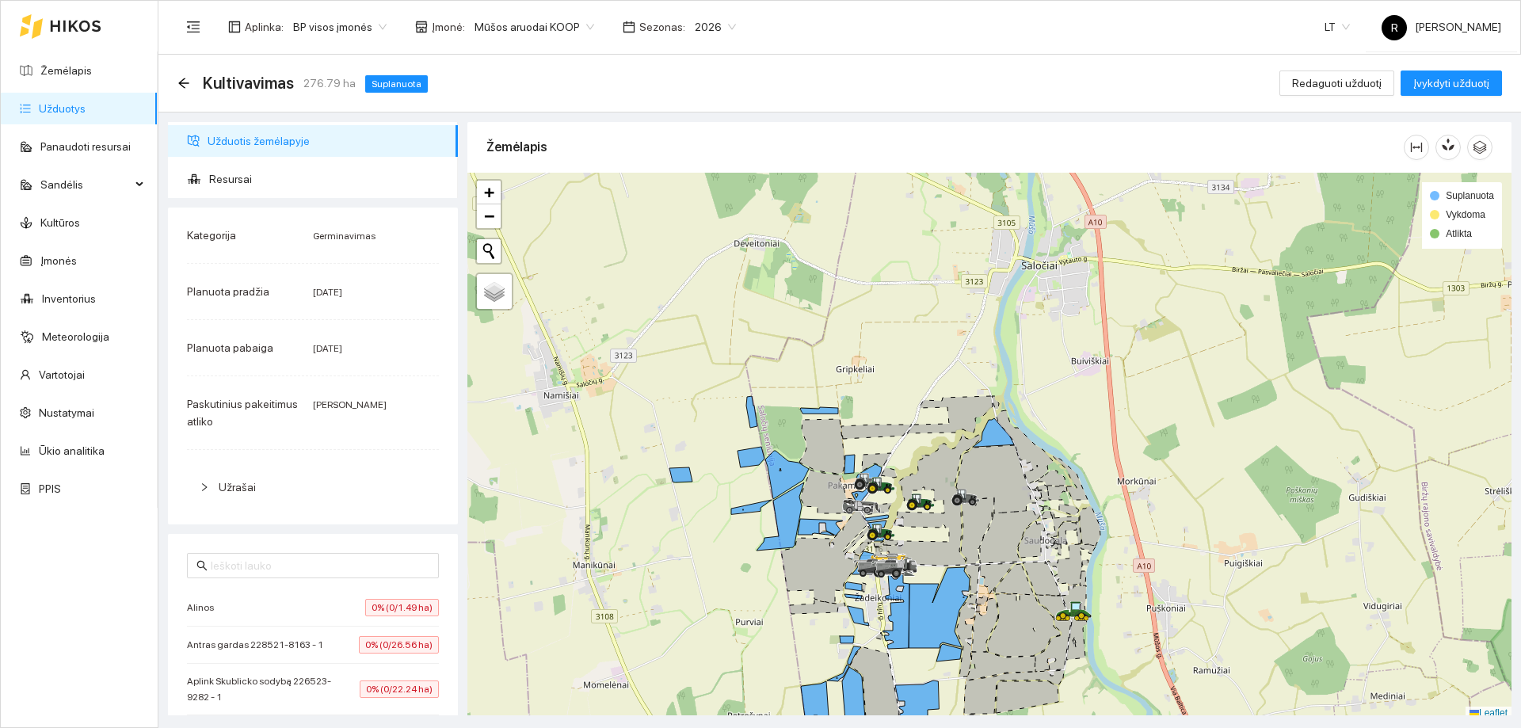
scroll to position [5, 0]
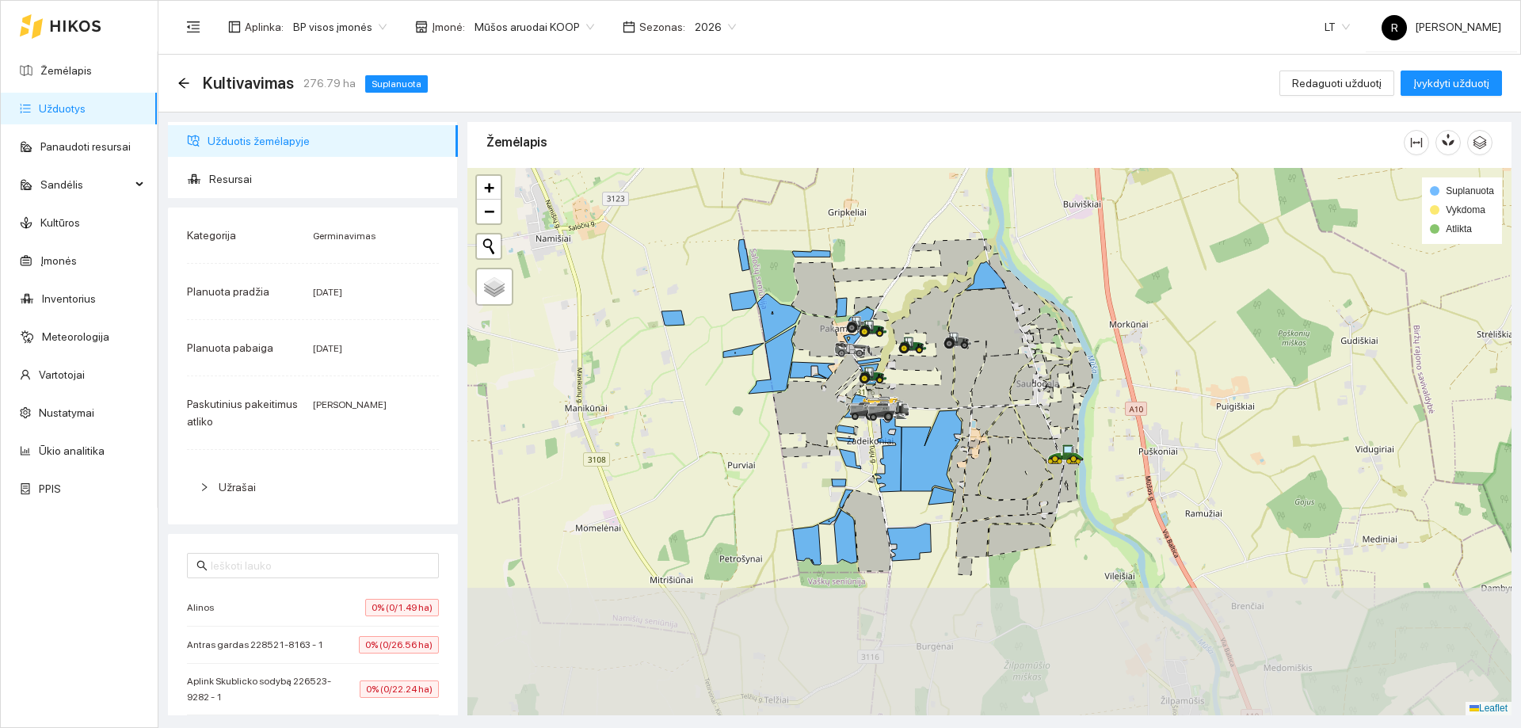
drag, startPoint x: 703, startPoint y: 465, endPoint x: 696, endPoint y: 307, distance: 157.7
click at [696, 307] on div at bounding box center [989, 441] width 1044 height 547
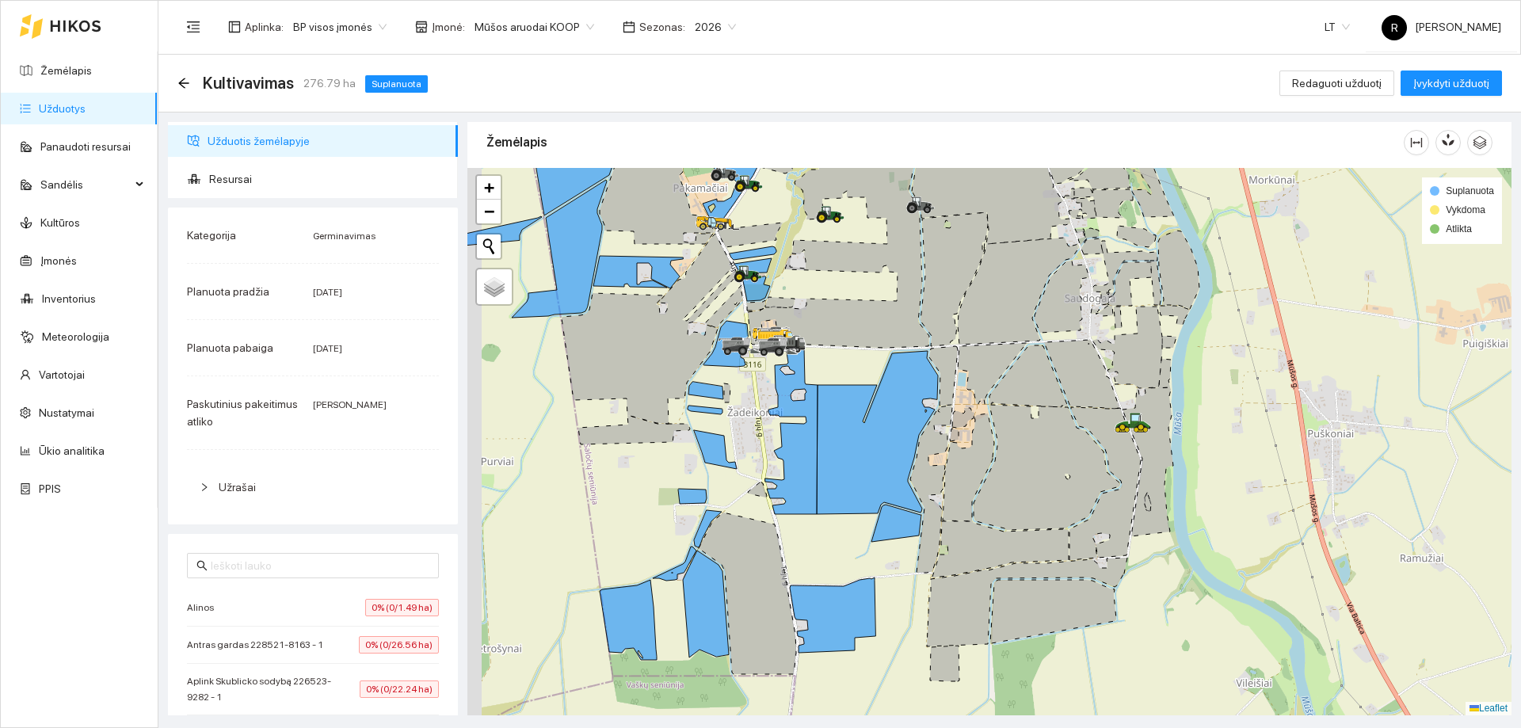
drag, startPoint x: 974, startPoint y: 456, endPoint x: 1042, endPoint y: 530, distance: 99.8
click at [994, 521] on icon at bounding box center [968, 467] width 51 height 108
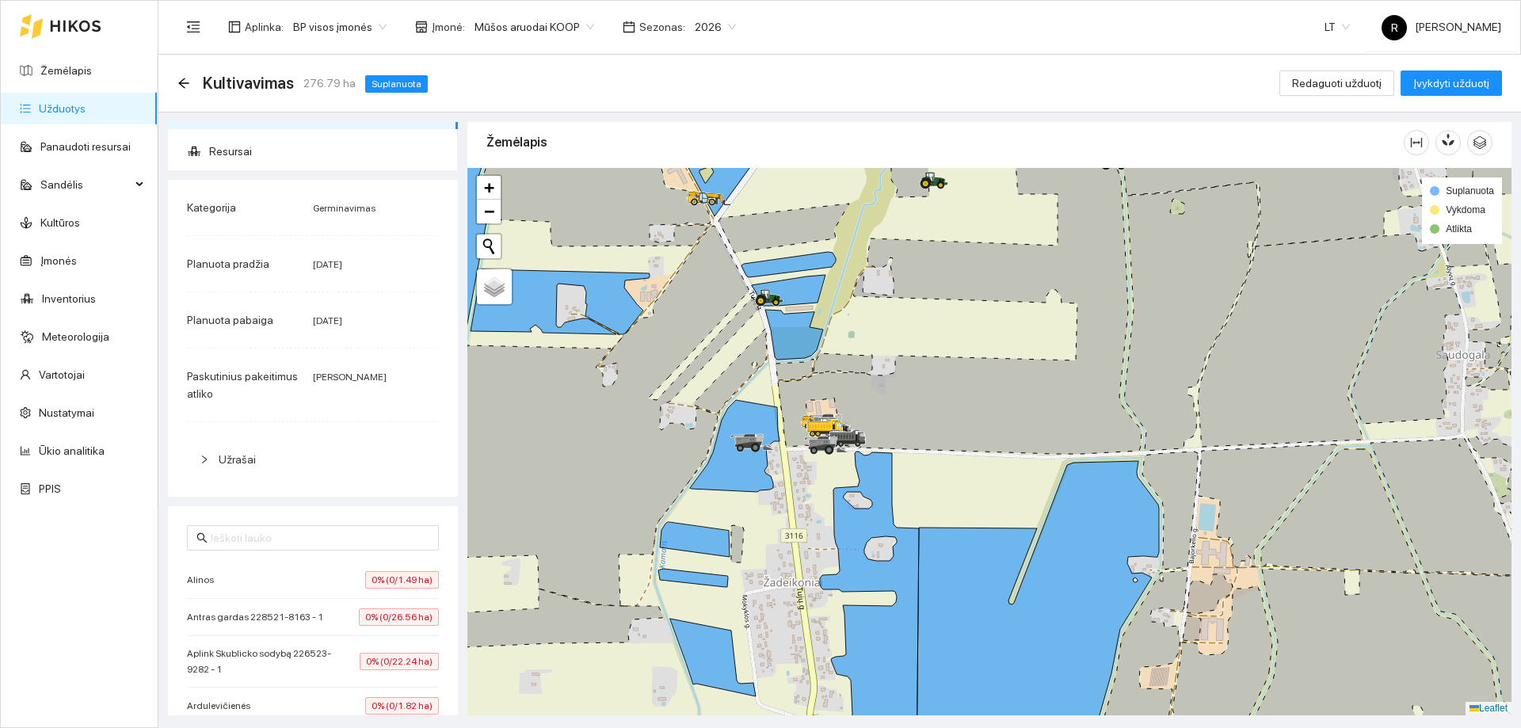
scroll to position [0, 0]
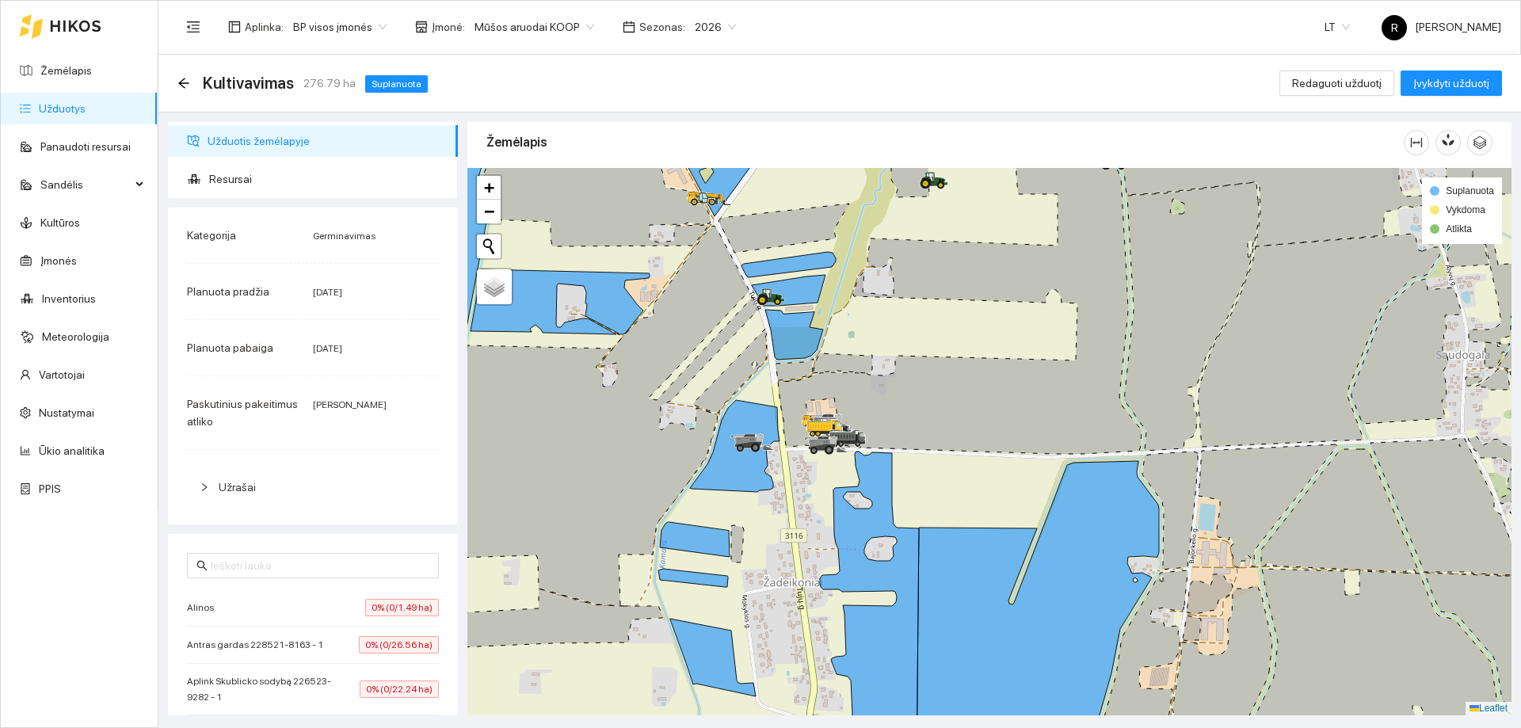
click at [53, 104] on link "Užduotys" at bounding box center [62, 108] width 47 height 13
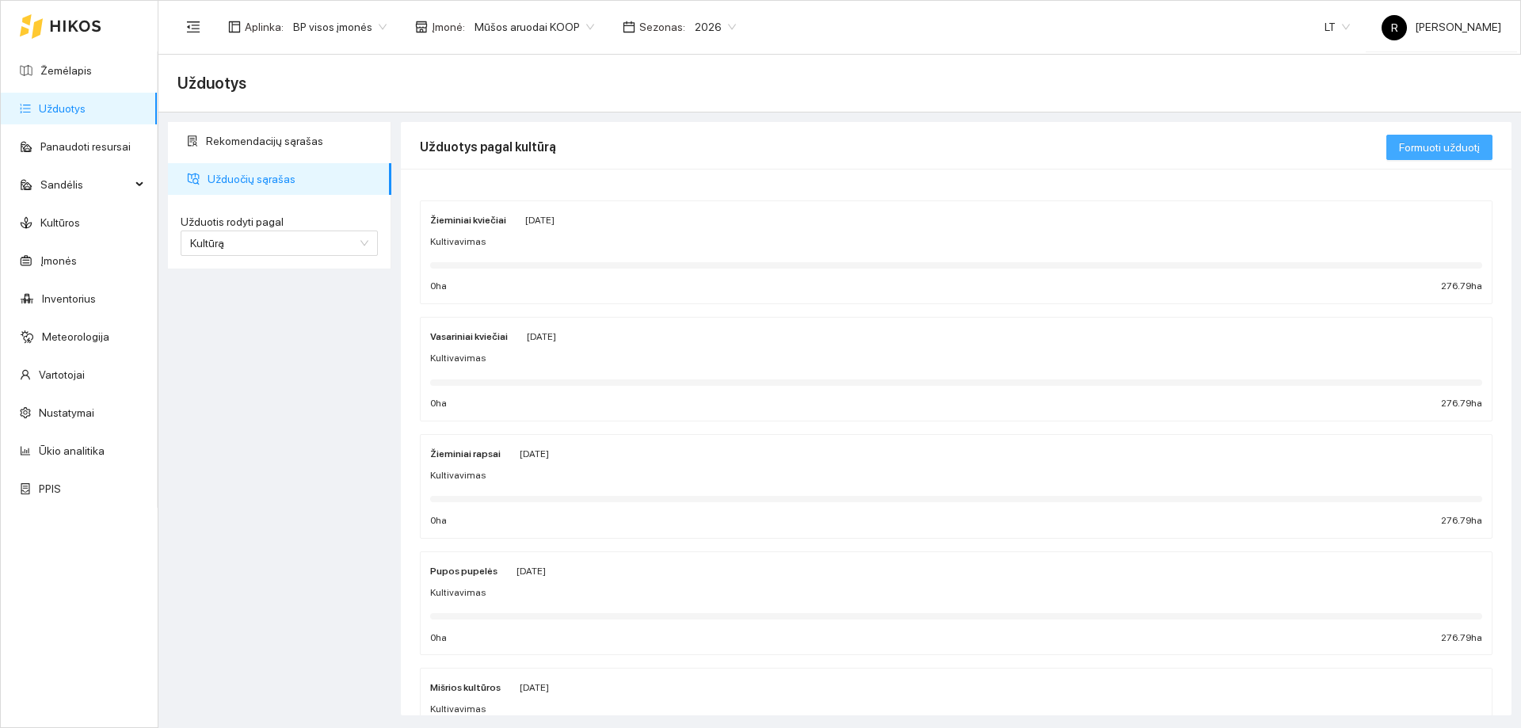
click at [1468, 147] on span "Formuoti užduotį" at bounding box center [1439, 147] width 81 height 17
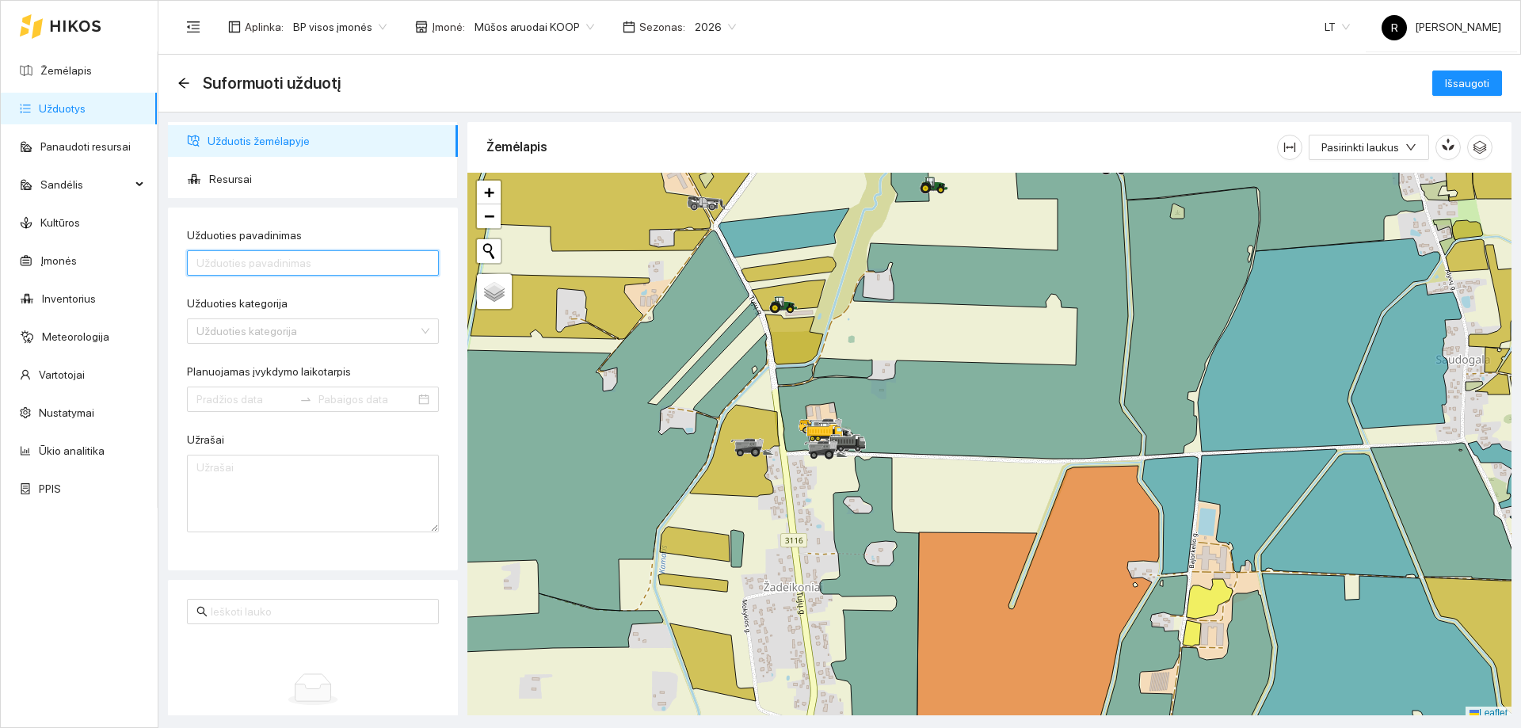
click at [281, 265] on input "Užduoties pavadinimas" at bounding box center [313, 262] width 252 height 25
type input "Dirvos dirbimas Top Davn"
click at [220, 337] on input "Užduoties kategorija" at bounding box center [307, 331] width 222 height 24
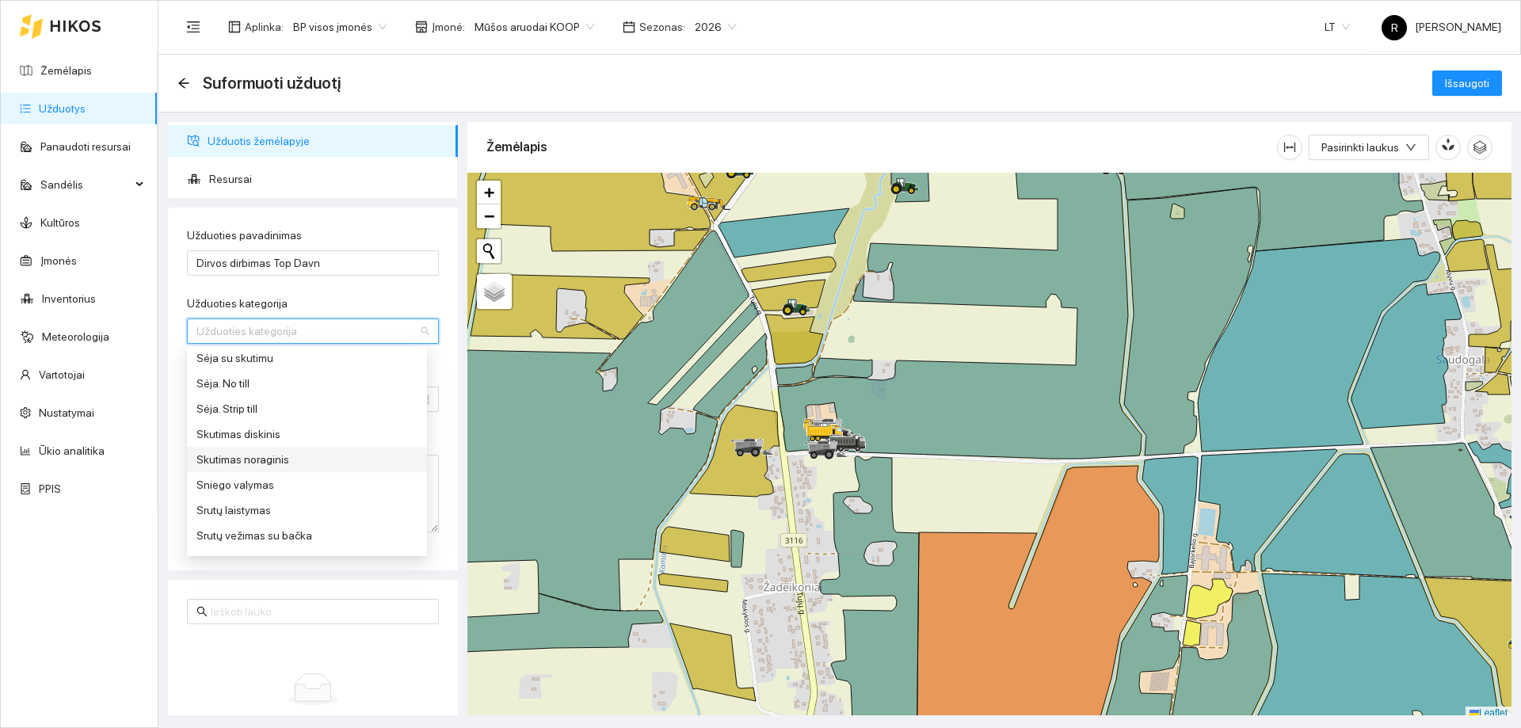
scroll to position [713, 0]
click at [223, 439] on div "Skutimas noraginis" at bounding box center [306, 435] width 221 height 17
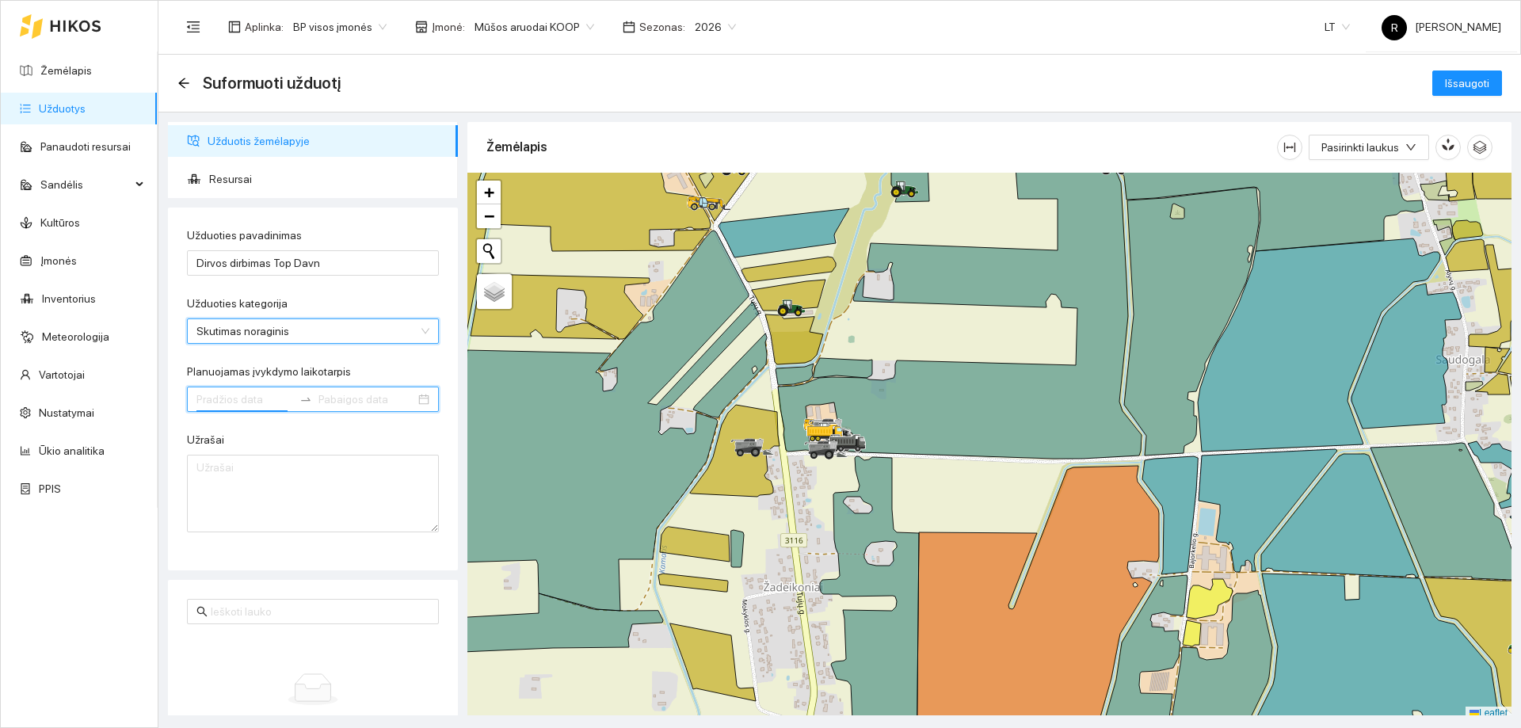
click at [285, 404] on input "Planuojamas įvykdymo laikotarpis" at bounding box center [244, 398] width 97 height 17
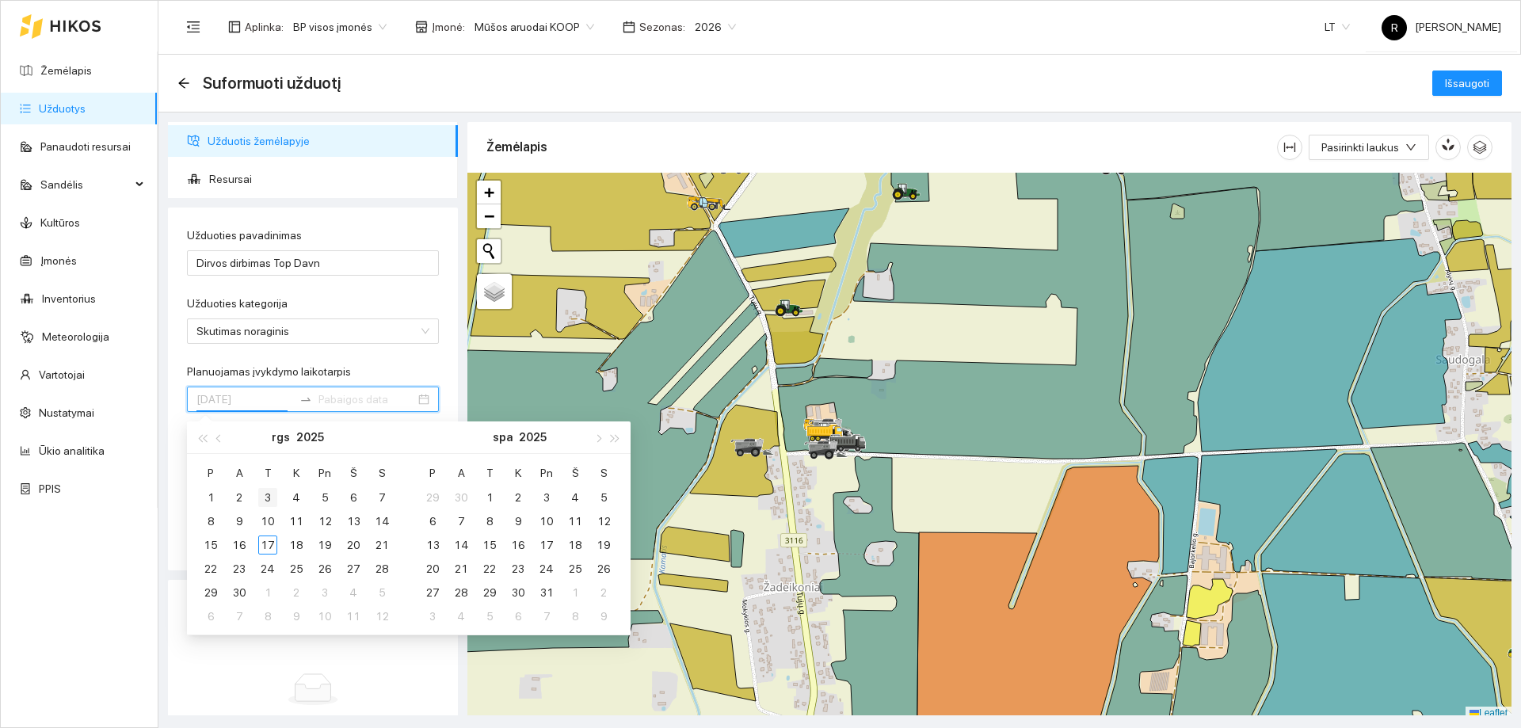
type input "[DATE]"
click at [209, 496] on div "1" at bounding box center [210, 497] width 19 height 19
type input "[DATE]"
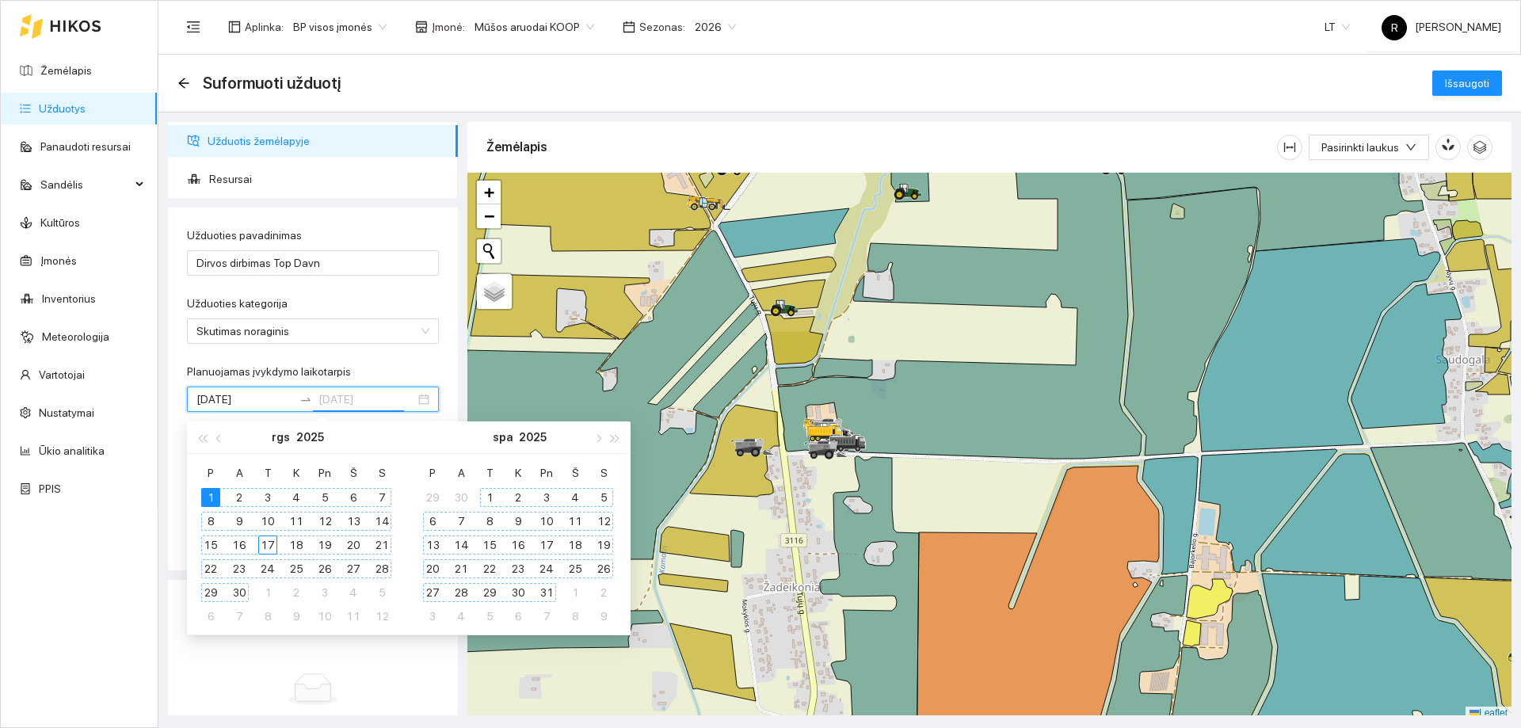
click at [545, 593] on div "31" at bounding box center [546, 592] width 19 height 19
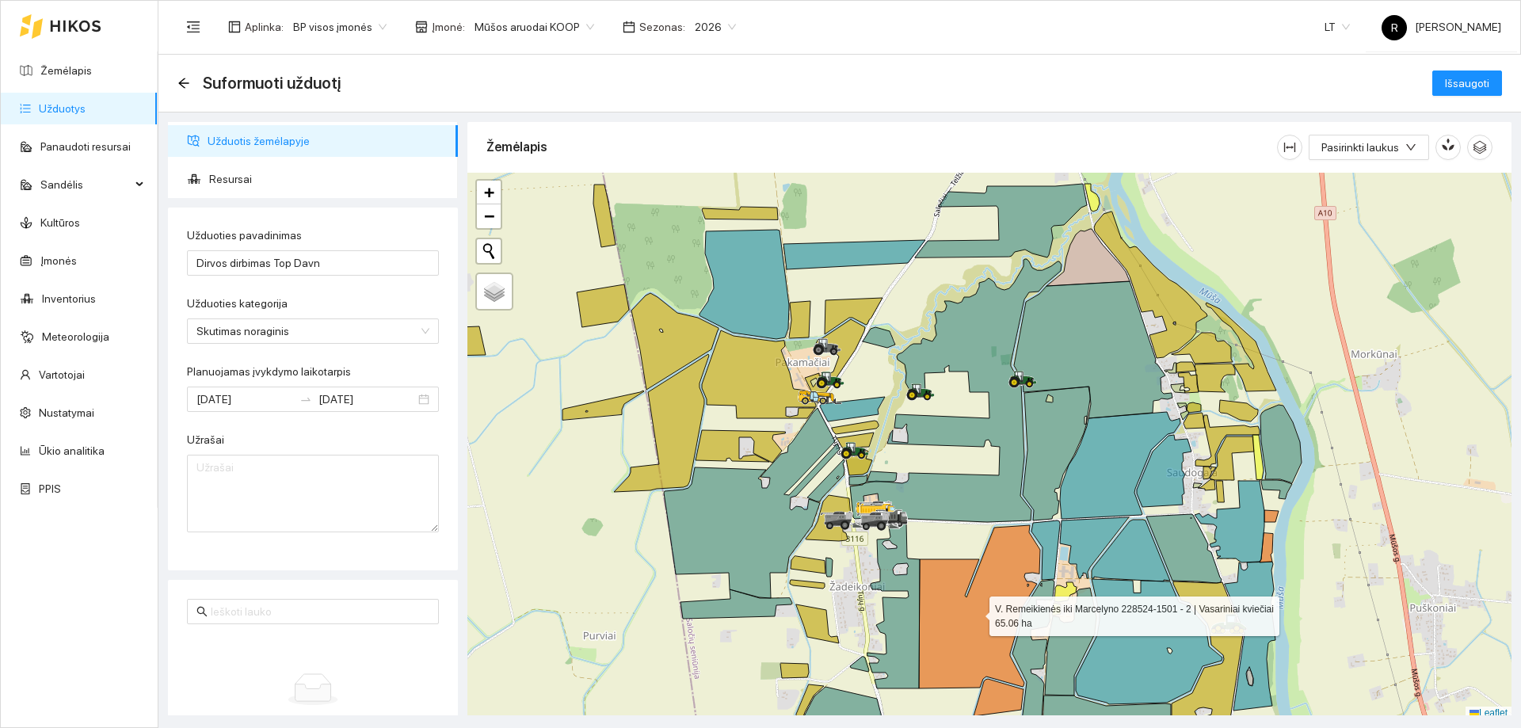
scroll to position [5, 0]
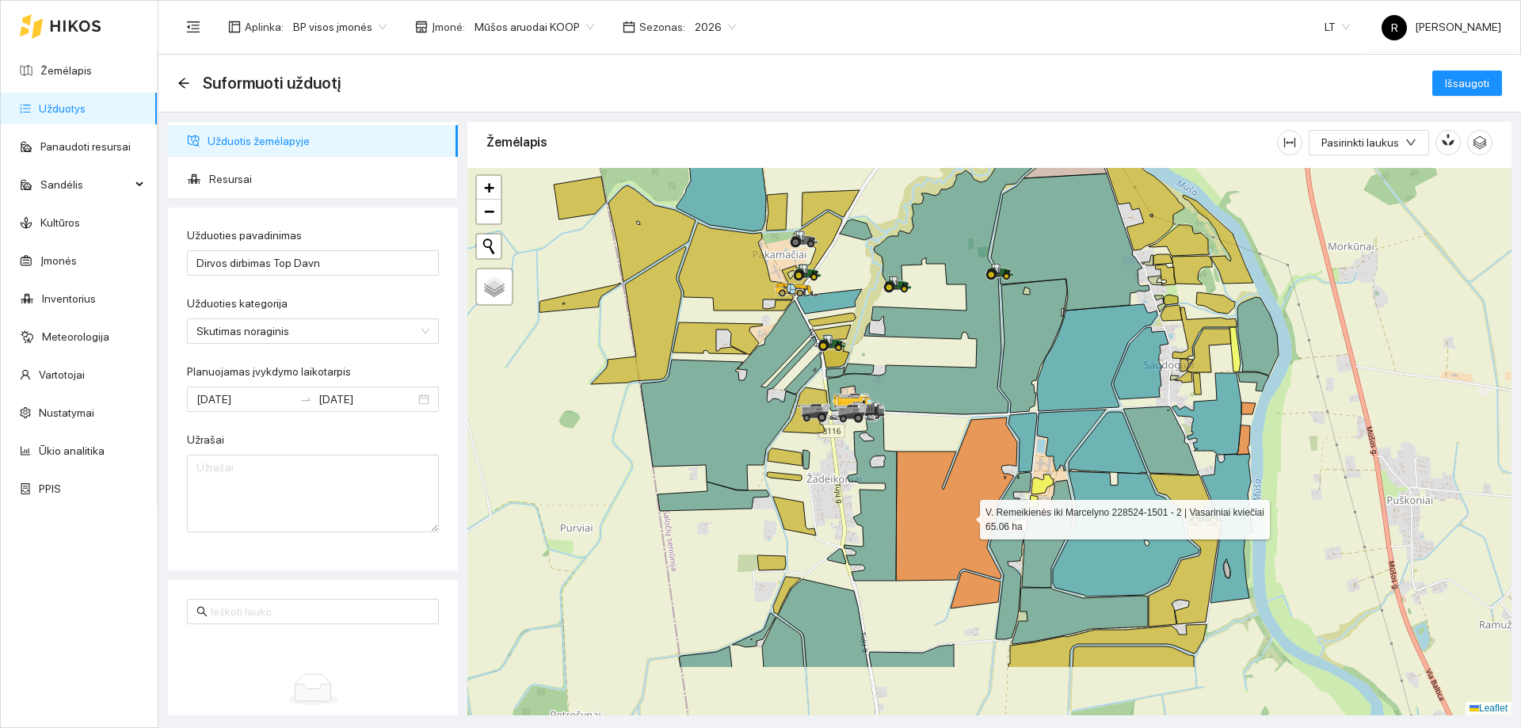
drag, startPoint x: 988, startPoint y: 619, endPoint x: 966, endPoint y: 516, distance: 105.5
click at [966, 516] on icon at bounding box center [956, 498] width 121 height 163
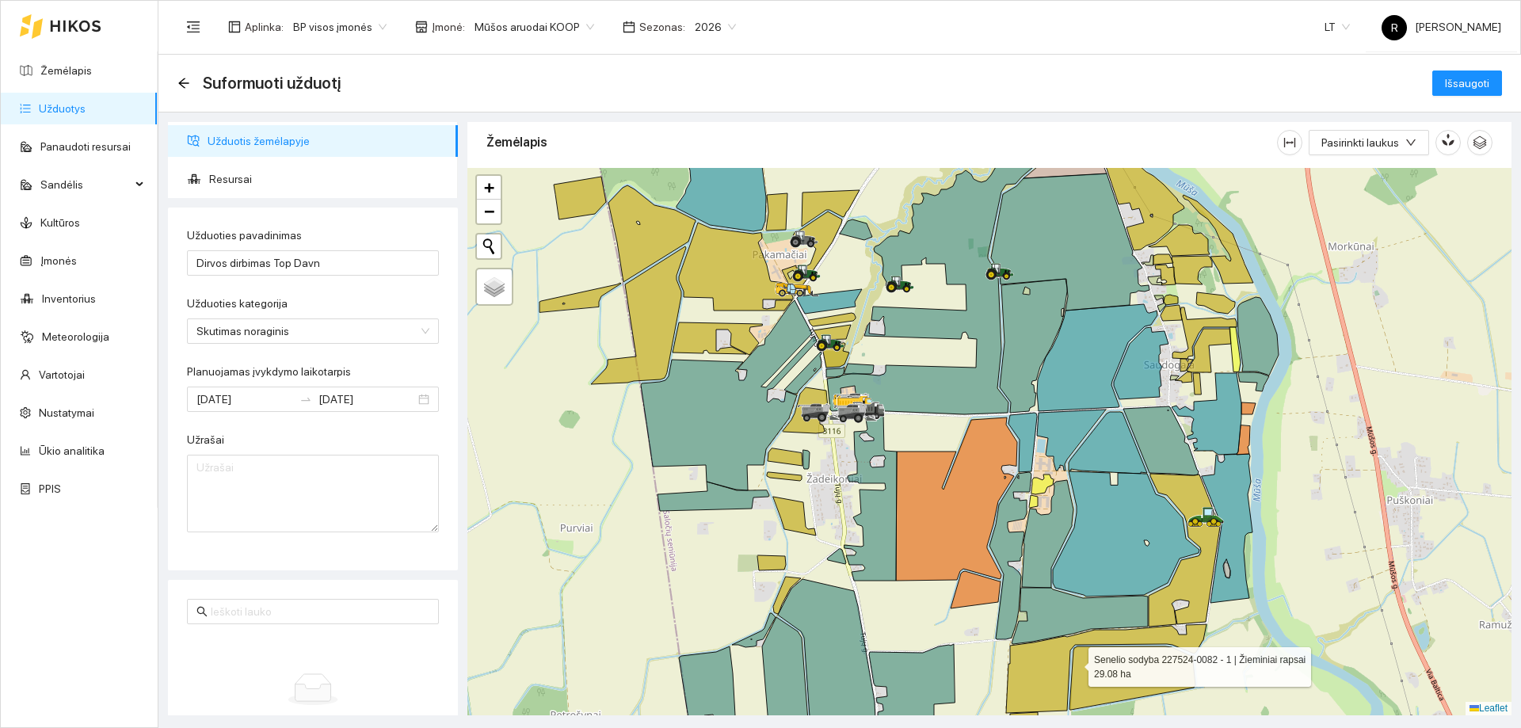
click at [1036, 664] on icon at bounding box center [1106, 668] width 200 height 89
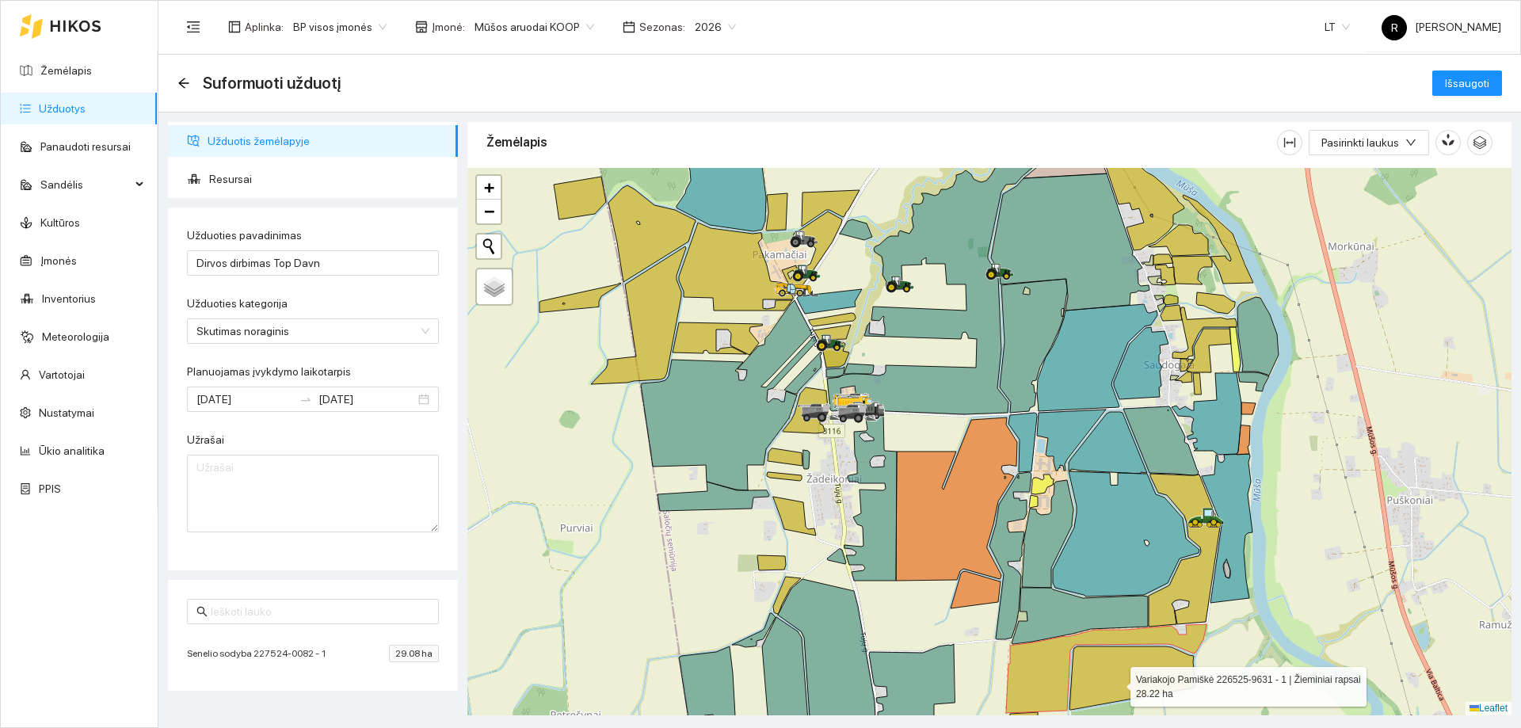
click at [1117, 682] on icon at bounding box center [1132, 677] width 126 height 63
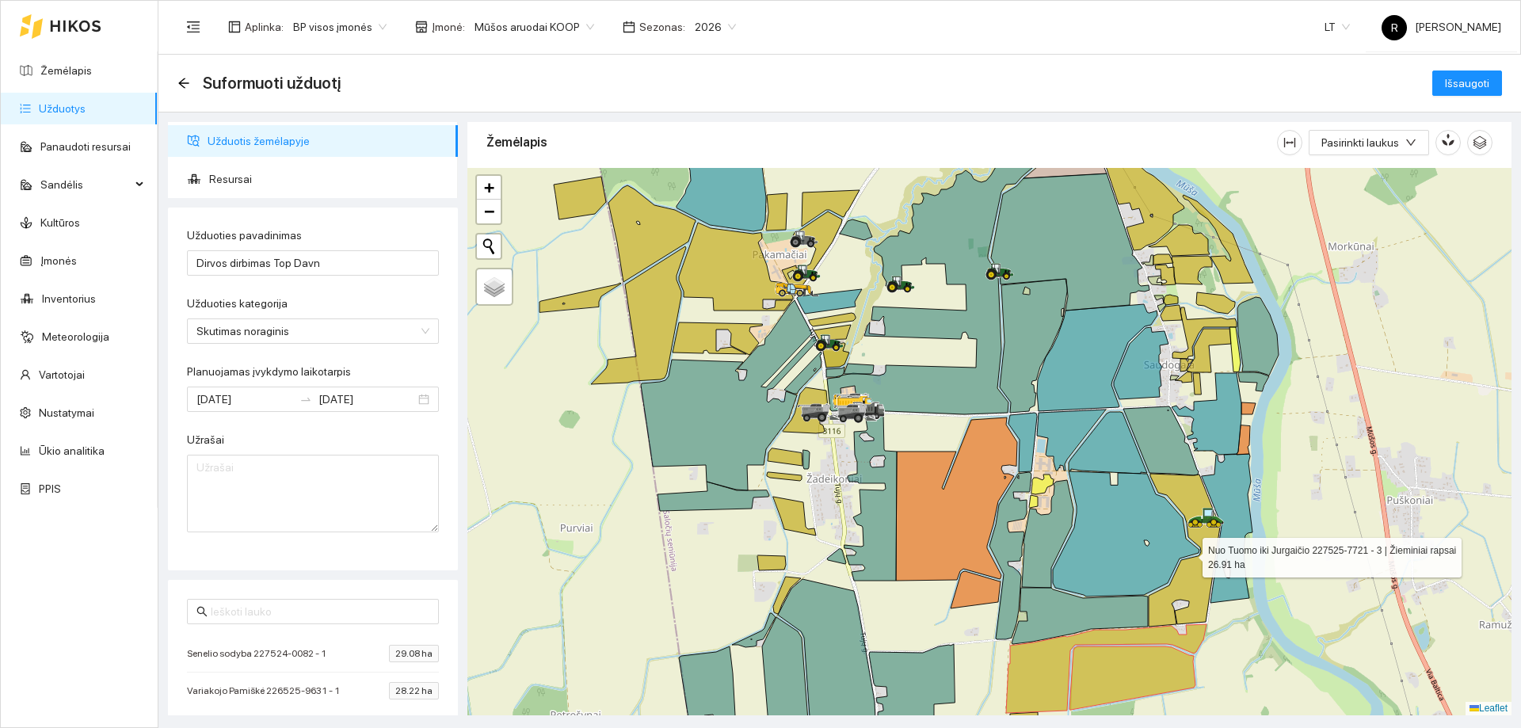
click at [1193, 592] on icon at bounding box center [1183, 550] width 71 height 153
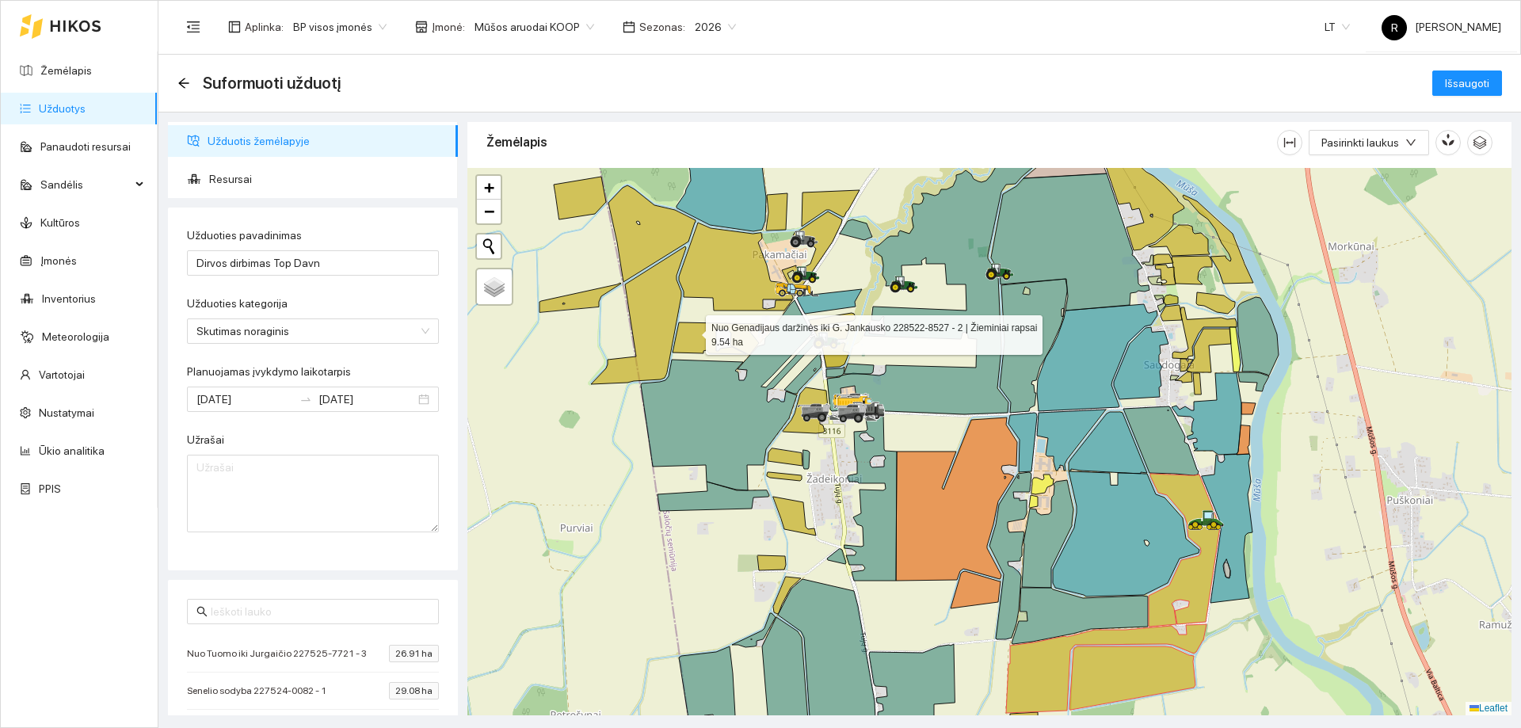
click at [691, 331] on icon at bounding box center [717, 338] width 90 height 32
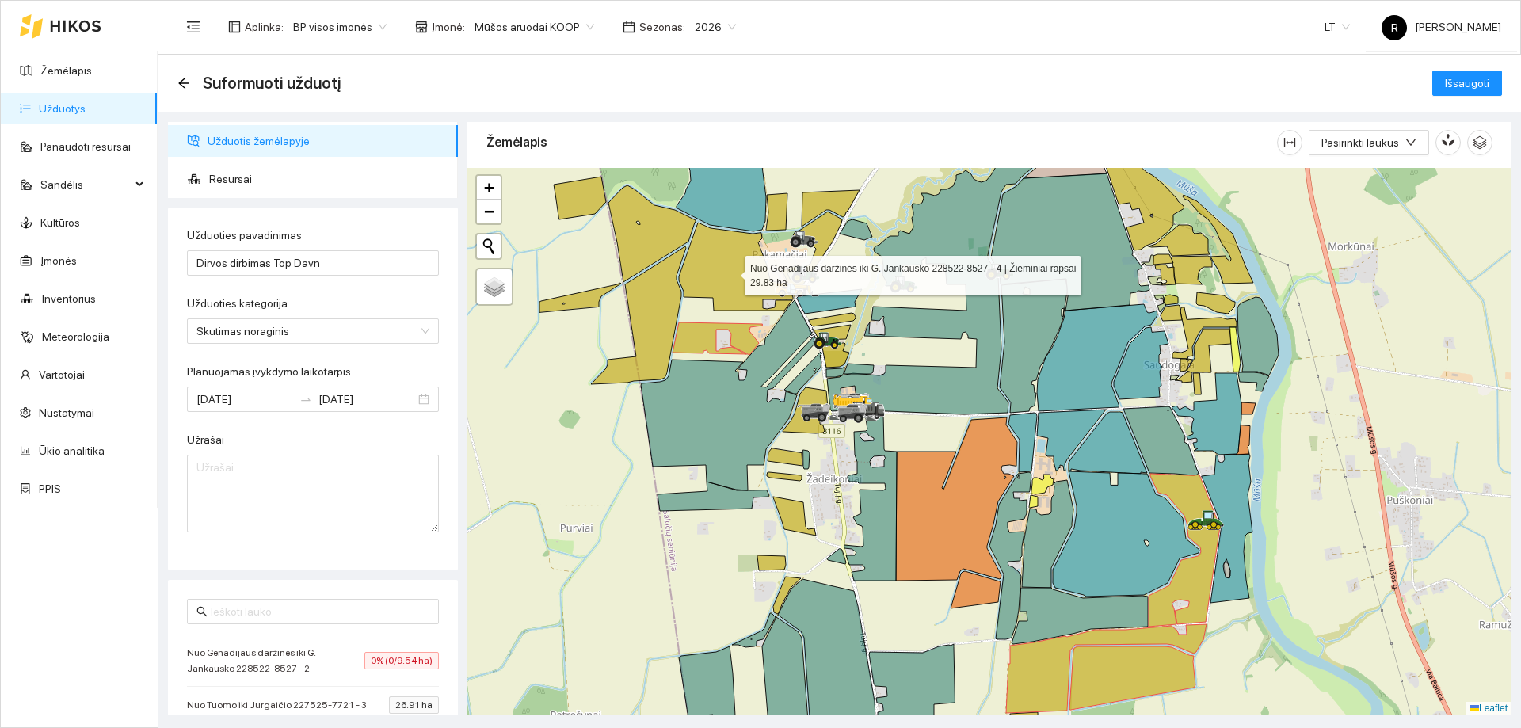
click at [721, 278] on icon at bounding box center [736, 267] width 114 height 88
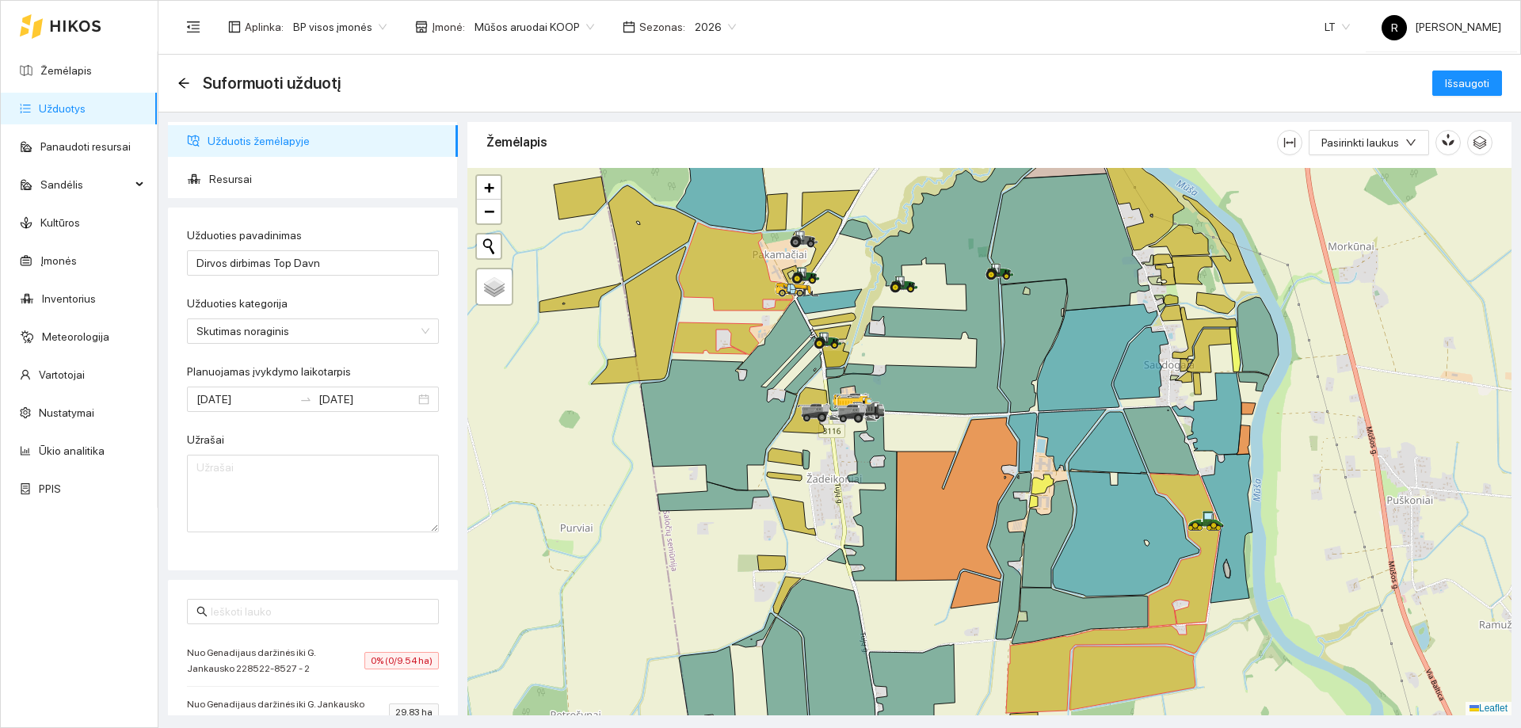
click at [630, 310] on icon at bounding box center [638, 315] width 95 height 138
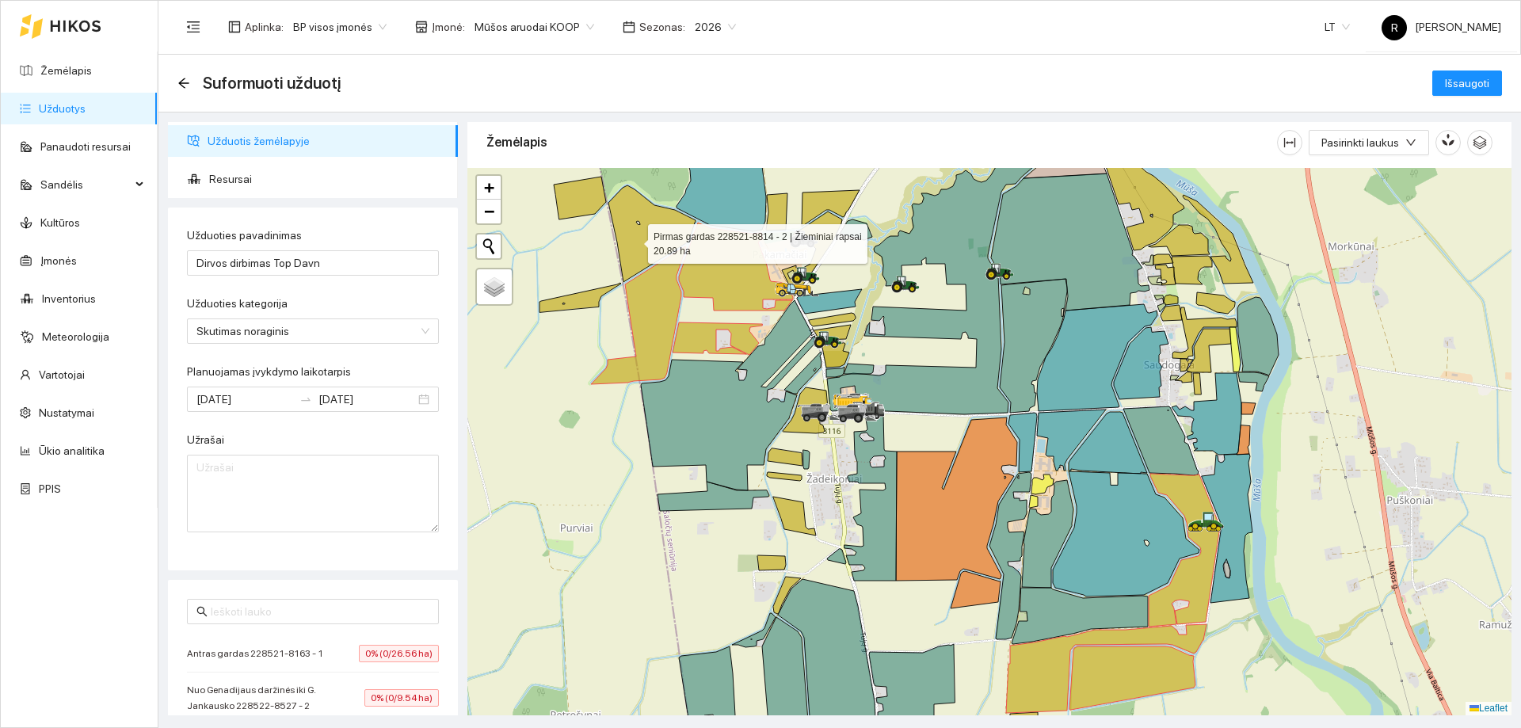
click at [634, 240] on icon at bounding box center [651, 233] width 87 height 97
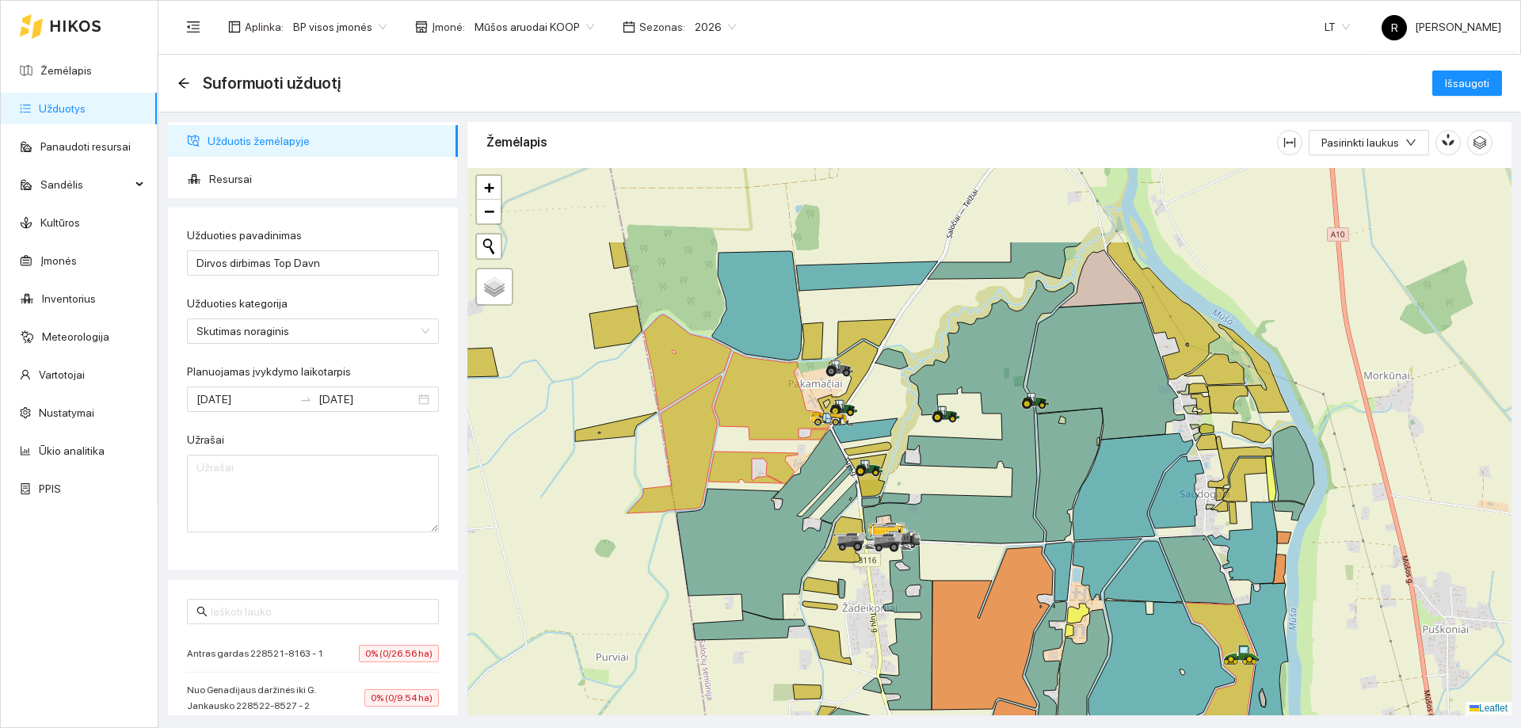
drag, startPoint x: 1420, startPoint y: 477, endPoint x: 1463, endPoint y: 632, distance: 161.0
click at [1463, 632] on div at bounding box center [989, 441] width 1044 height 547
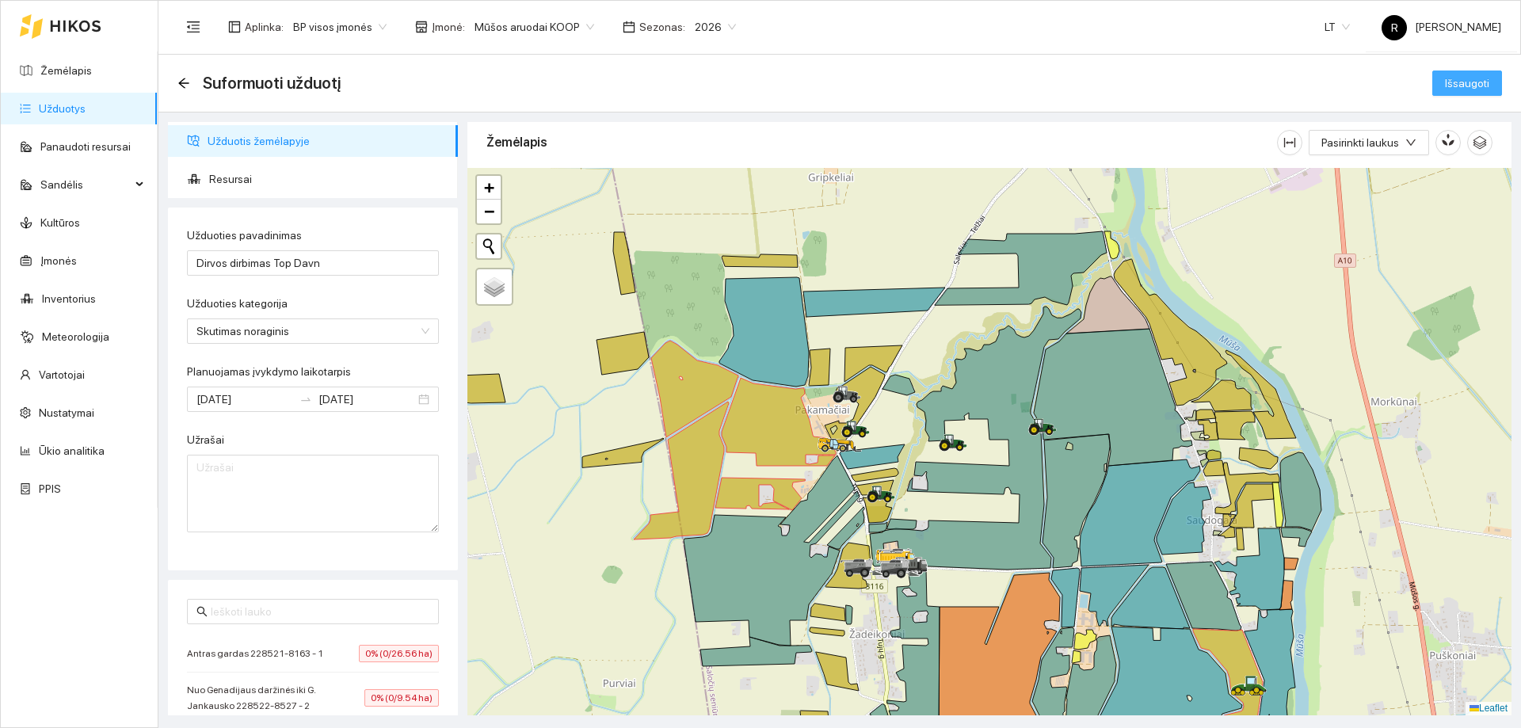
click at [1461, 80] on span "Išsaugoti" at bounding box center [1467, 82] width 44 height 17
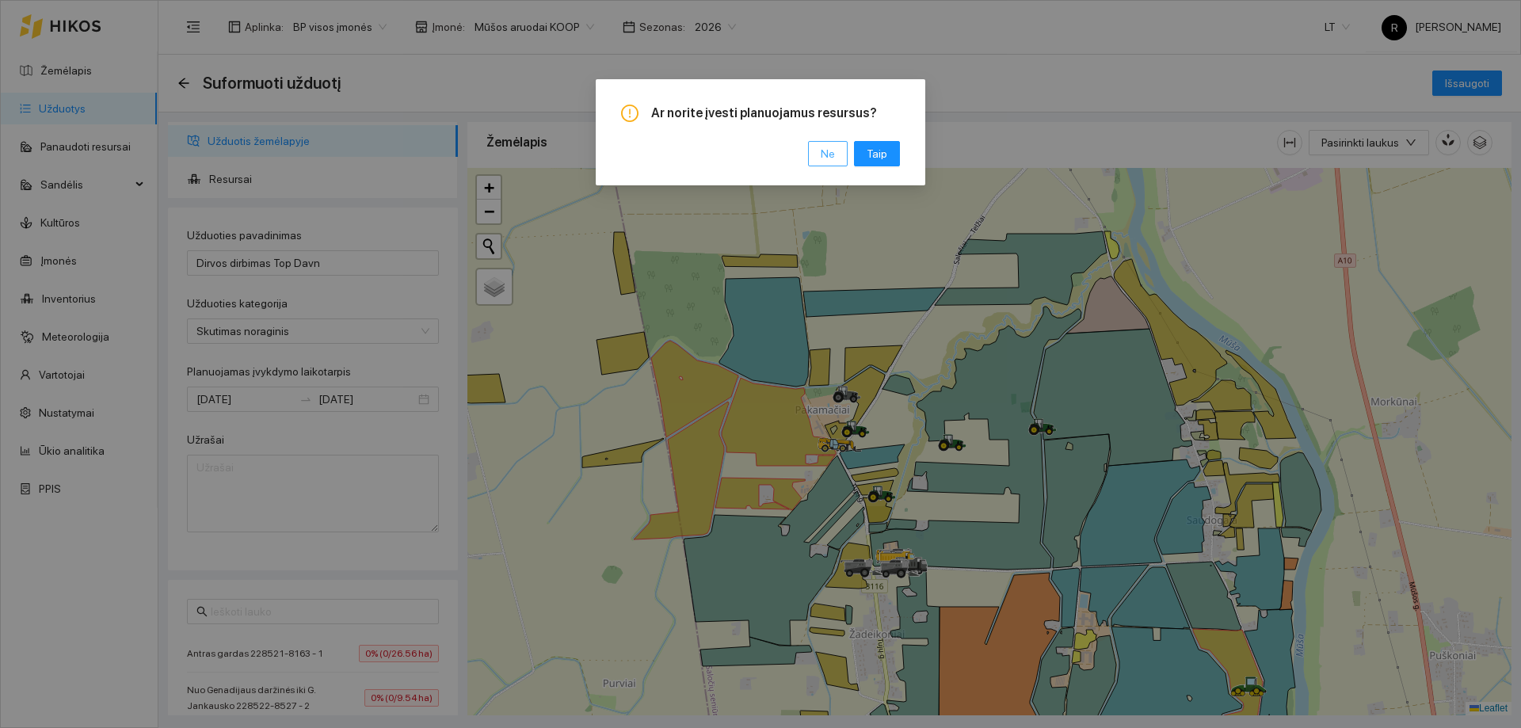
click at [832, 147] on span "Ne" at bounding box center [828, 153] width 14 height 17
